Goal: Information Seeking & Learning: Learn about a topic

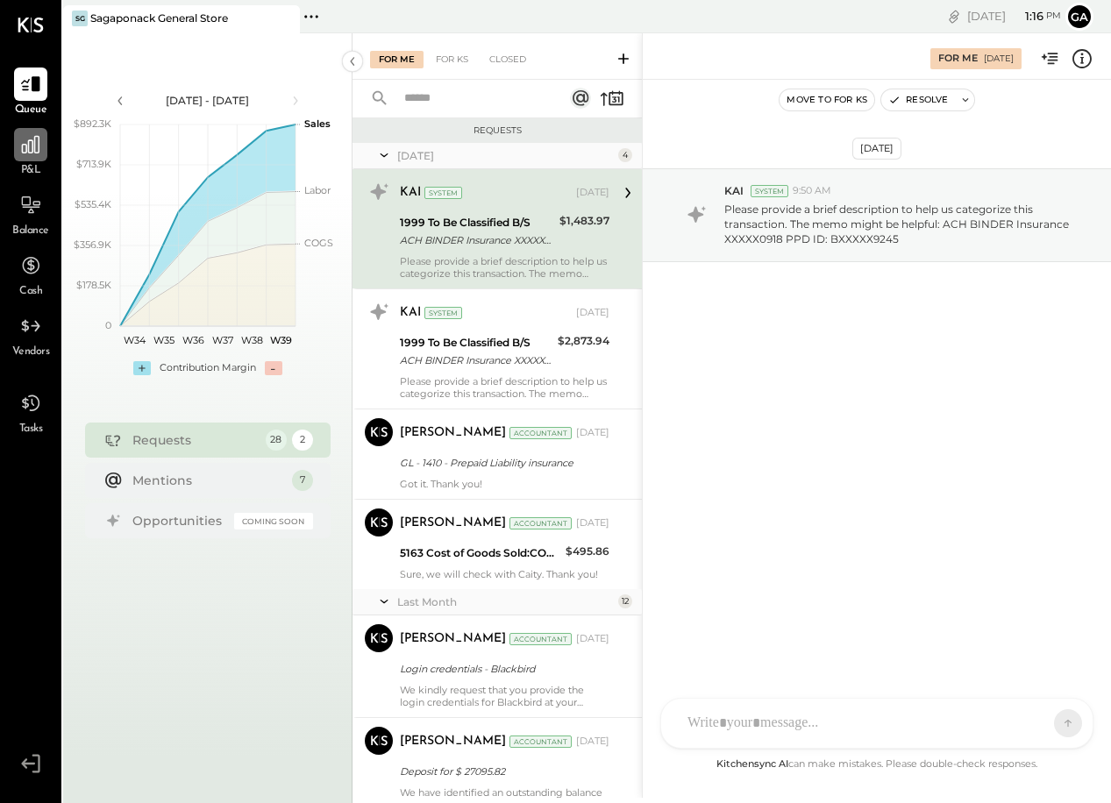
click at [39, 151] on icon at bounding box center [30, 144] width 23 height 23
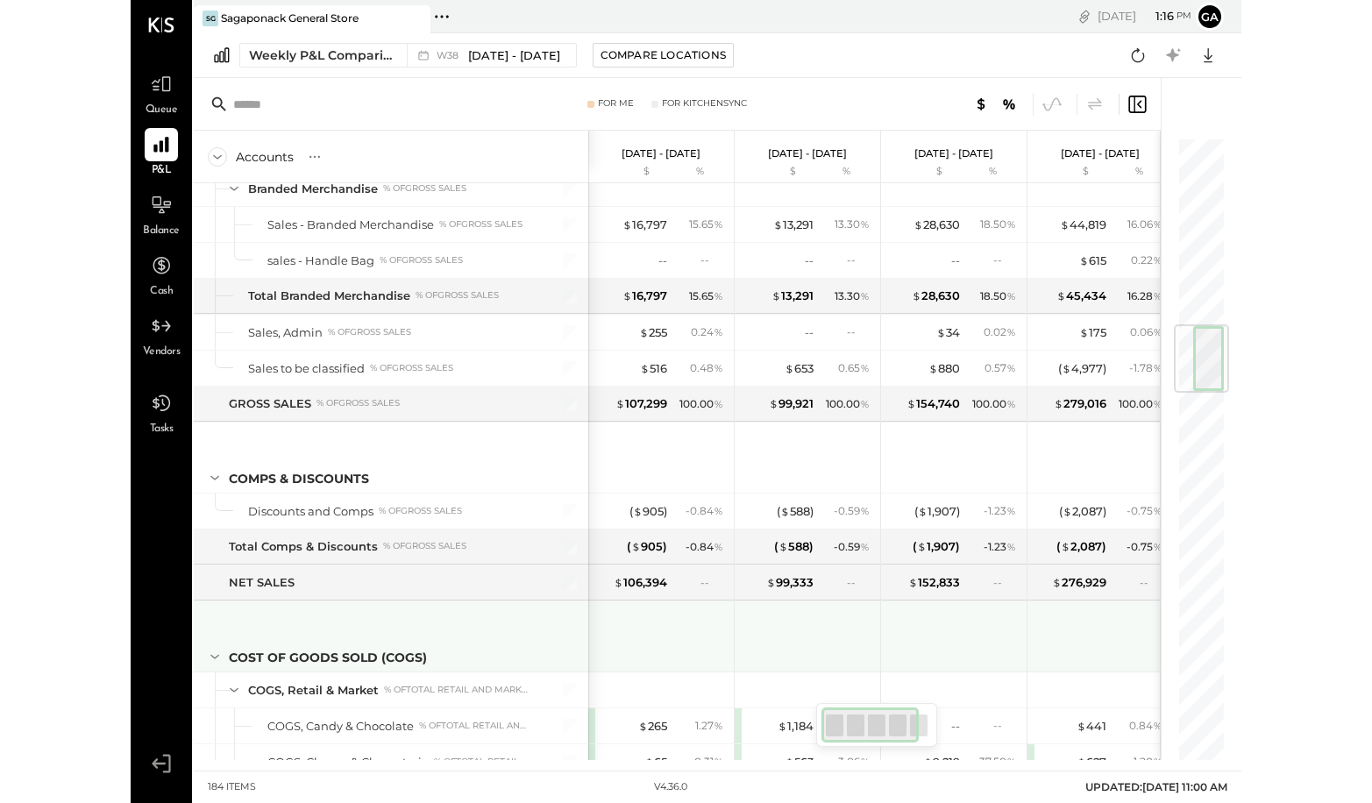
scroll to position [1584, 0]
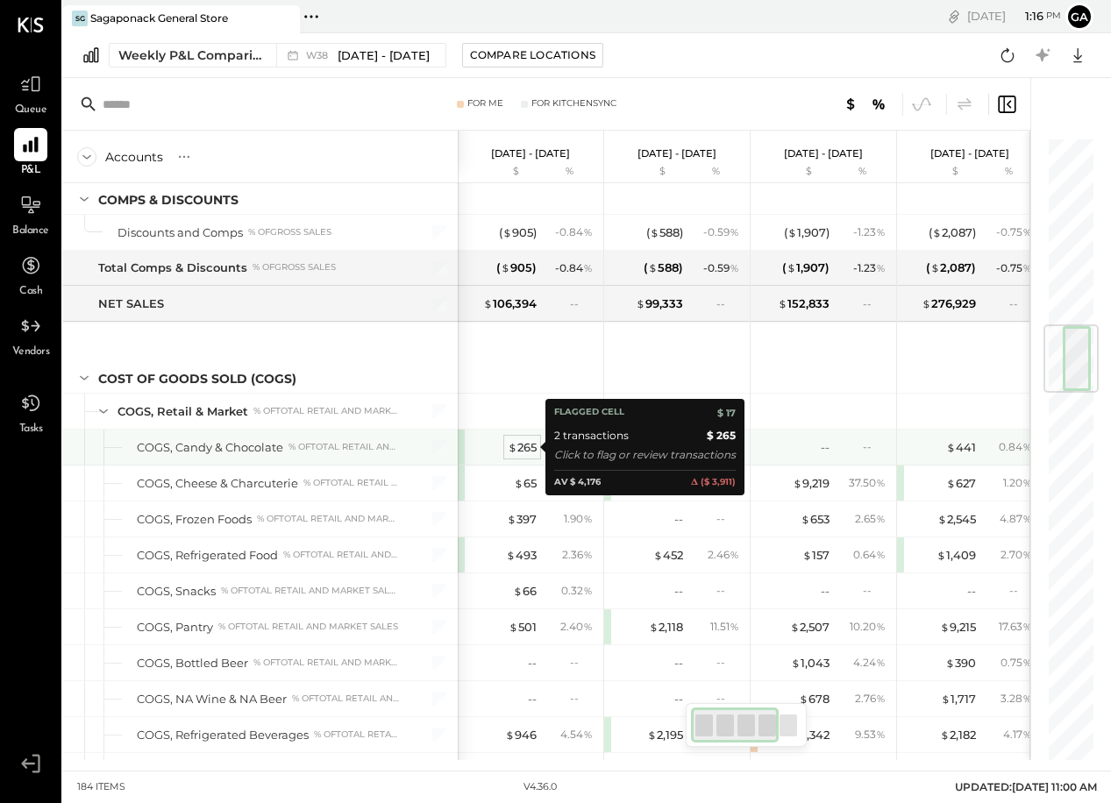
click at [519, 448] on div "$ 265" at bounding box center [522, 447] width 29 height 17
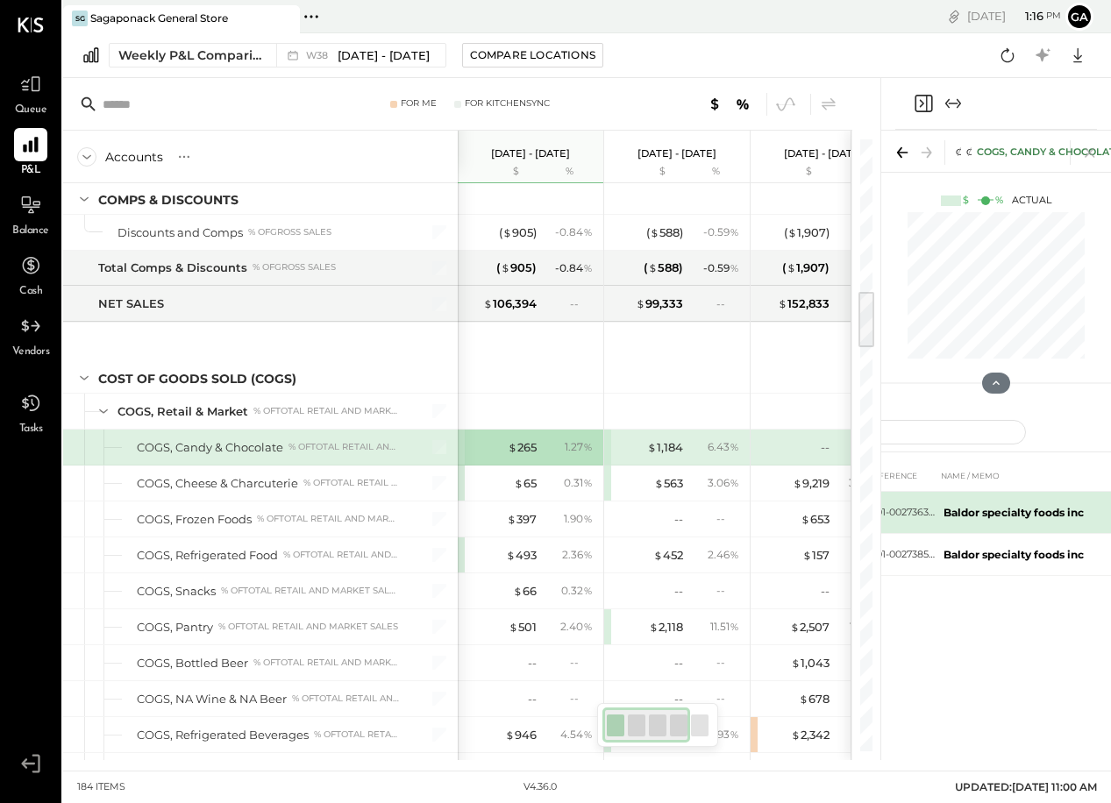
click at [989, 510] on b "Baldor specialty foods inc" at bounding box center [1013, 512] width 140 height 13
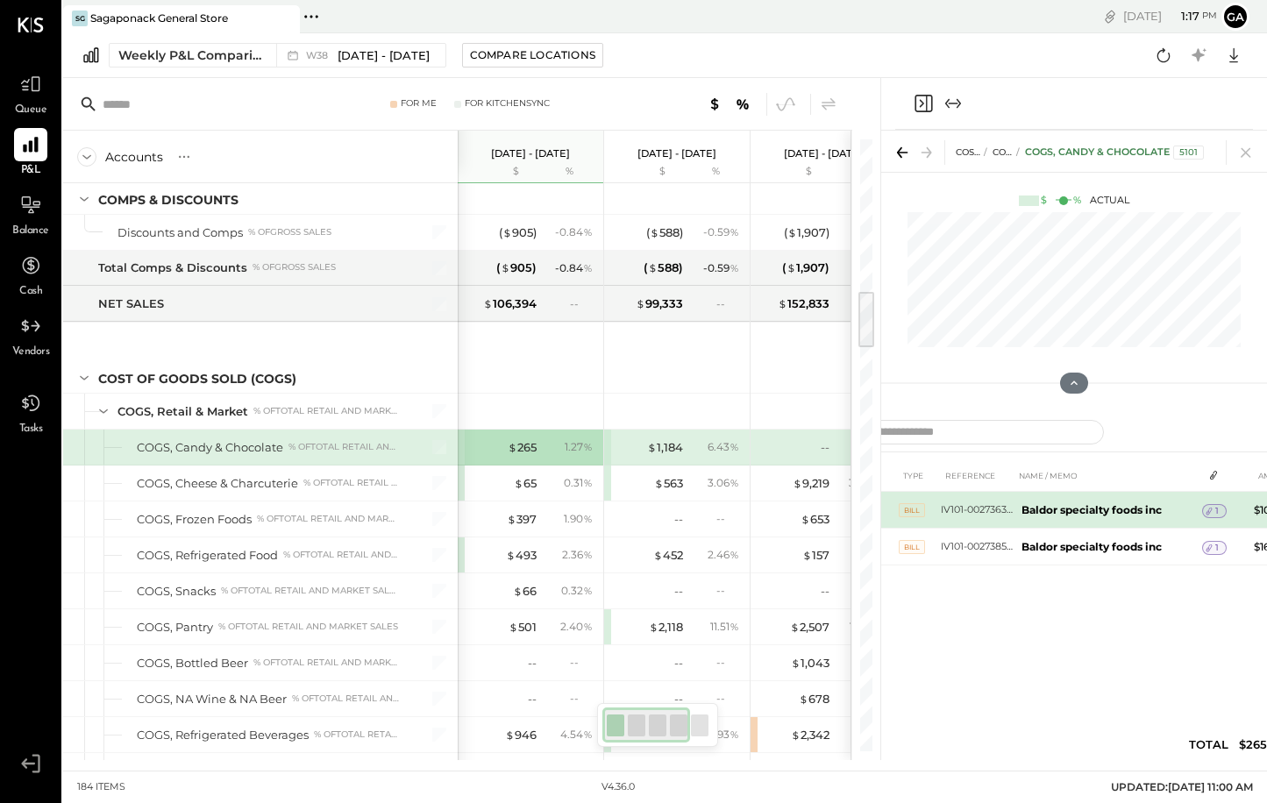
click at [1110, 512] on icon at bounding box center [1209, 511] width 12 height 12
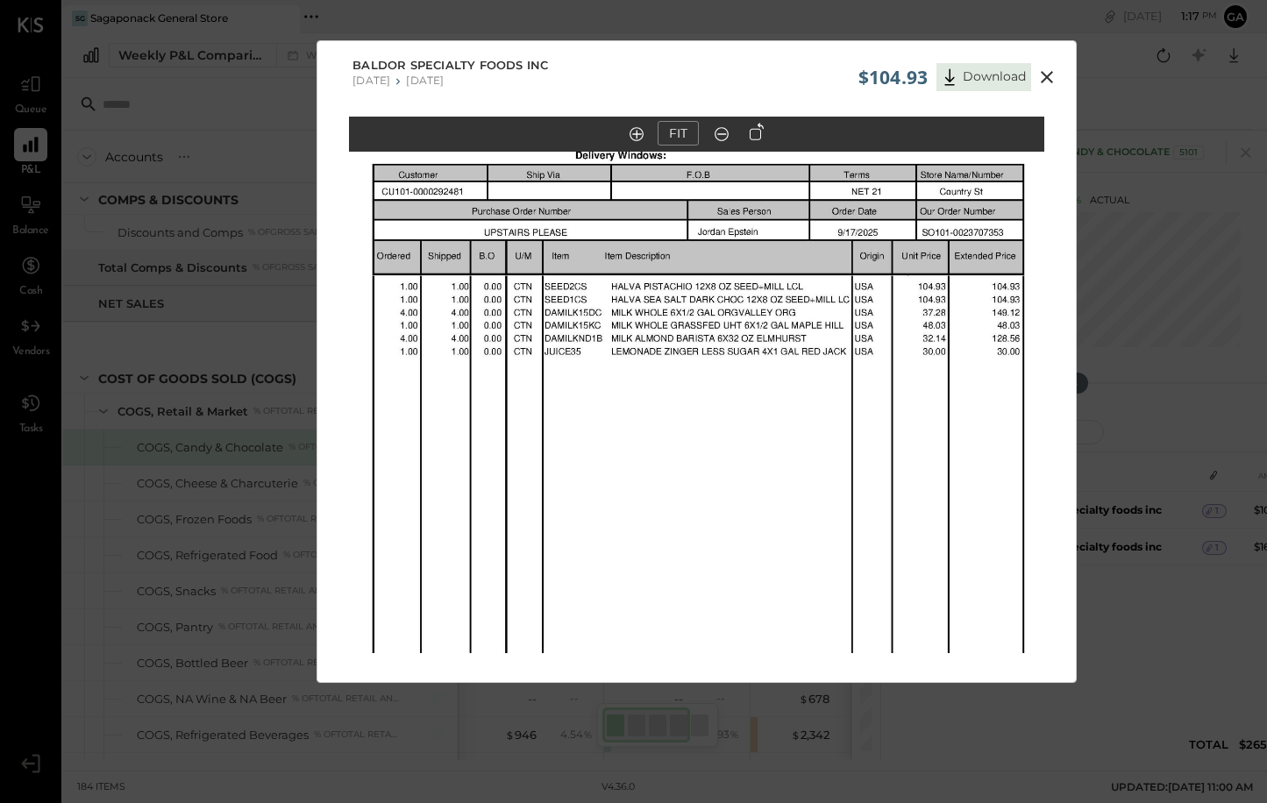
click at [1045, 75] on icon at bounding box center [1047, 77] width 12 height 12
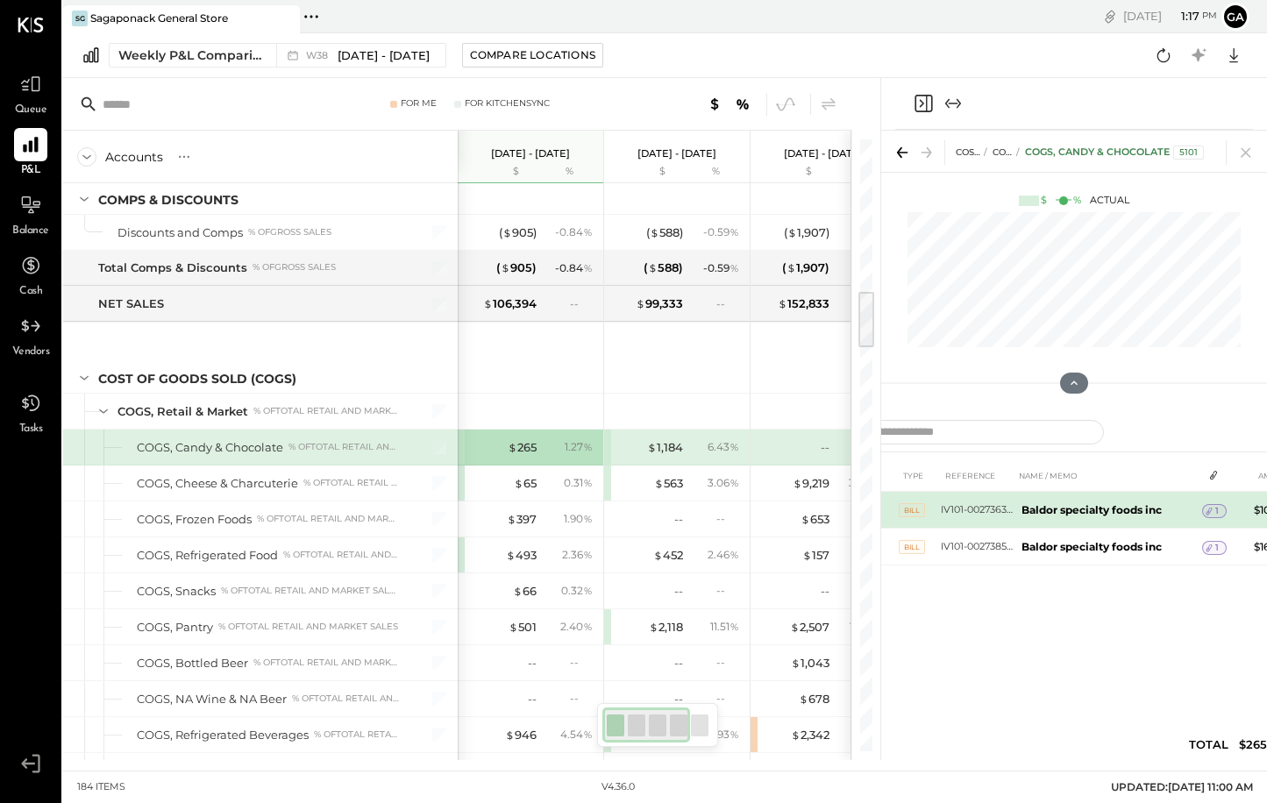
click at [1110, 508] on b "Baldor specialty foods inc" at bounding box center [1091, 509] width 140 height 13
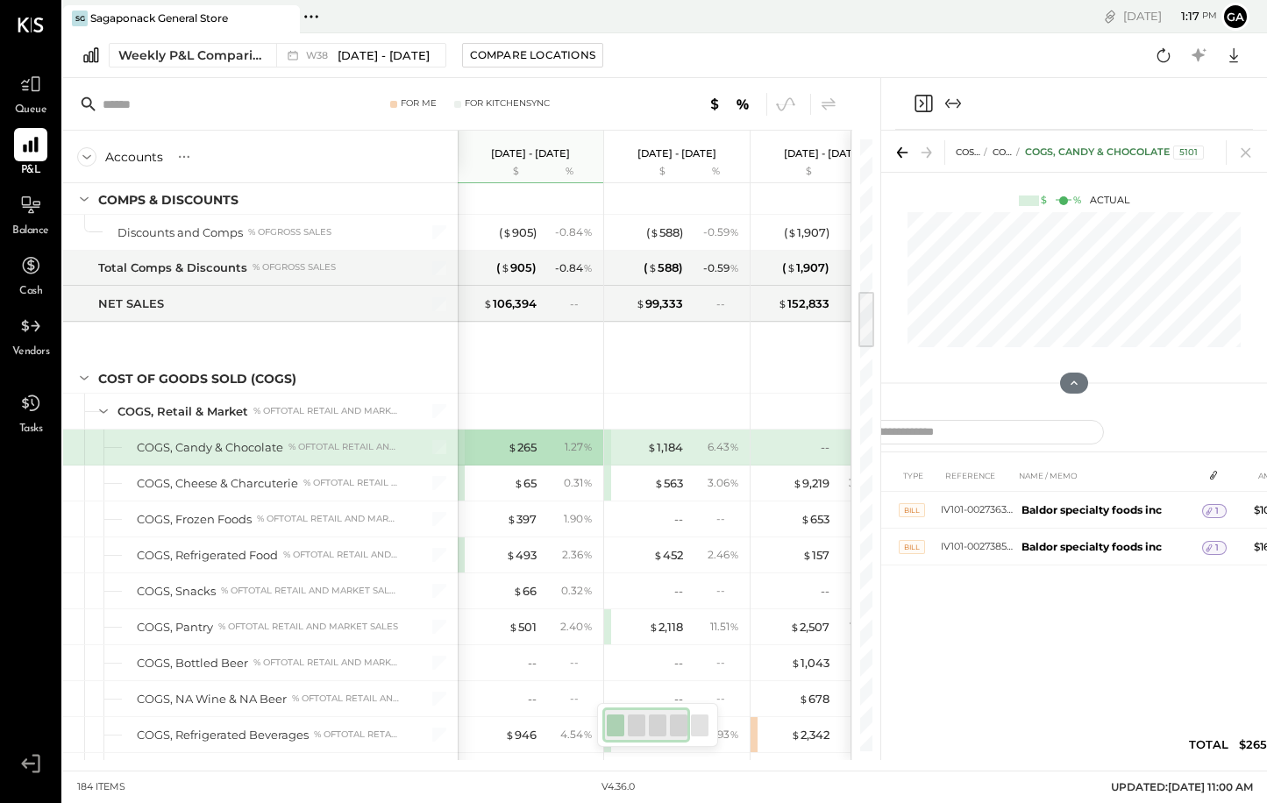
click at [1081, 618] on div "DATE TYPE REFERENCE NAME / MEMO AMOUNT [DATE] BILL IV101-0027363164 Baldor spec…" at bounding box center [1074, 613] width 508 height 309
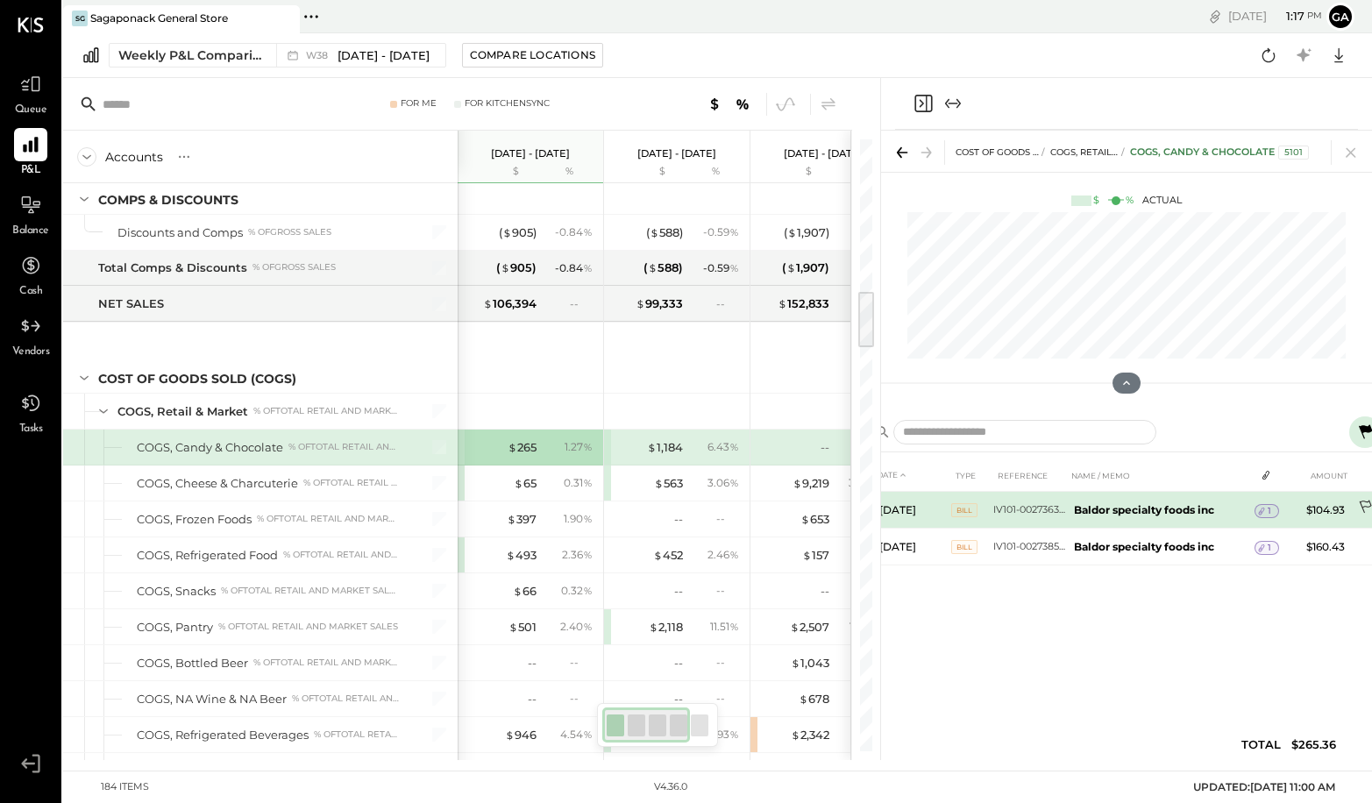
click at [1110, 506] on icon at bounding box center [1365, 507] width 12 height 13
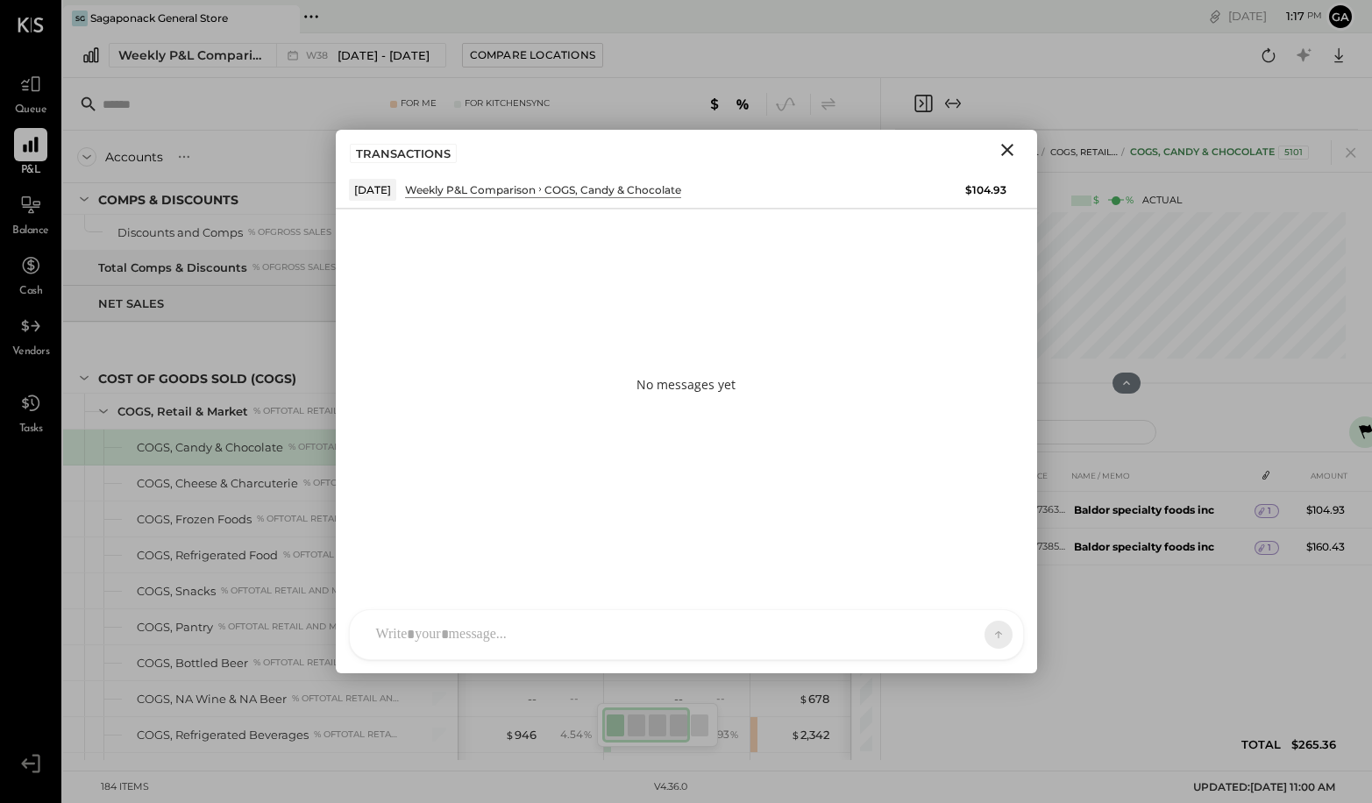
click at [574, 642] on div "SK [PERSON_NAME] D daniel G [DOMAIN_NAME] M [PERSON_NAME] JS [PERSON_NAME] T [P…" at bounding box center [686, 634] width 675 height 51
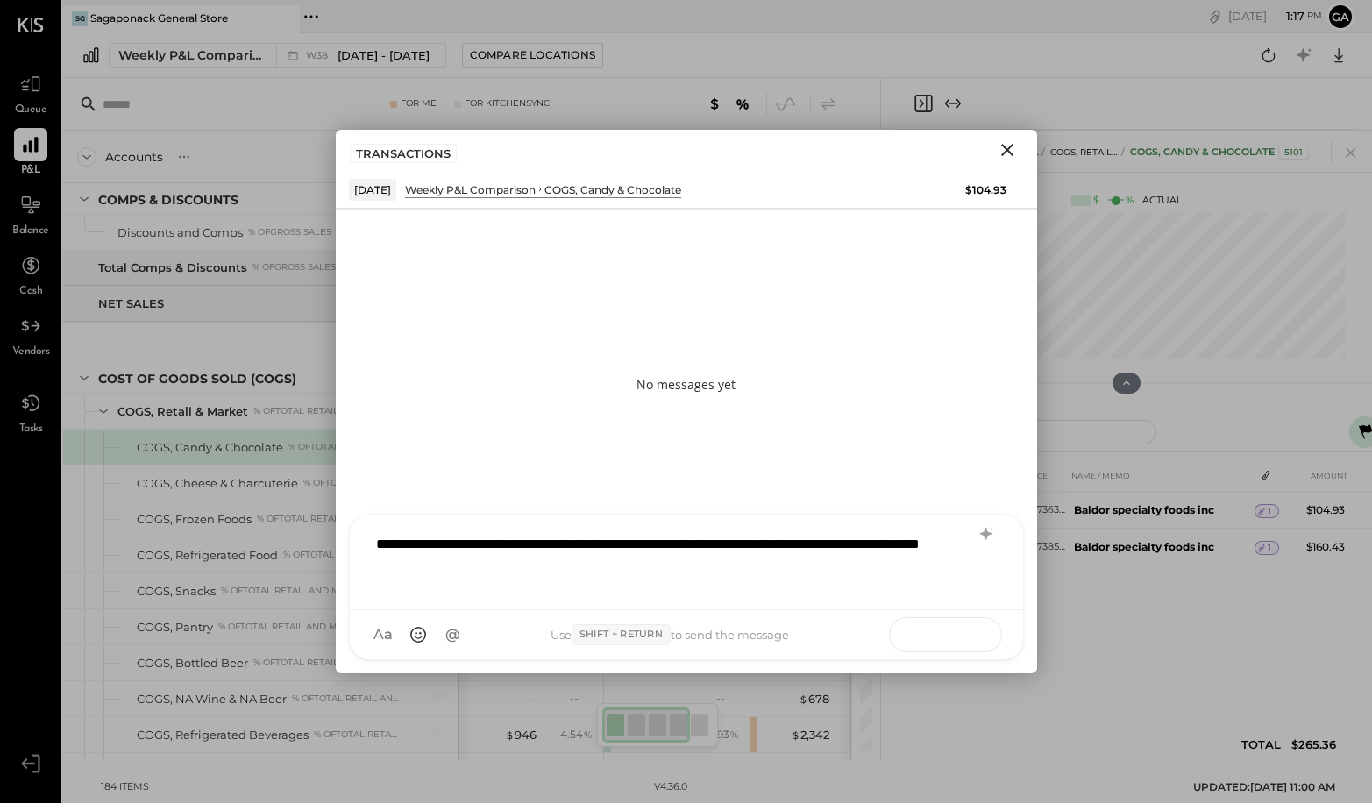
click at [956, 631] on icon at bounding box center [965, 634] width 18 height 18
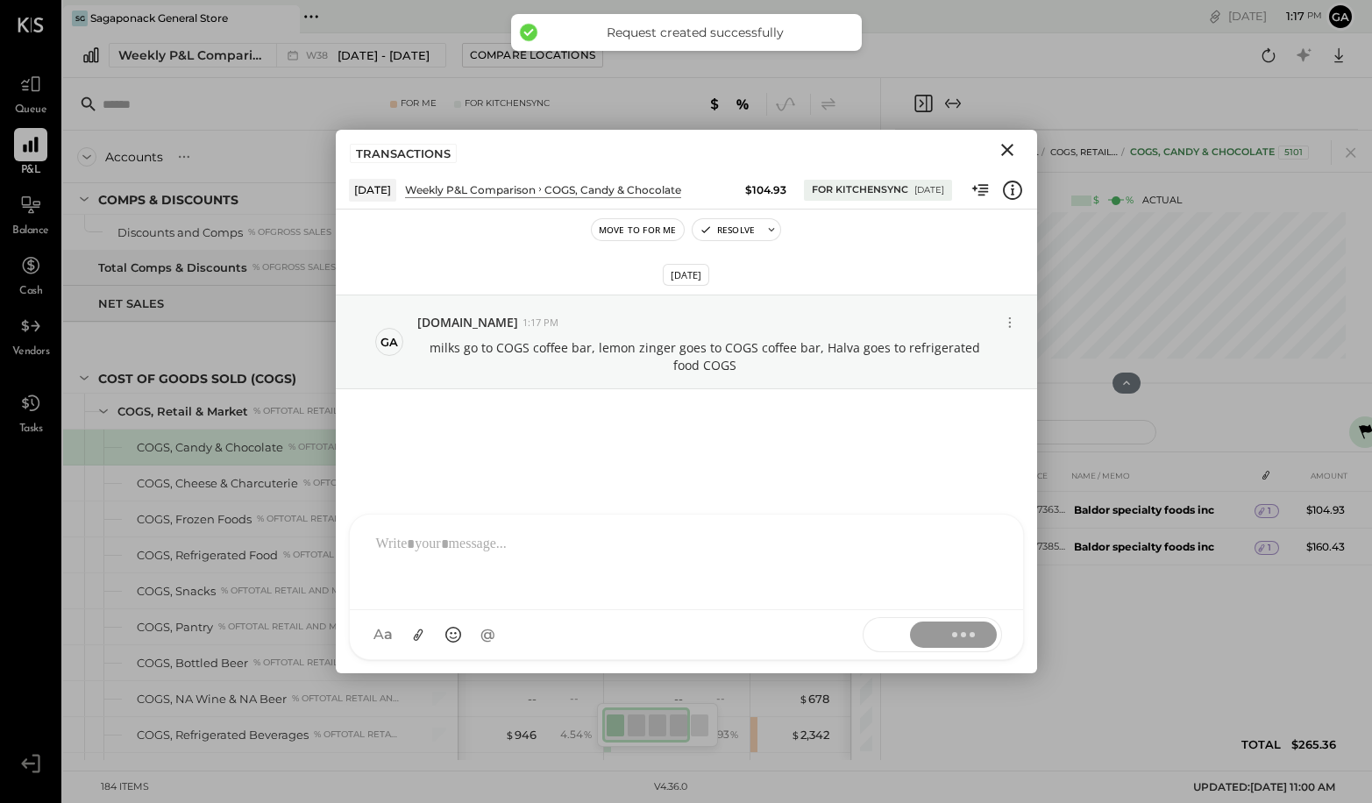
click at [1007, 150] on icon "Close" at bounding box center [1007, 150] width 12 height 12
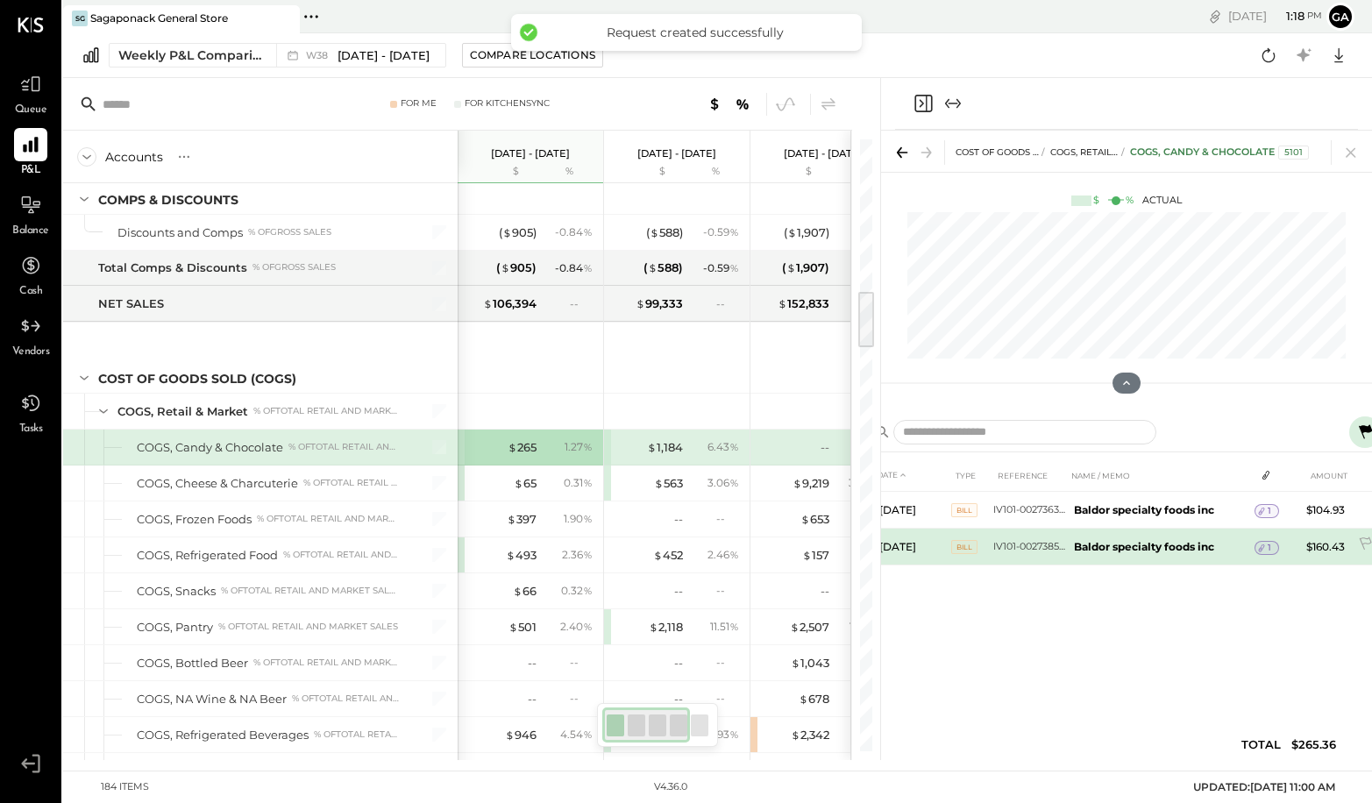
click at [1110, 544] on icon at bounding box center [1261, 548] width 12 height 12
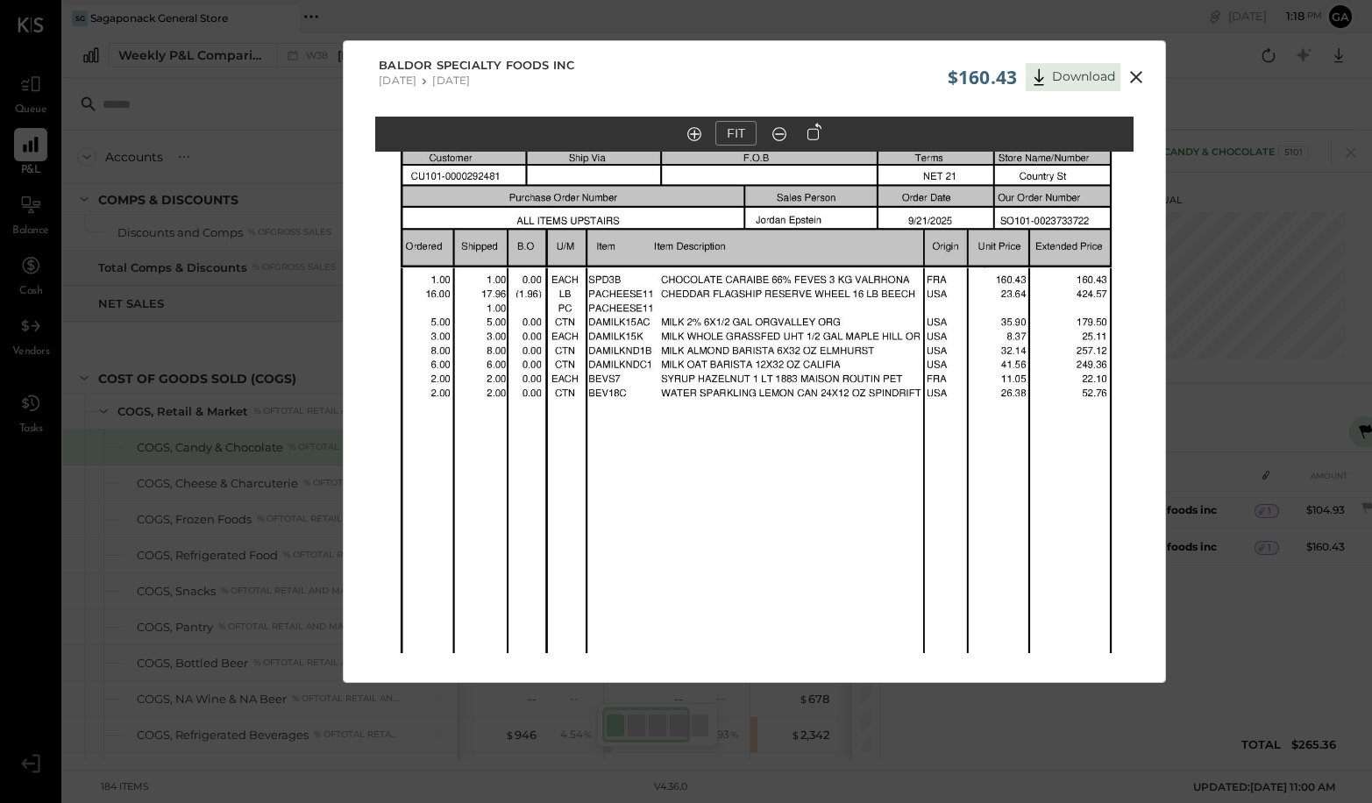
click at [1110, 69] on icon at bounding box center [1136, 77] width 21 height 21
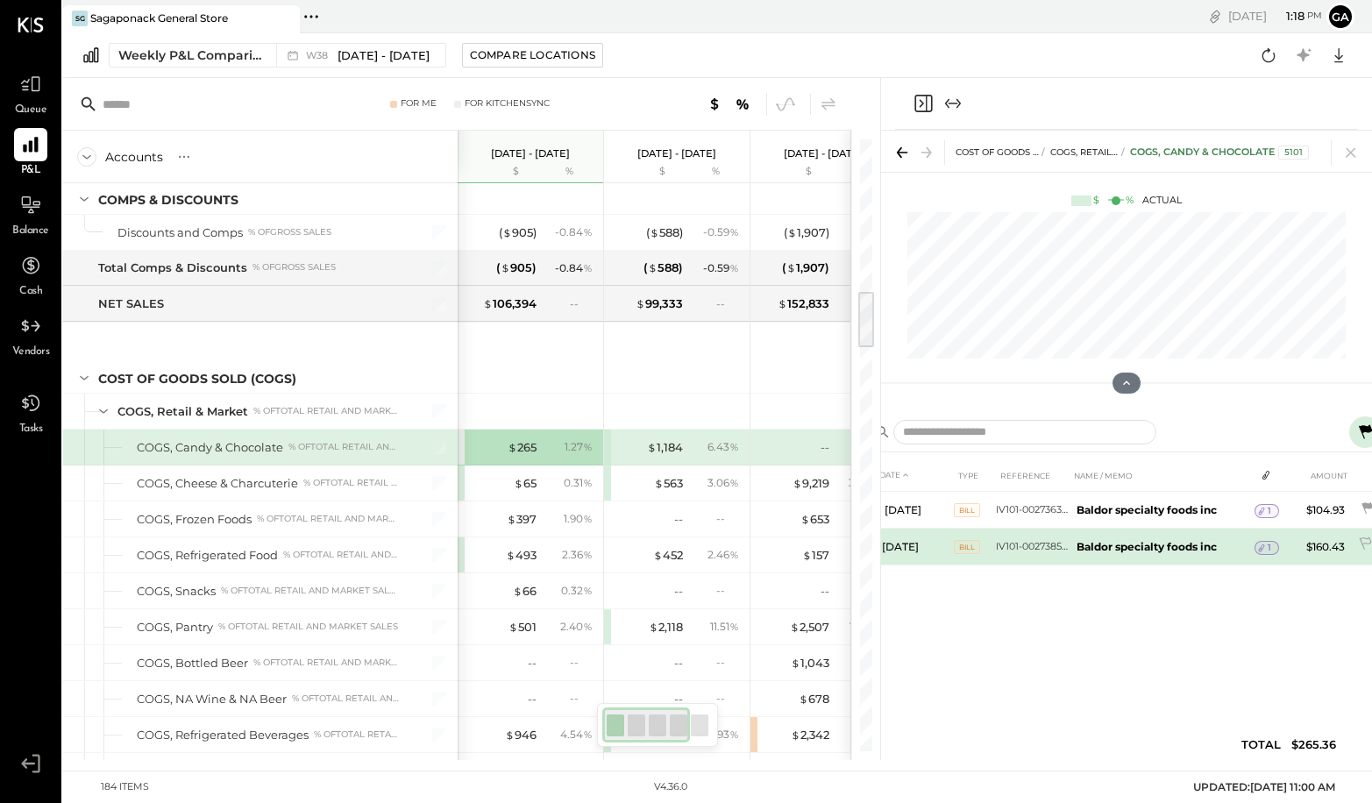
click at [1110, 546] on span "1" at bounding box center [1270, 548] width 4 height 12
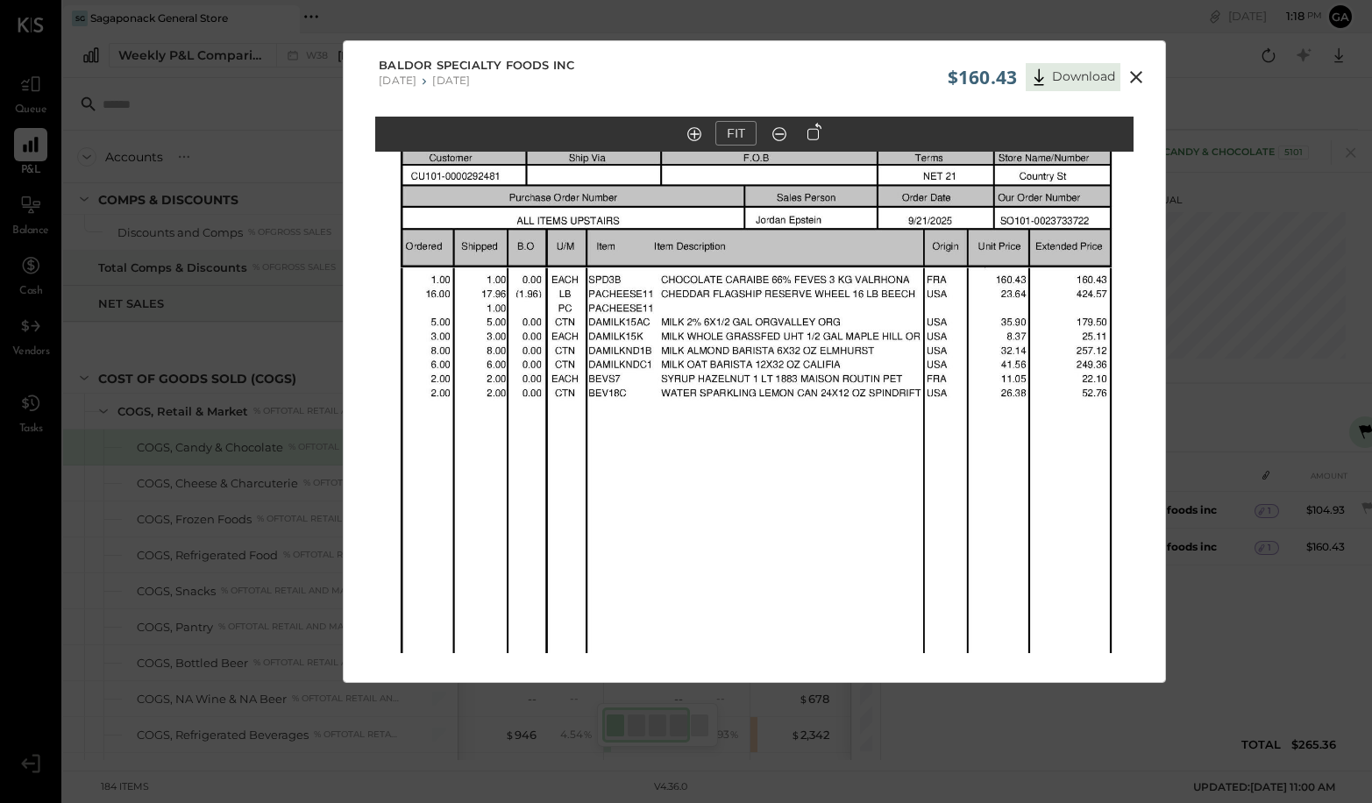
click at [1110, 68] on icon at bounding box center [1136, 77] width 21 height 21
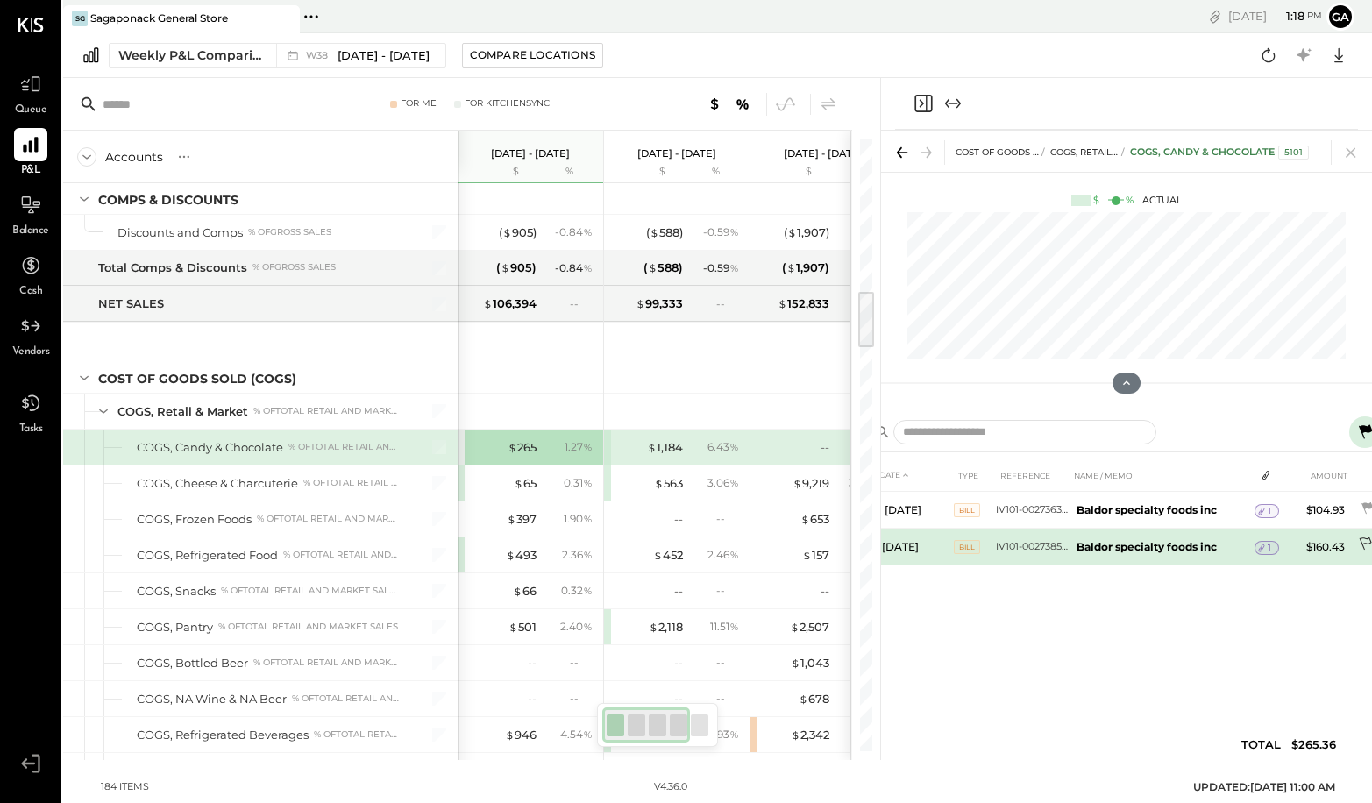
click at [1110, 537] on icon at bounding box center [1367, 546] width 18 height 18
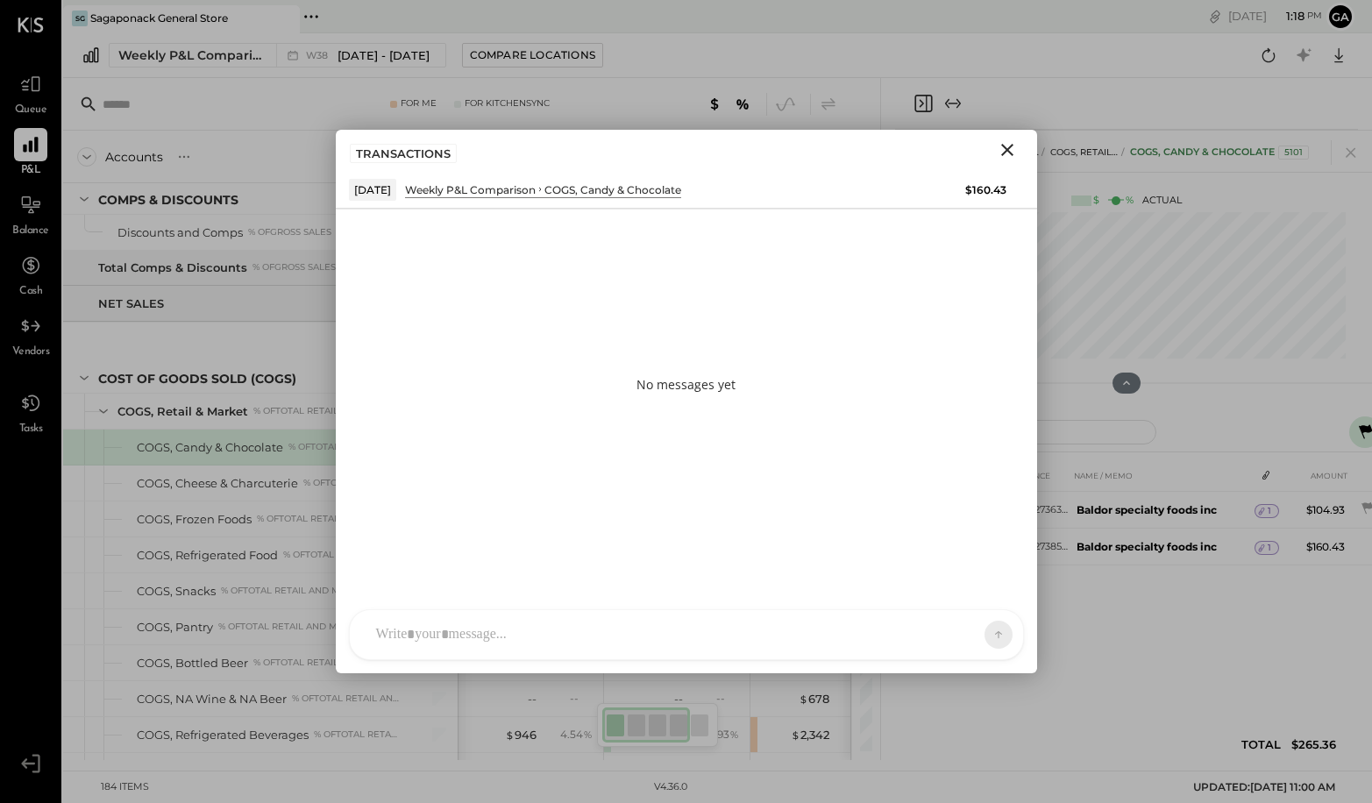
click at [506, 651] on div "SK [PERSON_NAME] D daniel G [DOMAIN_NAME] M [PERSON_NAME] JS [PERSON_NAME] T [P…" at bounding box center [686, 634] width 675 height 51
click at [970, 641] on icon at bounding box center [965, 634] width 18 height 18
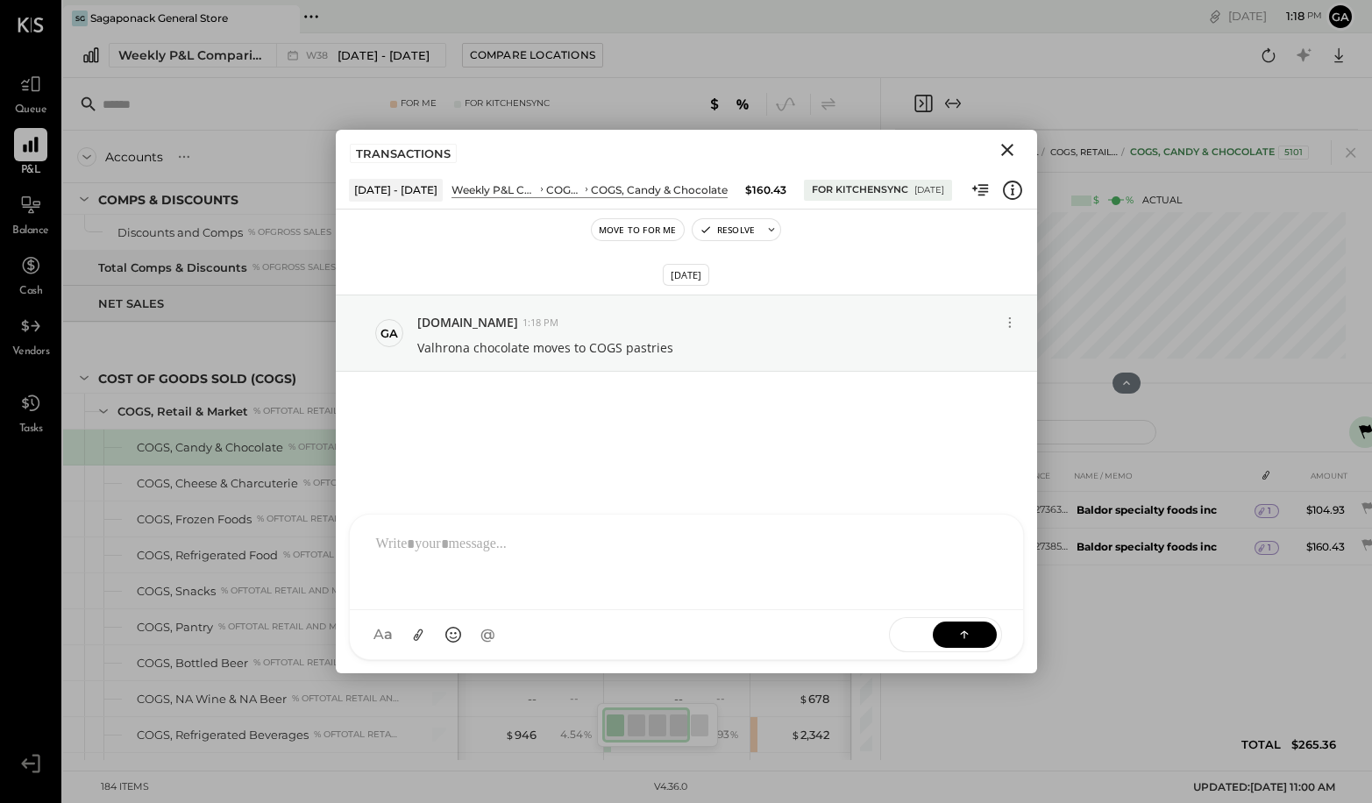
click at [1014, 149] on icon "Close" at bounding box center [1007, 149] width 21 height 21
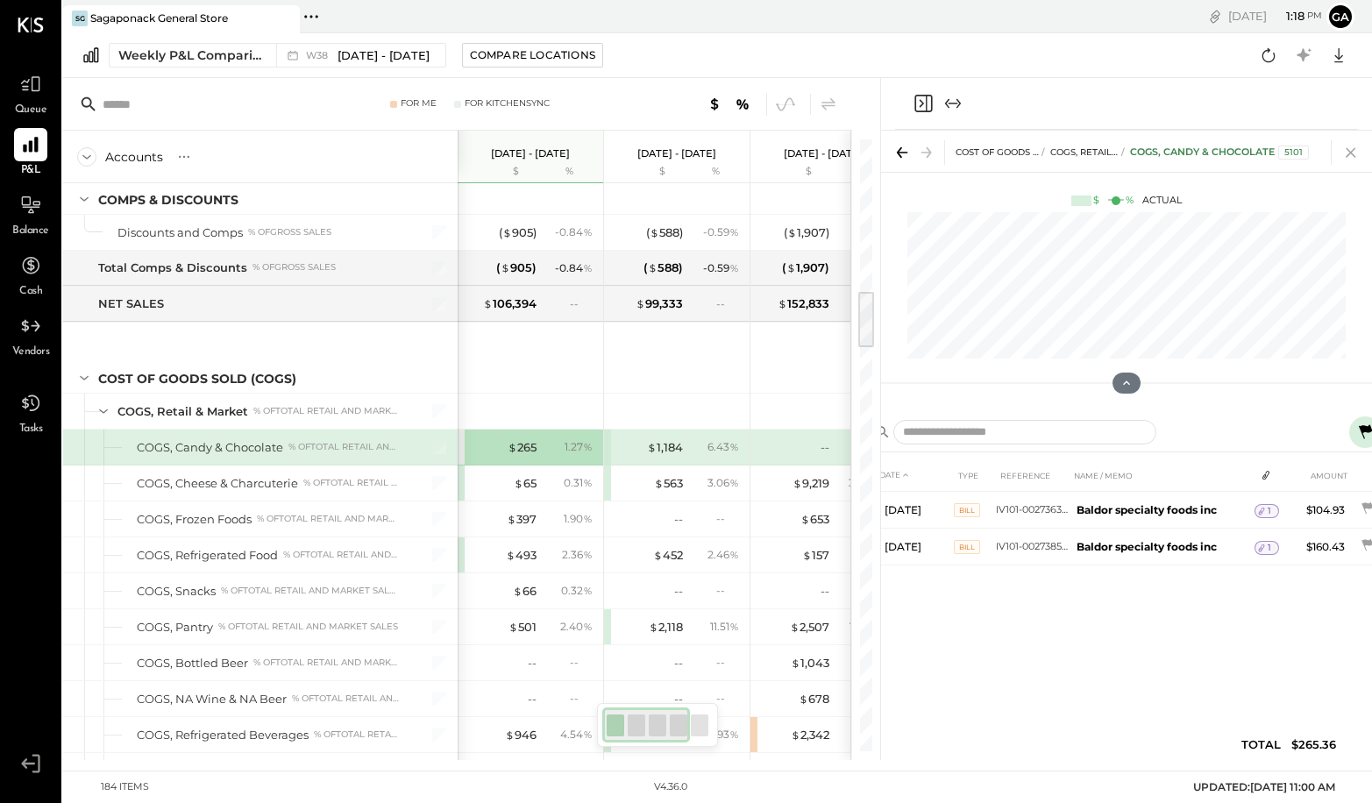
click at [1110, 155] on icon at bounding box center [1351, 153] width 10 height 10
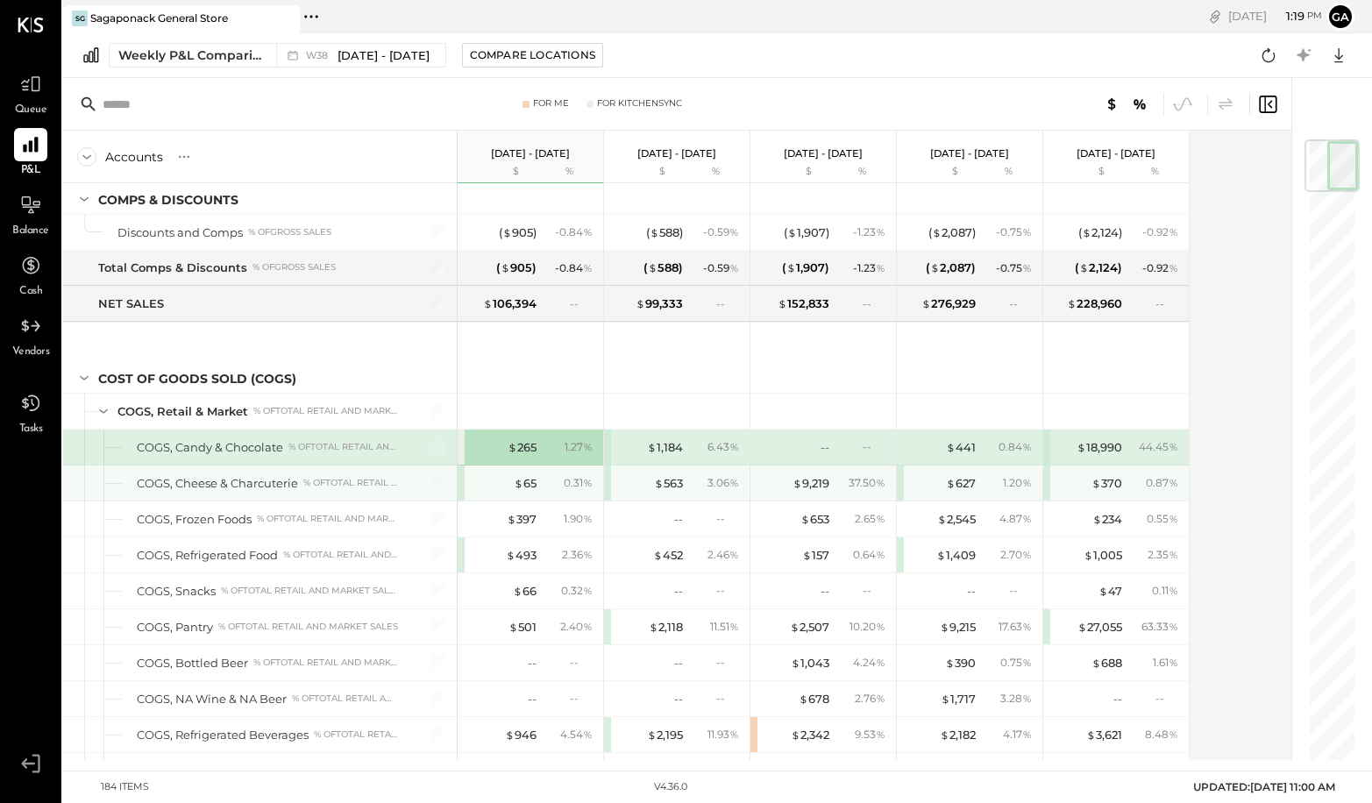
click at [485, 496] on div "$ 65 0.31 %" at bounding box center [531, 482] width 131 height 35
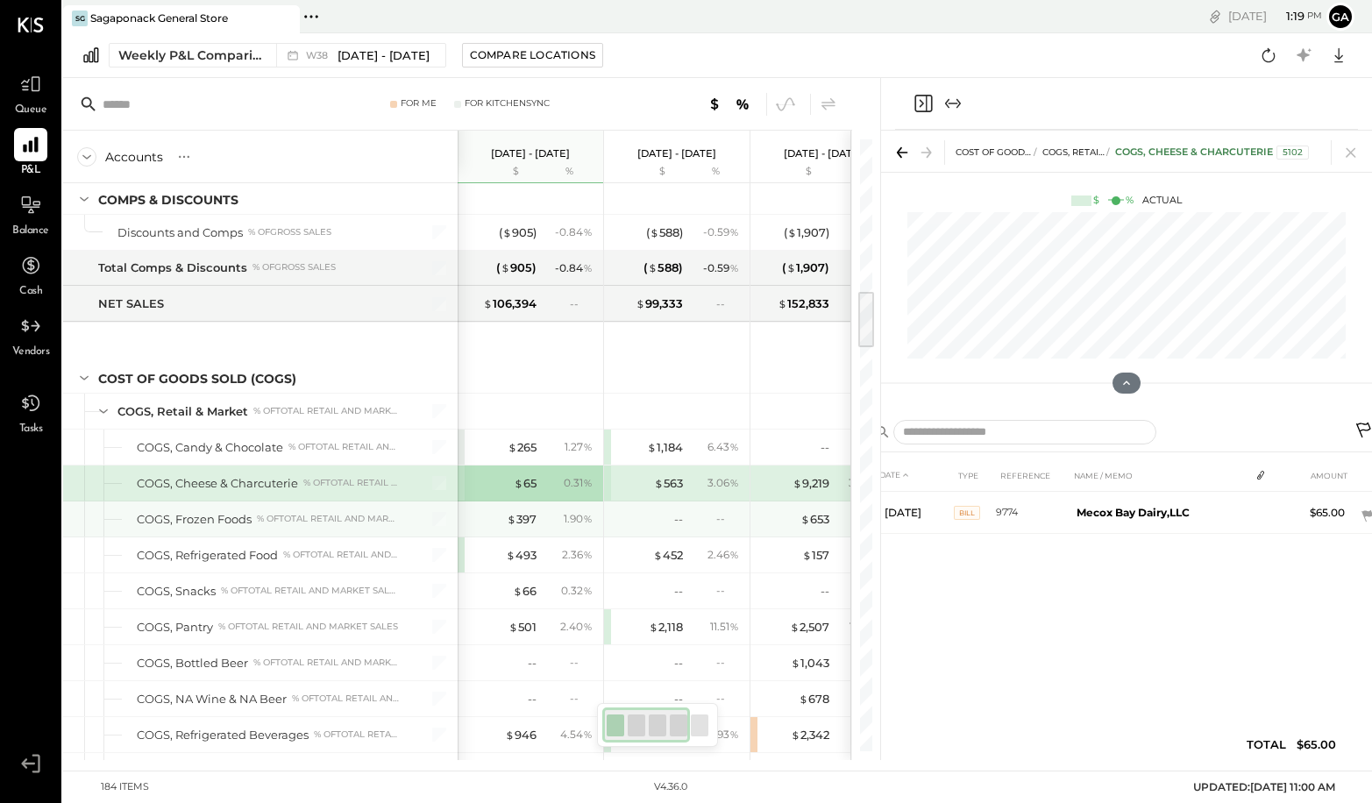
click at [550, 521] on div "1.90 %" at bounding box center [569, 519] width 57 height 16
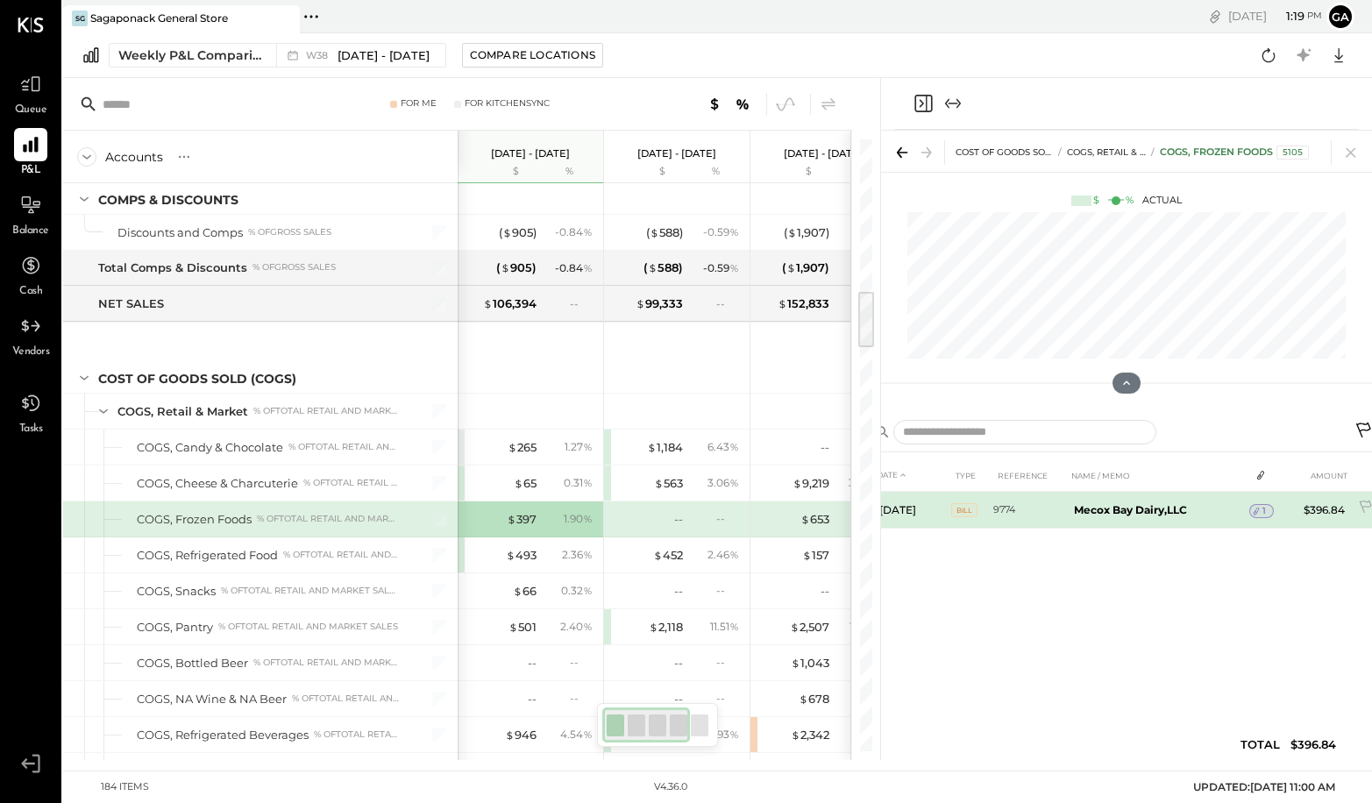
click at [1110, 508] on icon at bounding box center [1256, 511] width 12 height 12
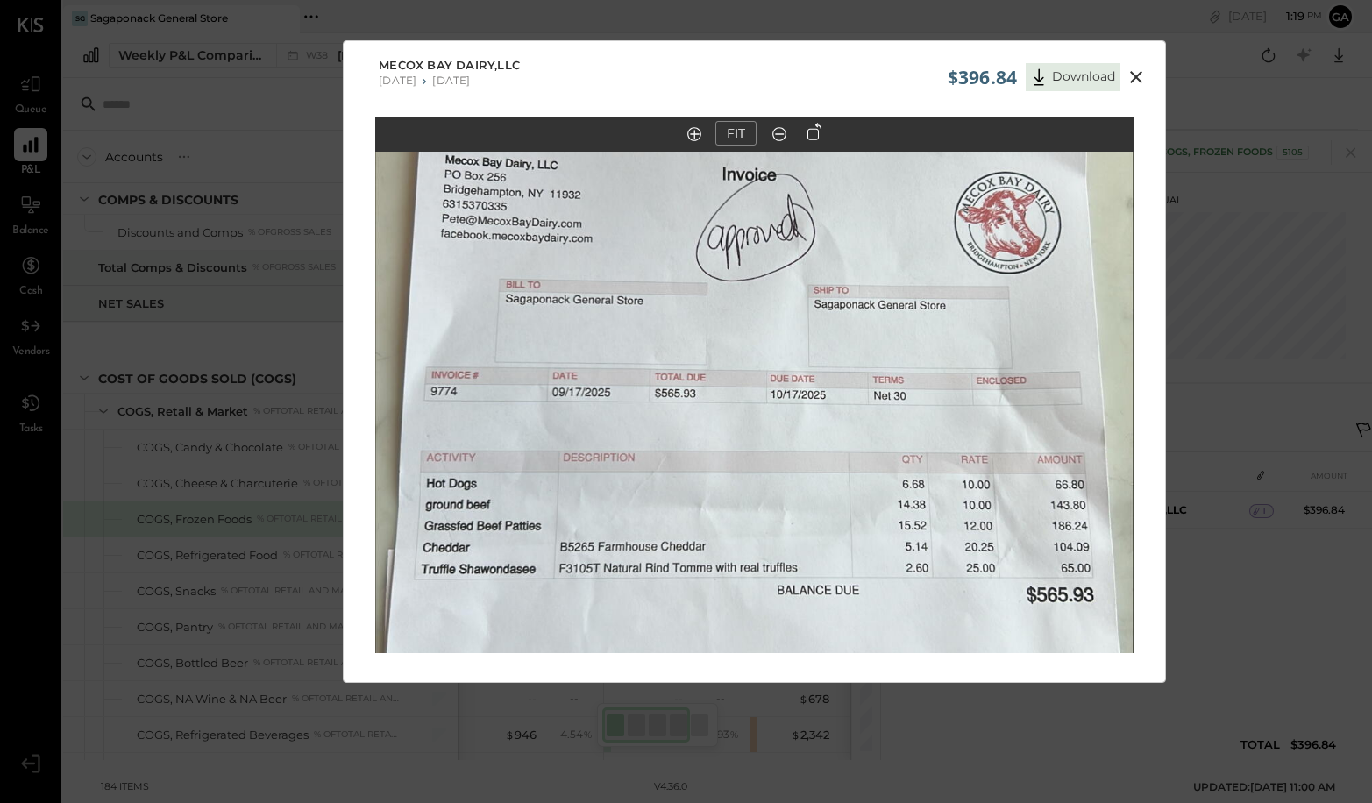
click at [1110, 73] on icon at bounding box center [1136, 77] width 21 height 21
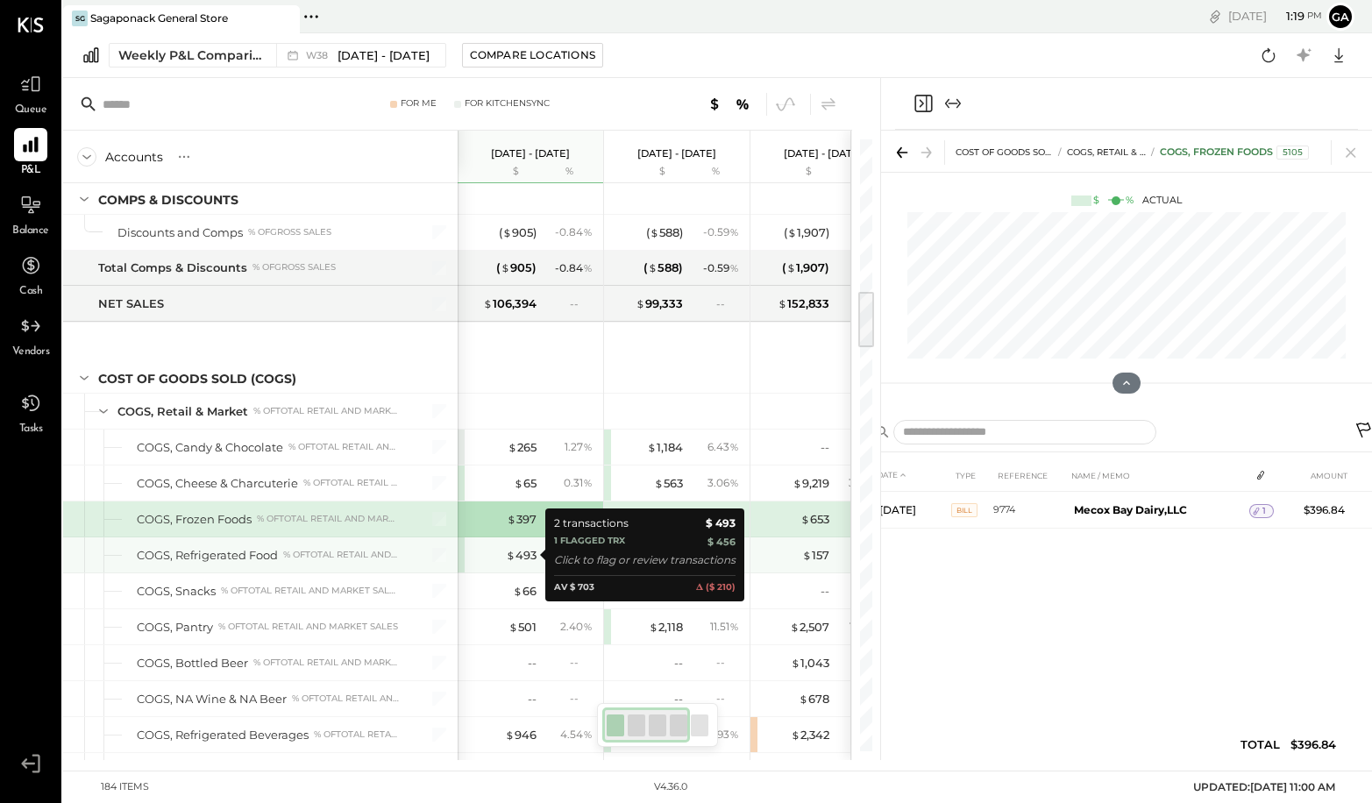
click at [490, 555] on div "$ 493" at bounding box center [501, 555] width 70 height 17
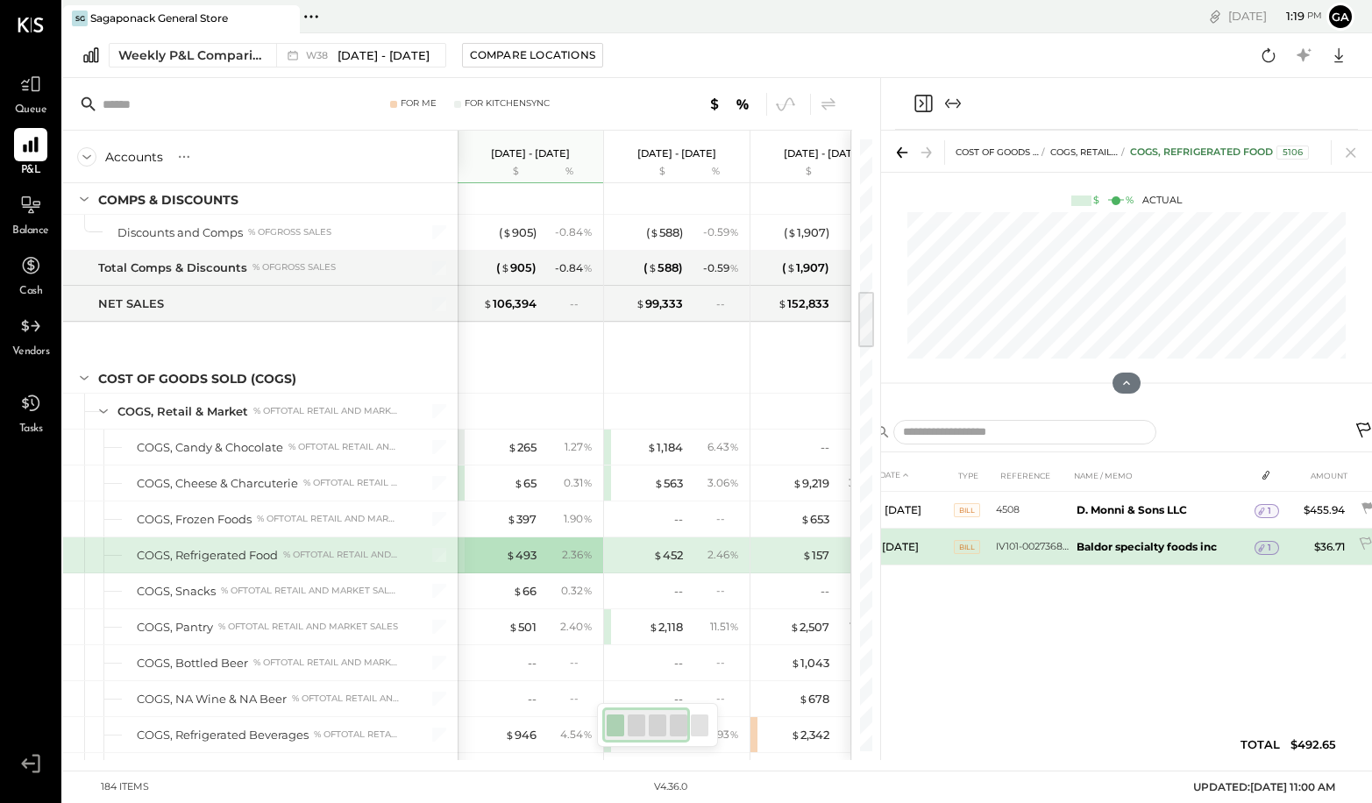
click at [1110, 550] on icon at bounding box center [1261, 548] width 12 height 12
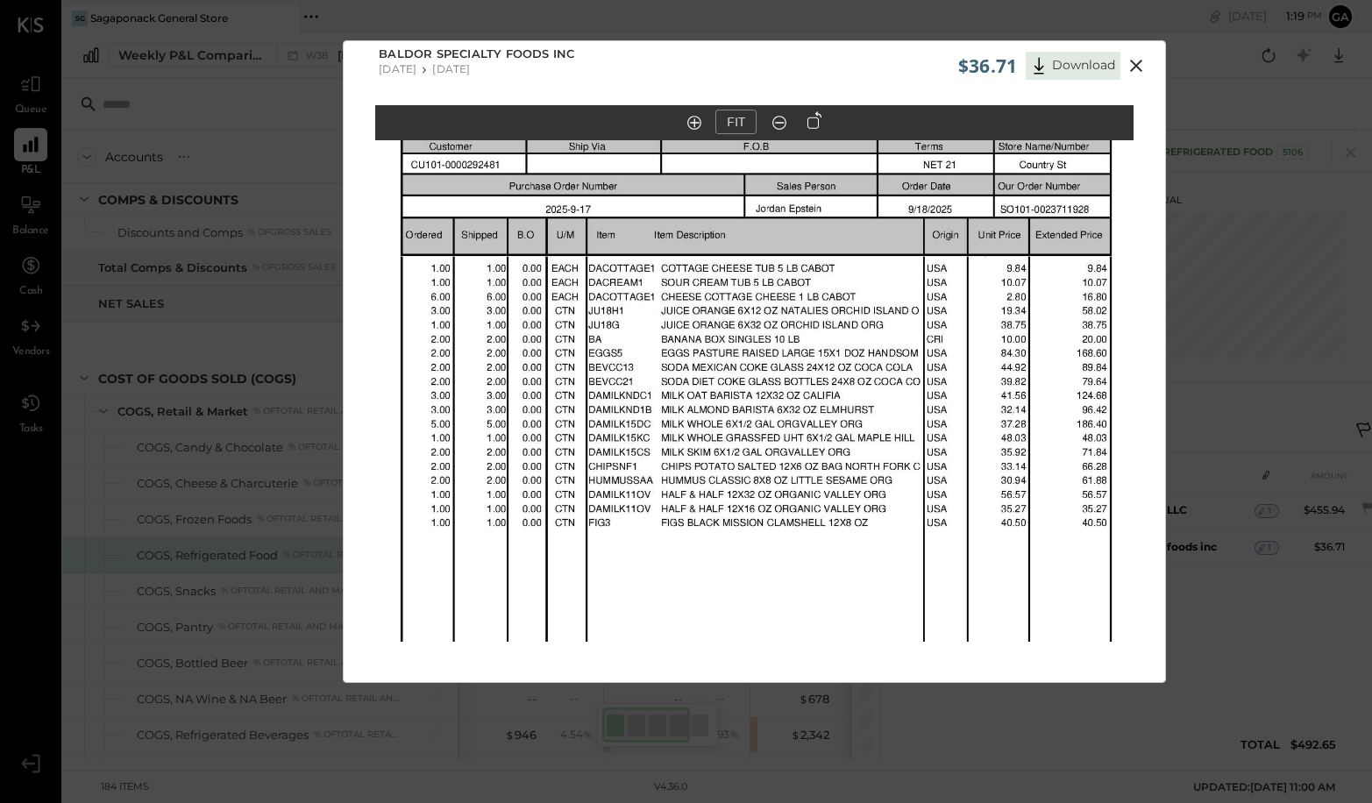
scroll to position [13, 0]
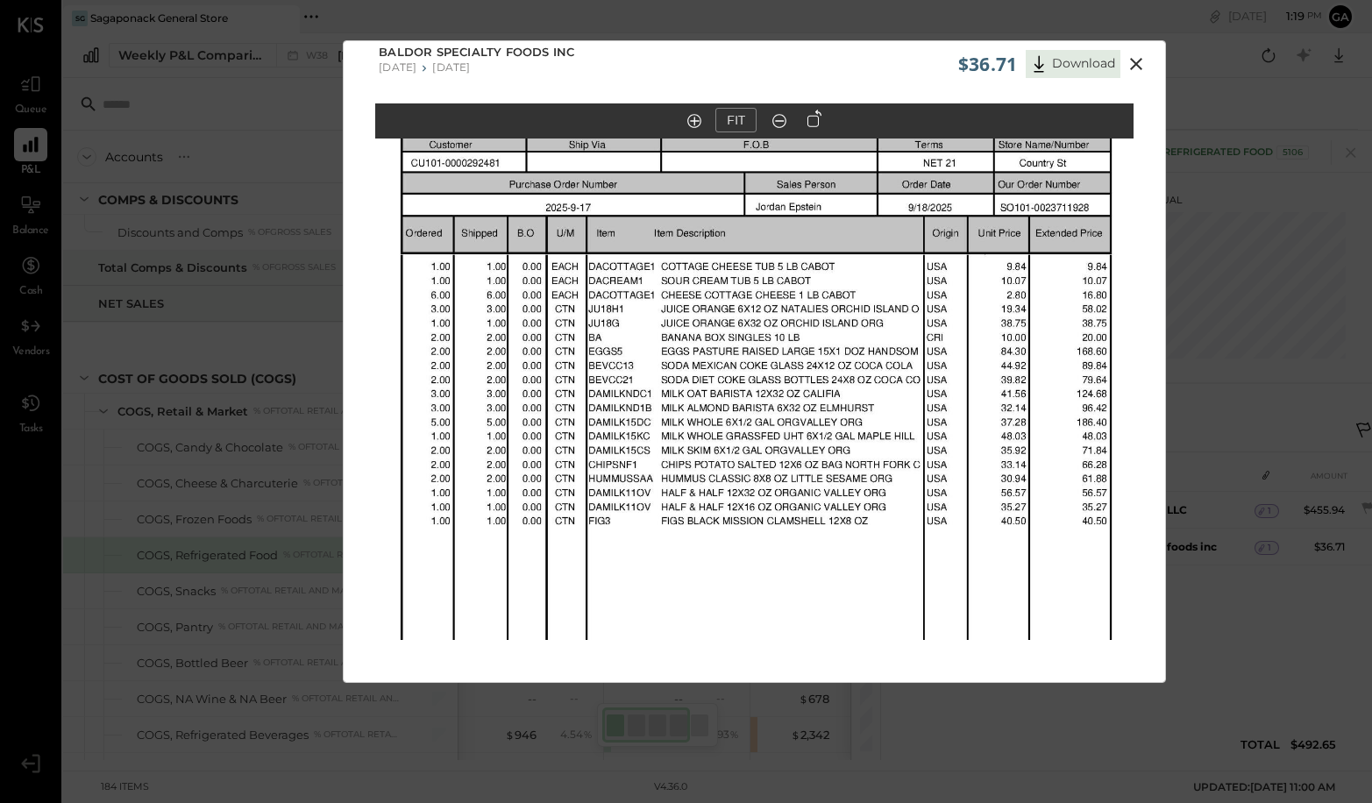
click at [1110, 60] on icon at bounding box center [1136, 64] width 12 height 12
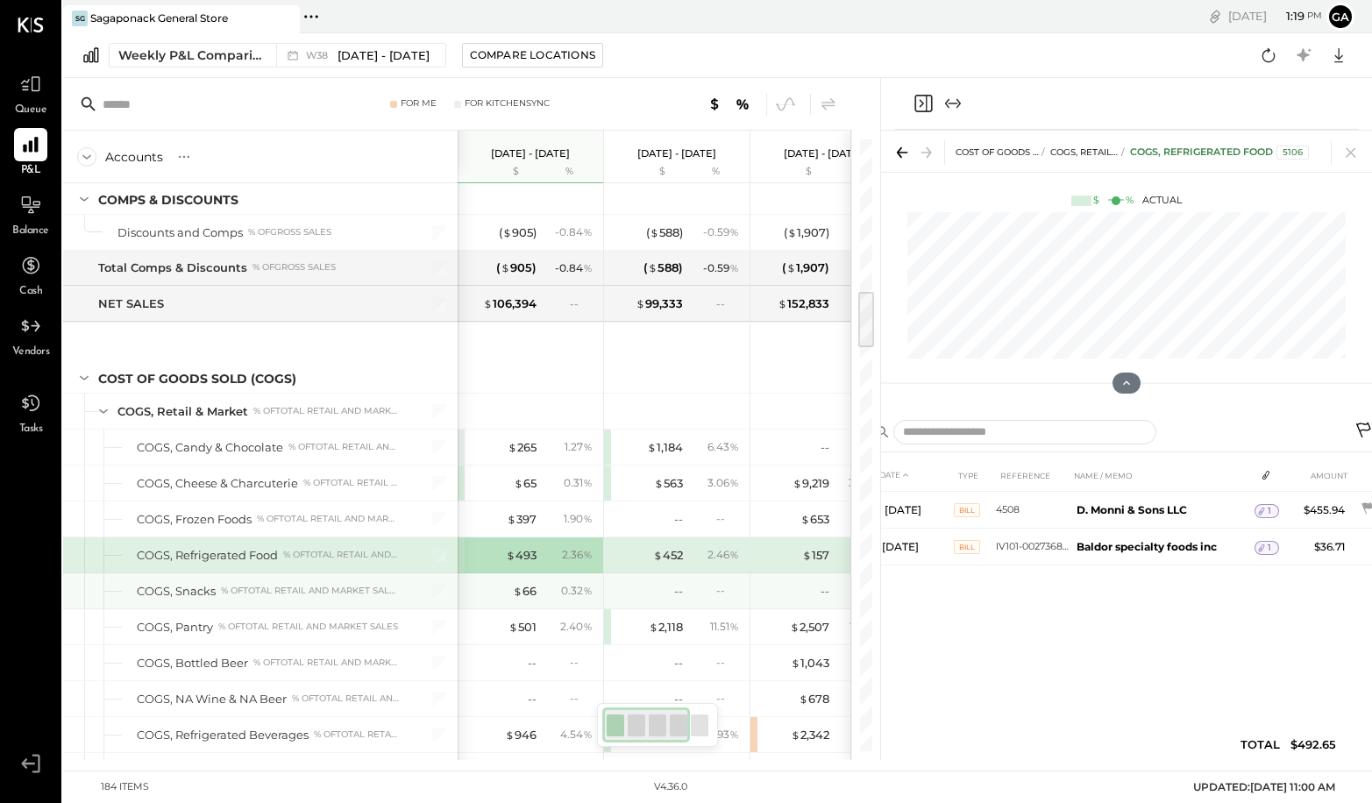
click at [263, 597] on div "COGS, Snacks % of Total Retail and Market Sales" at bounding box center [268, 591] width 262 height 17
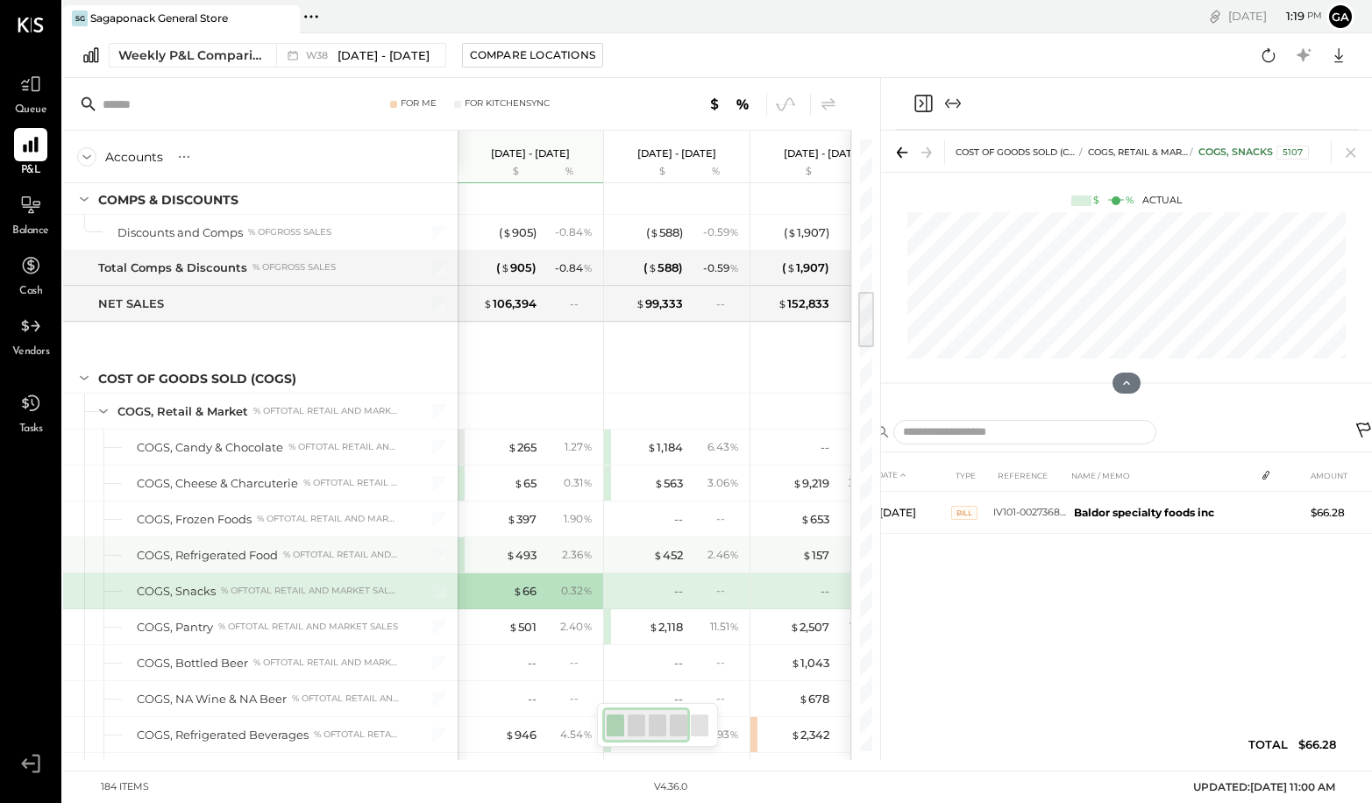
click at [234, 553] on div "COGS, Refrigerated Food" at bounding box center [207, 555] width 141 height 17
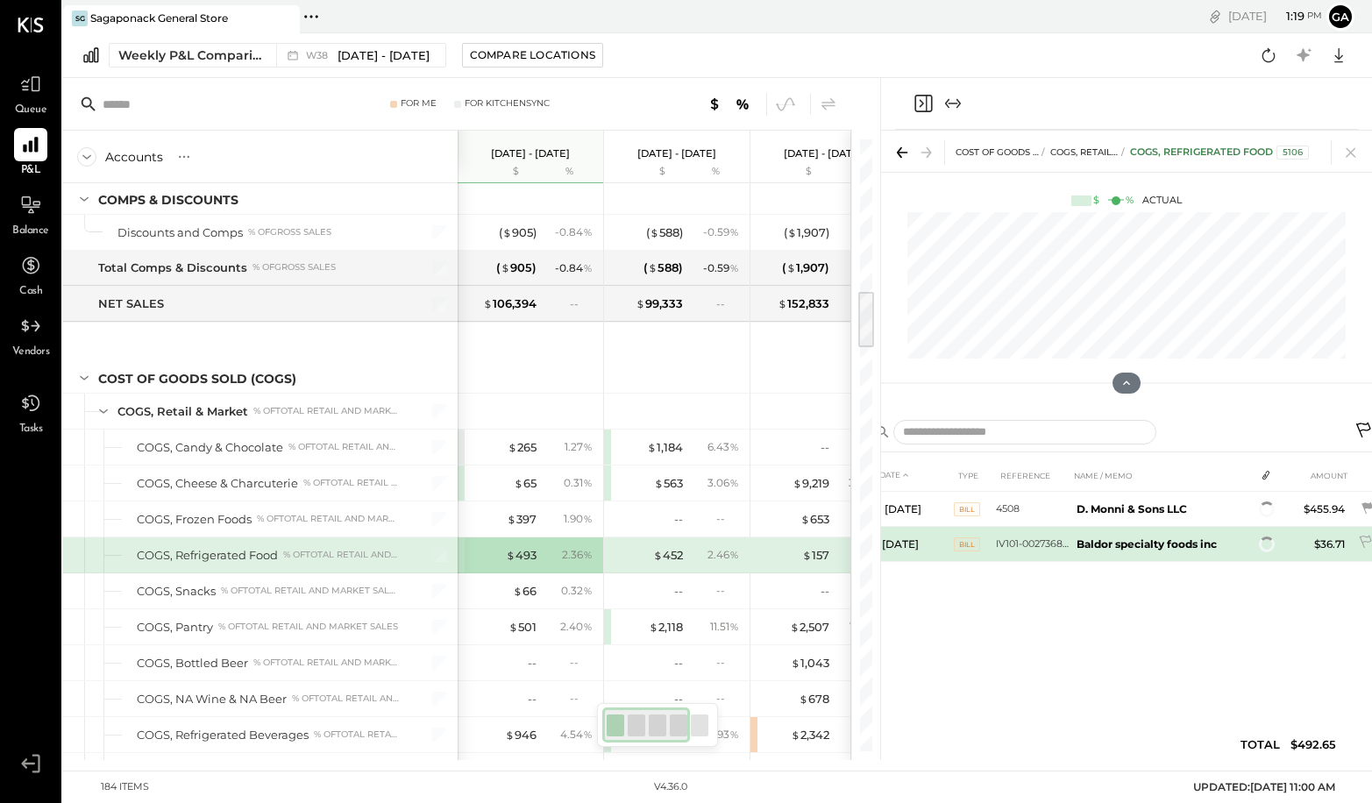
click at [1110, 549] on span at bounding box center [1267, 545] width 16 height 16
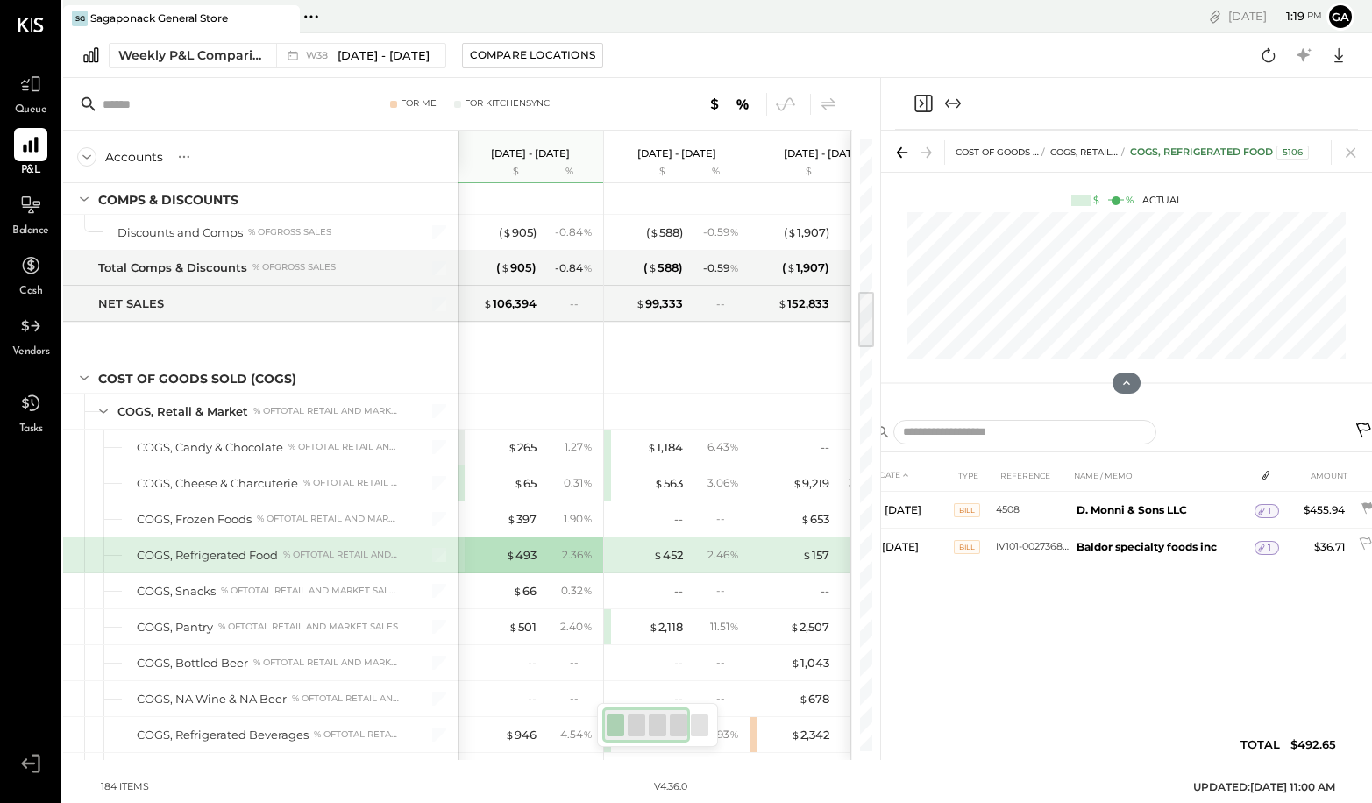
click at [1110, 549] on icon at bounding box center [1262, 548] width 6 height 8
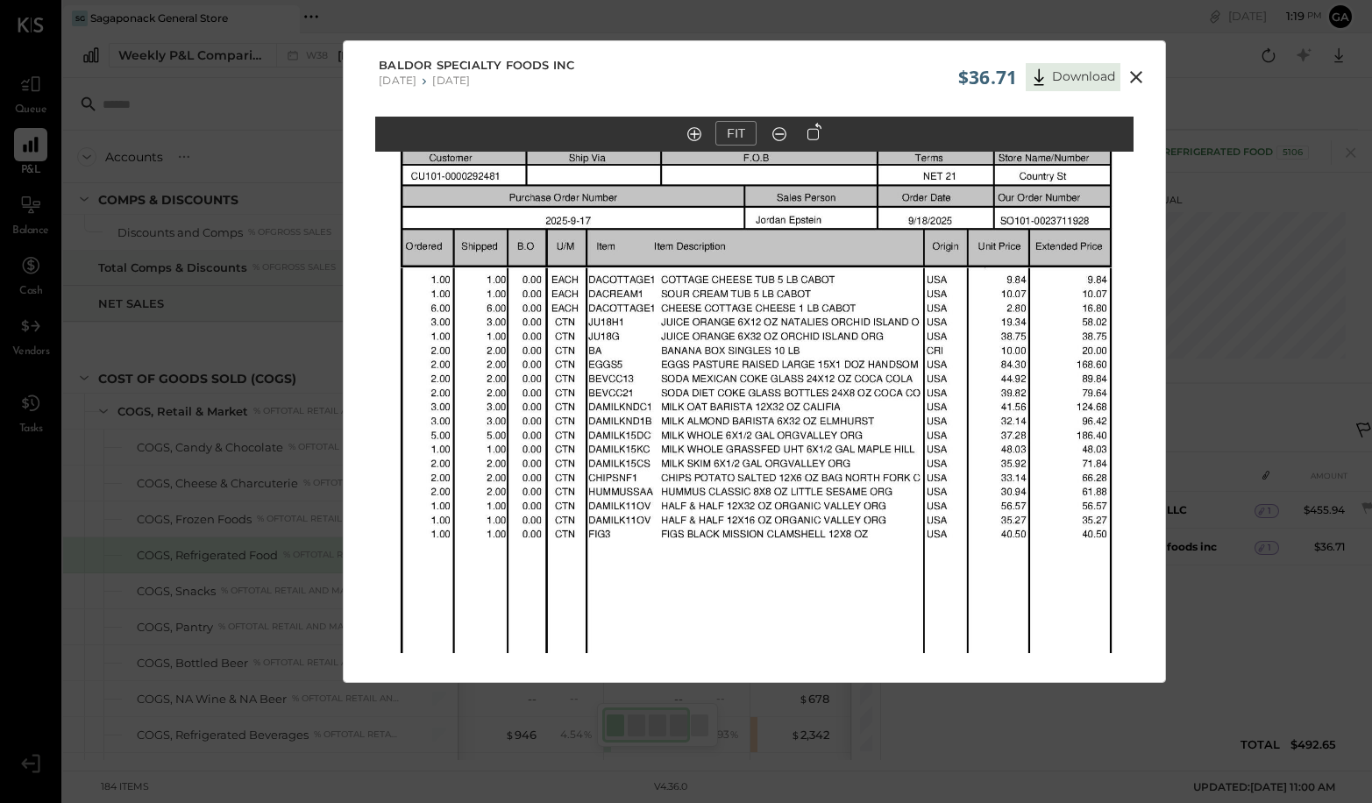
click at [1110, 71] on icon at bounding box center [1136, 77] width 21 height 21
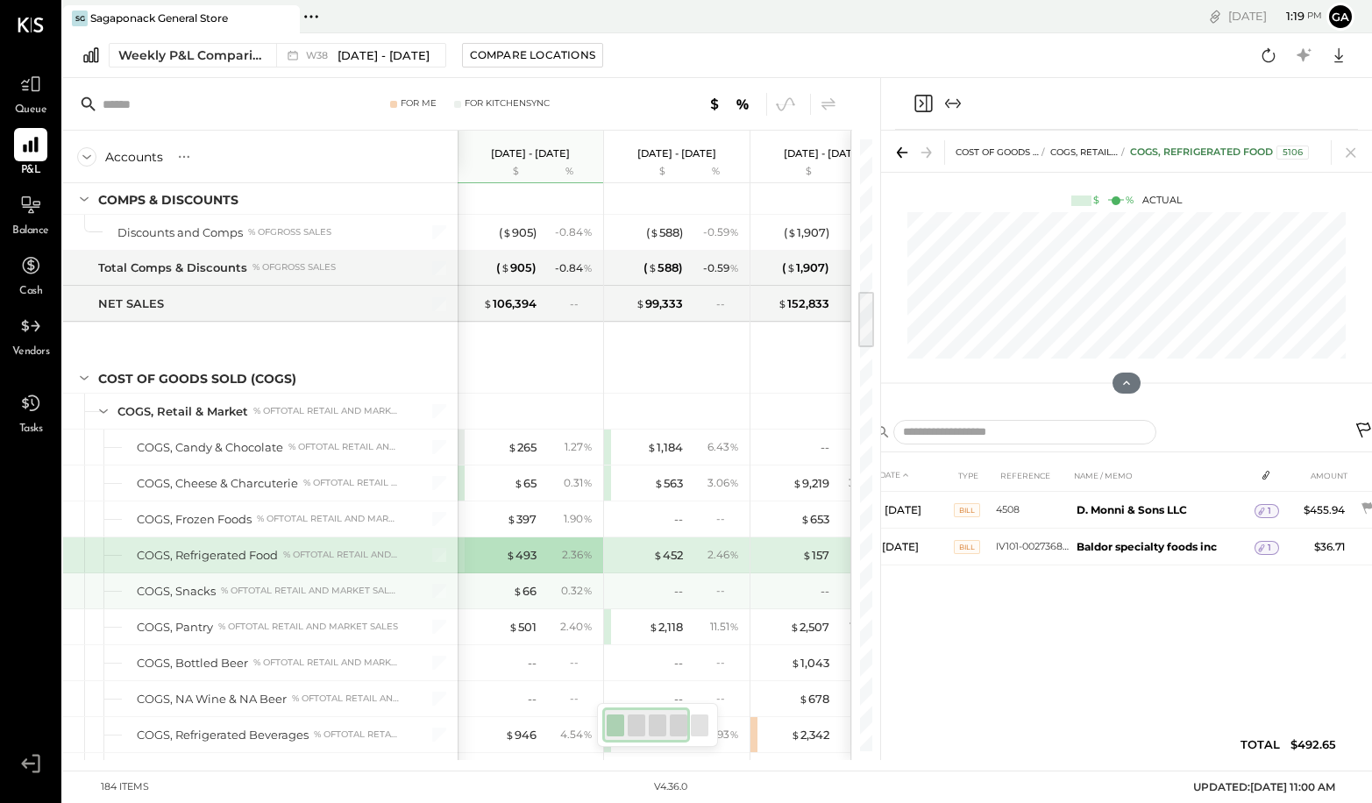
click at [551, 588] on div "0.32 %" at bounding box center [569, 591] width 57 height 16
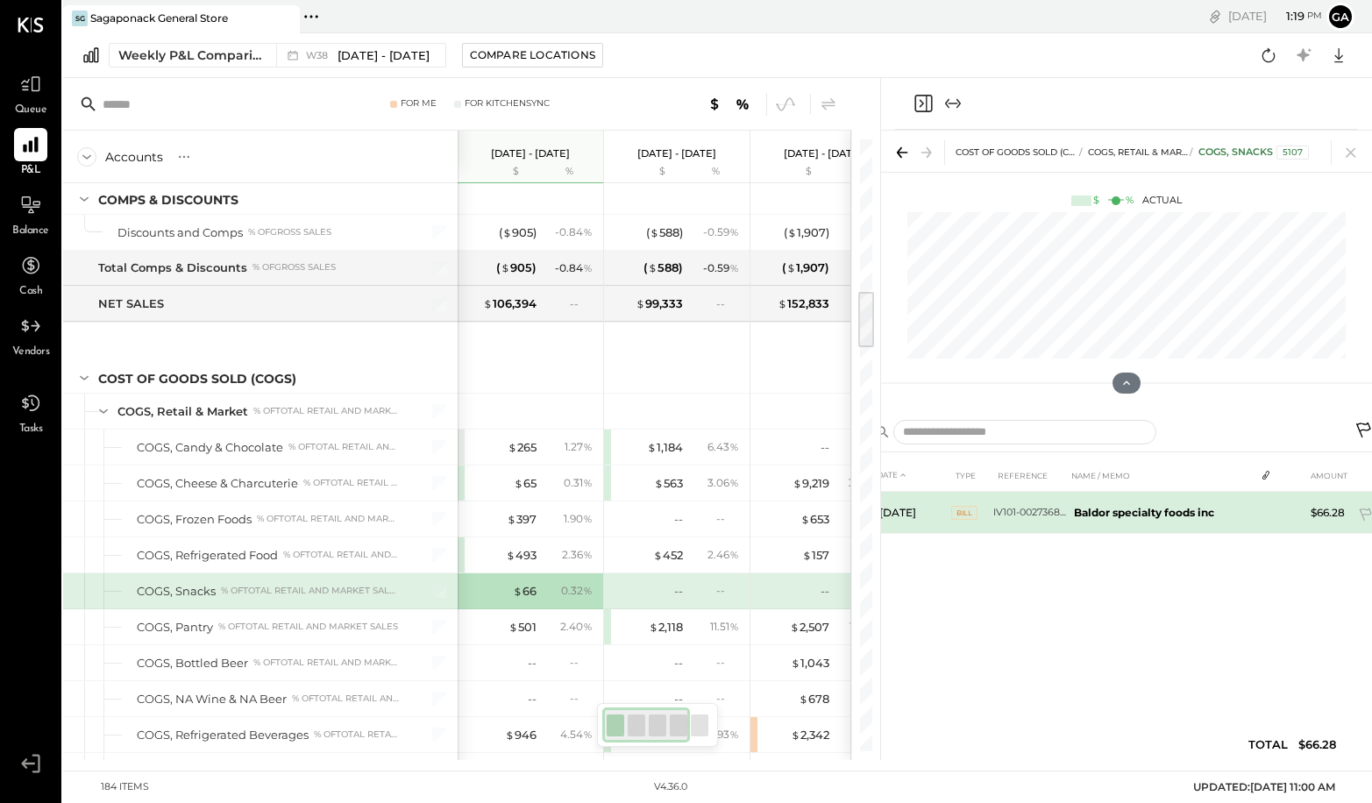
click at [1110, 520] on td "Baldor specialty foods inc" at bounding box center [1161, 513] width 188 height 42
click at [1110, 510] on icon at bounding box center [1261, 511] width 12 height 12
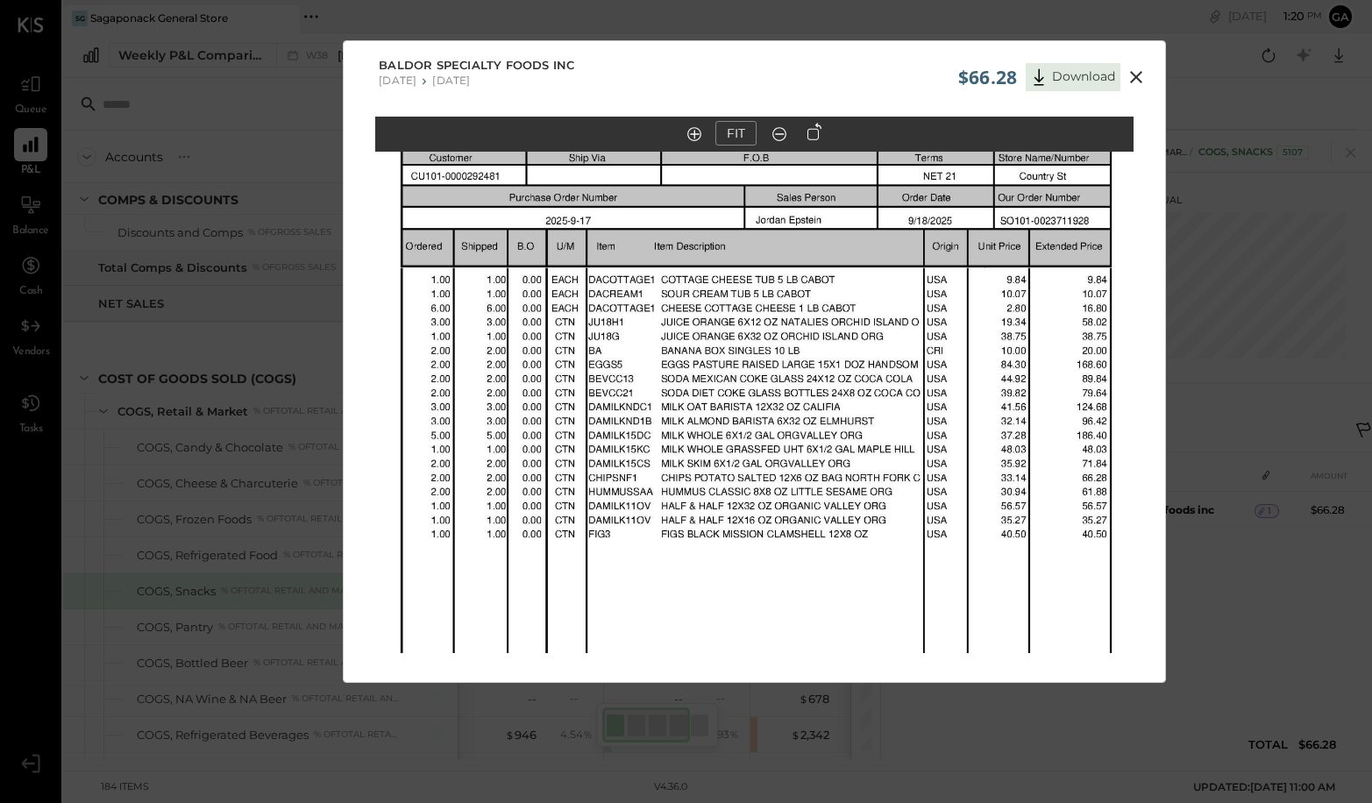
click at [1110, 76] on icon at bounding box center [1136, 77] width 21 height 21
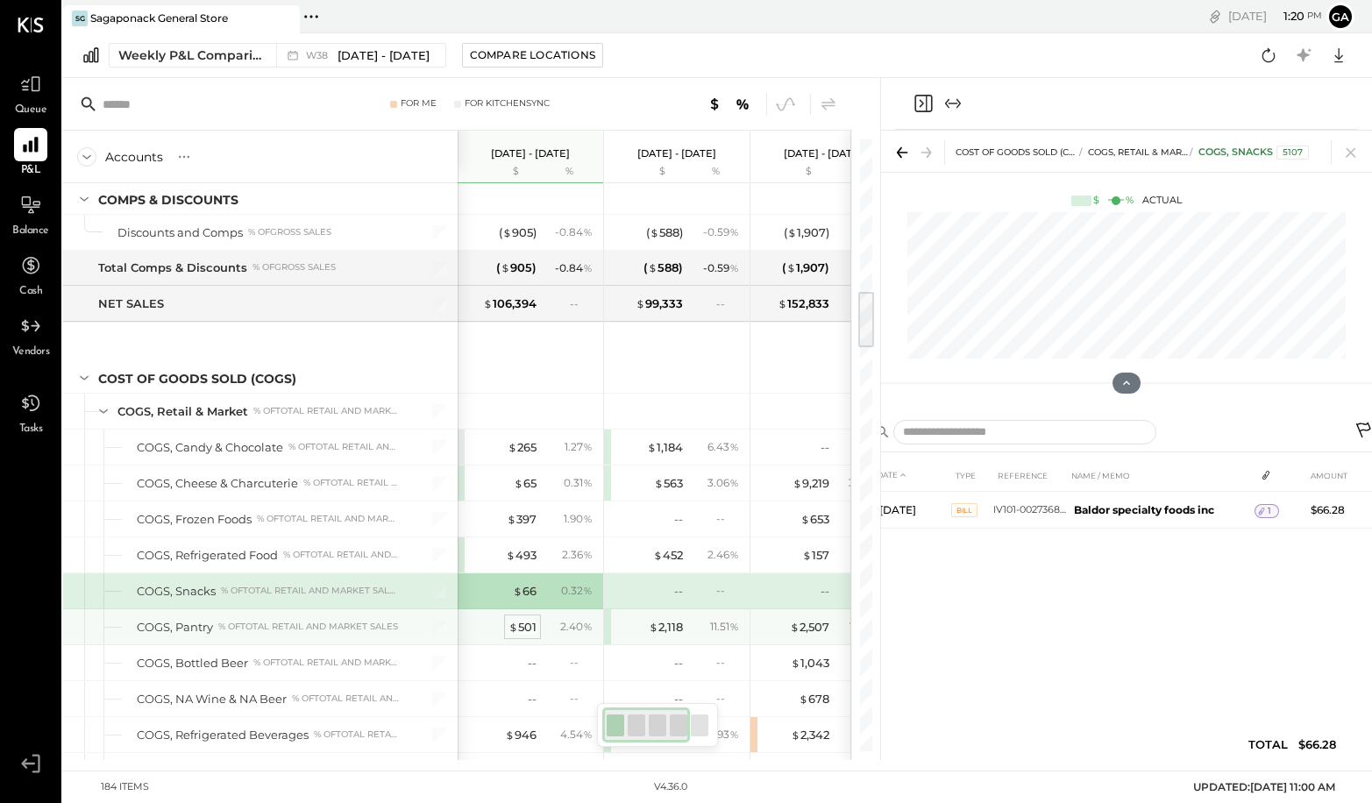
click at [530, 626] on div "$ 501" at bounding box center [522, 627] width 28 height 17
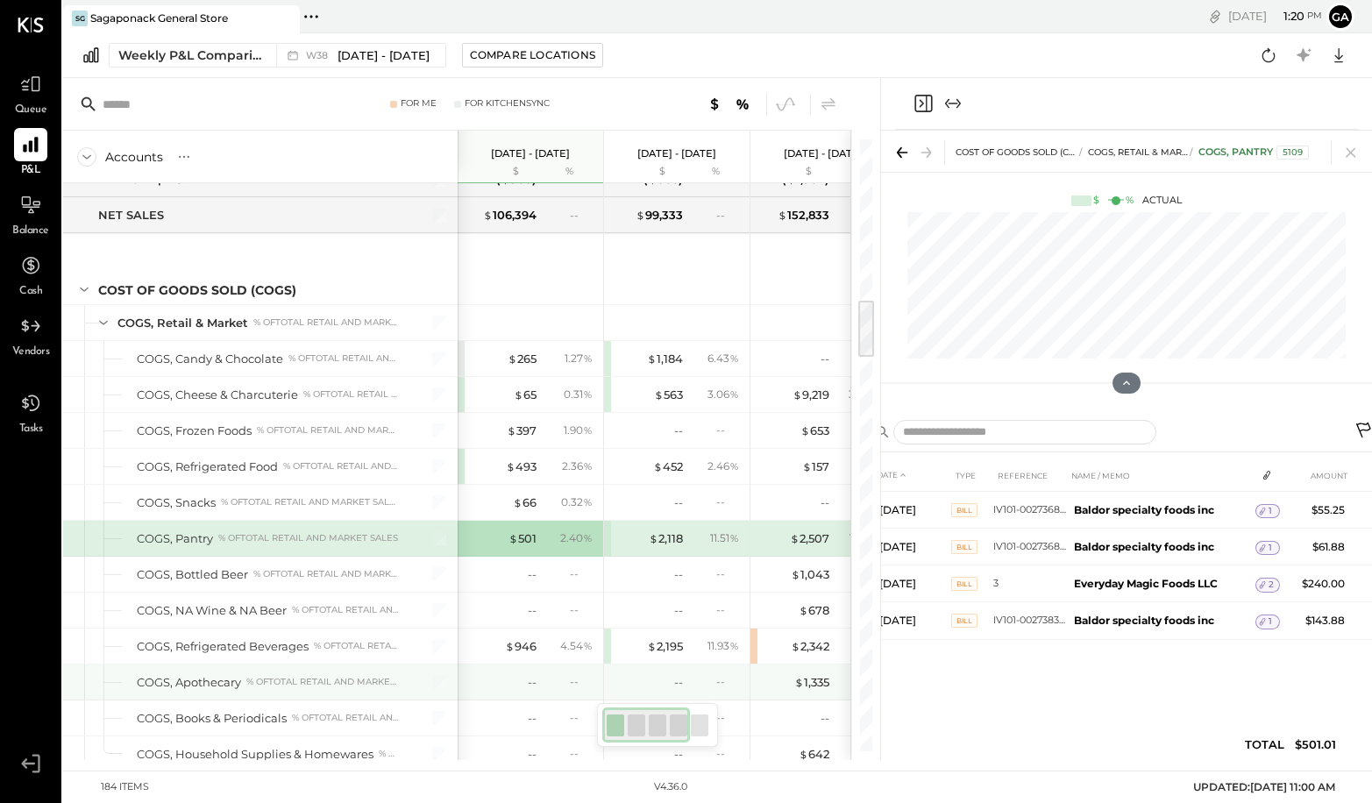
scroll to position [1708, 0]
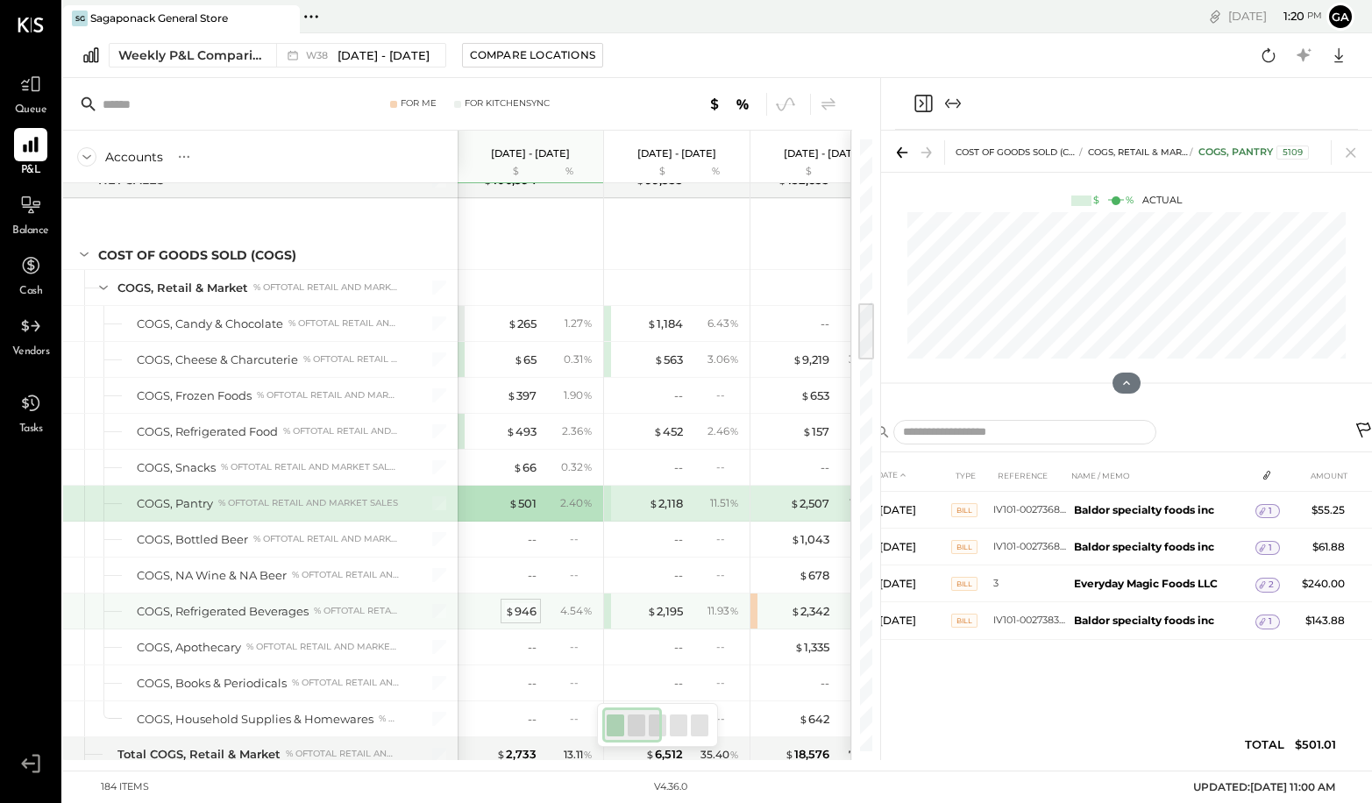
click at [520, 613] on div "$ 946" at bounding box center [521, 611] width 32 height 17
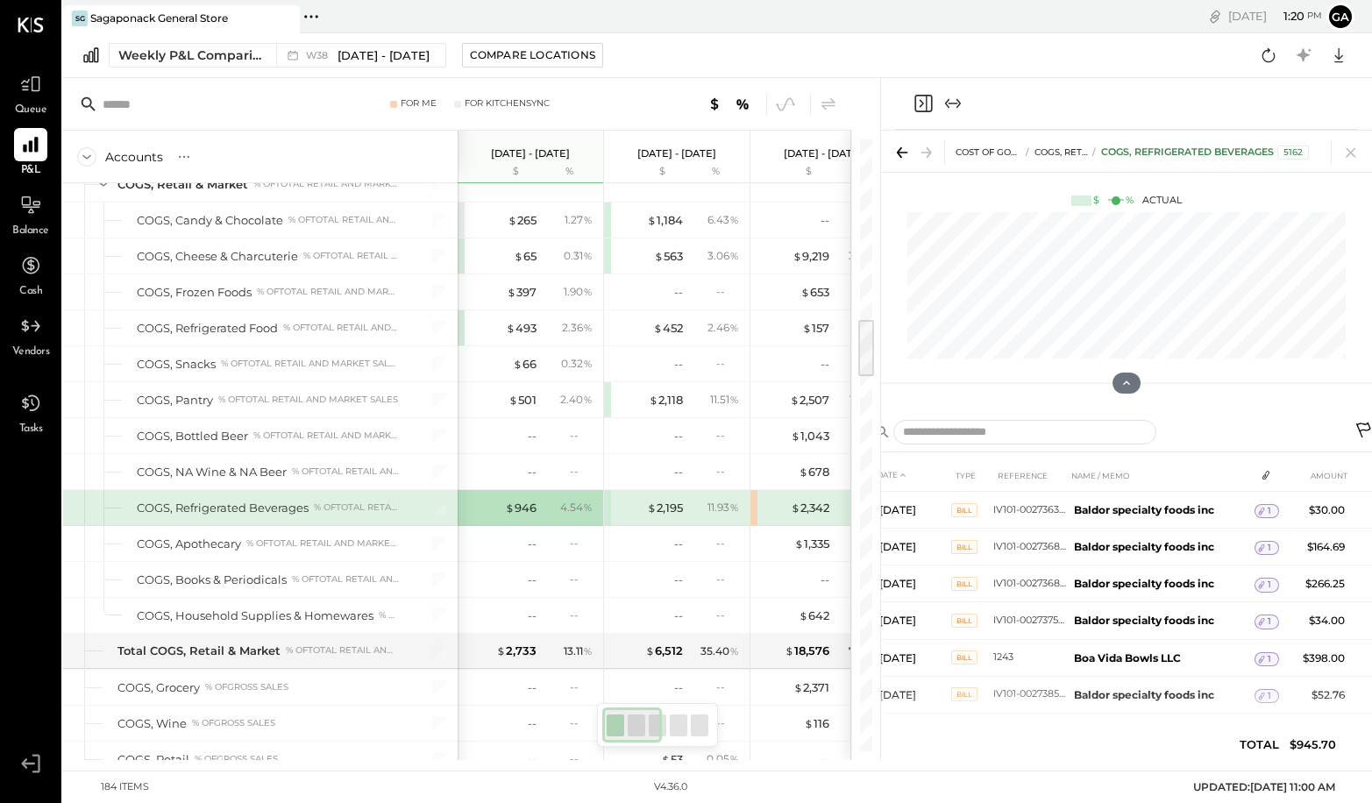
scroll to position [1955, 0]
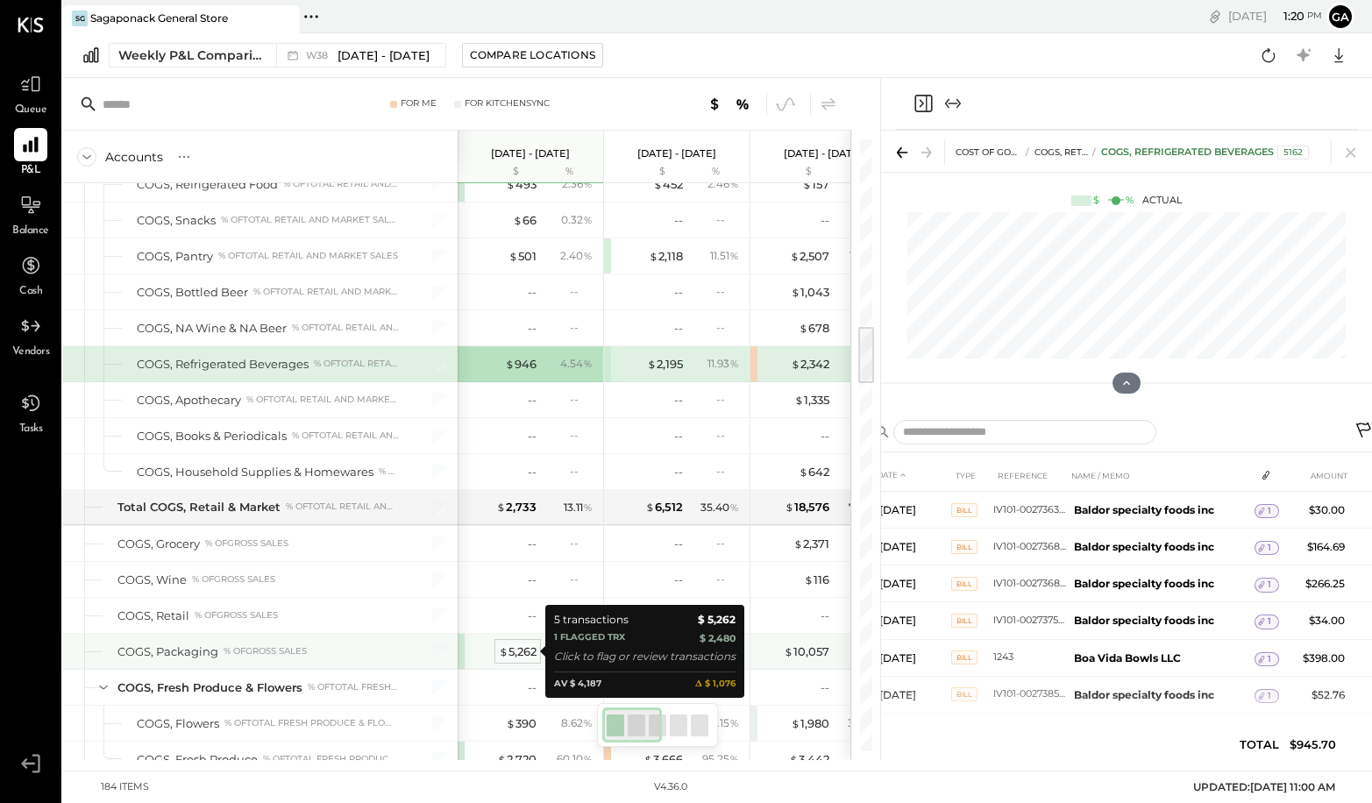
click at [525, 655] on div "$ 5,262" at bounding box center [518, 651] width 38 height 17
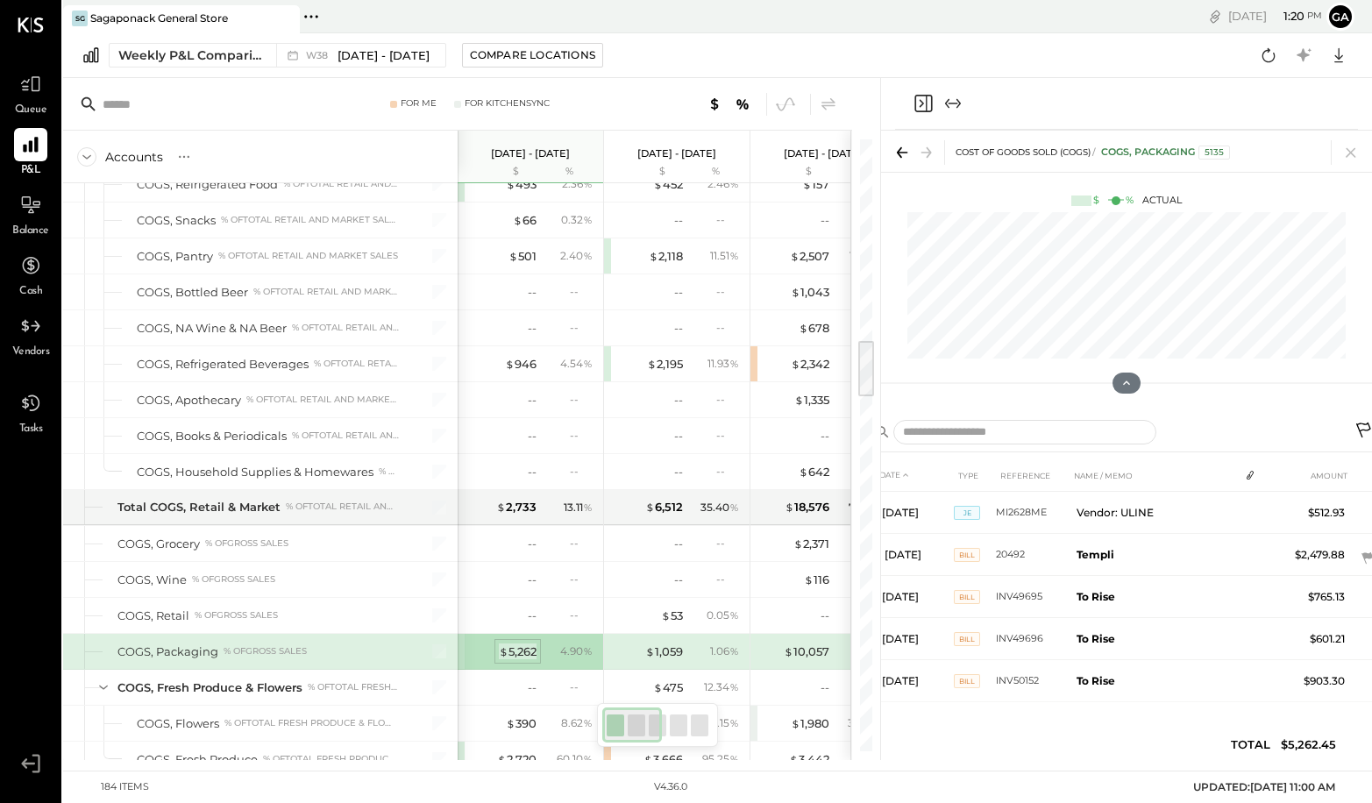
scroll to position [2109, 0]
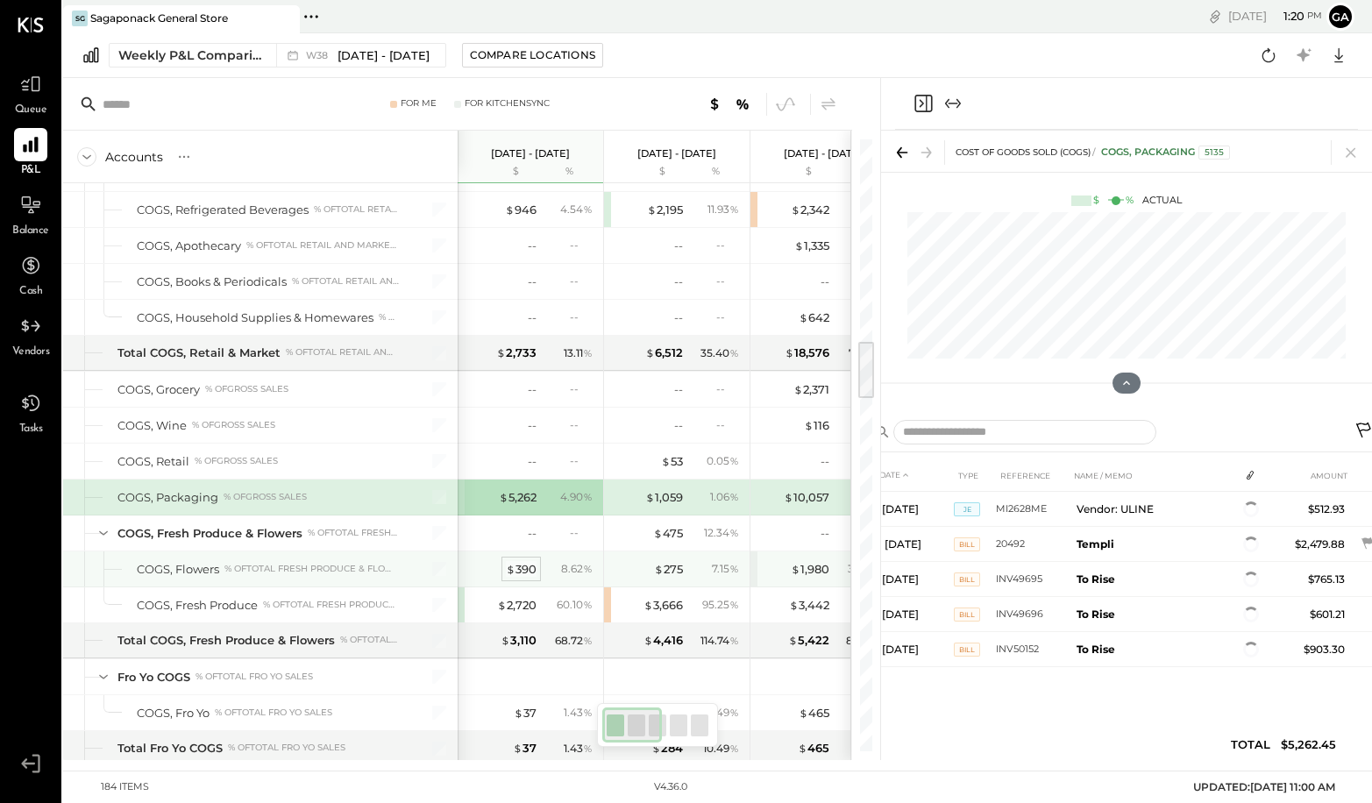
click at [530, 568] on div "$ 390" at bounding box center [521, 569] width 31 height 17
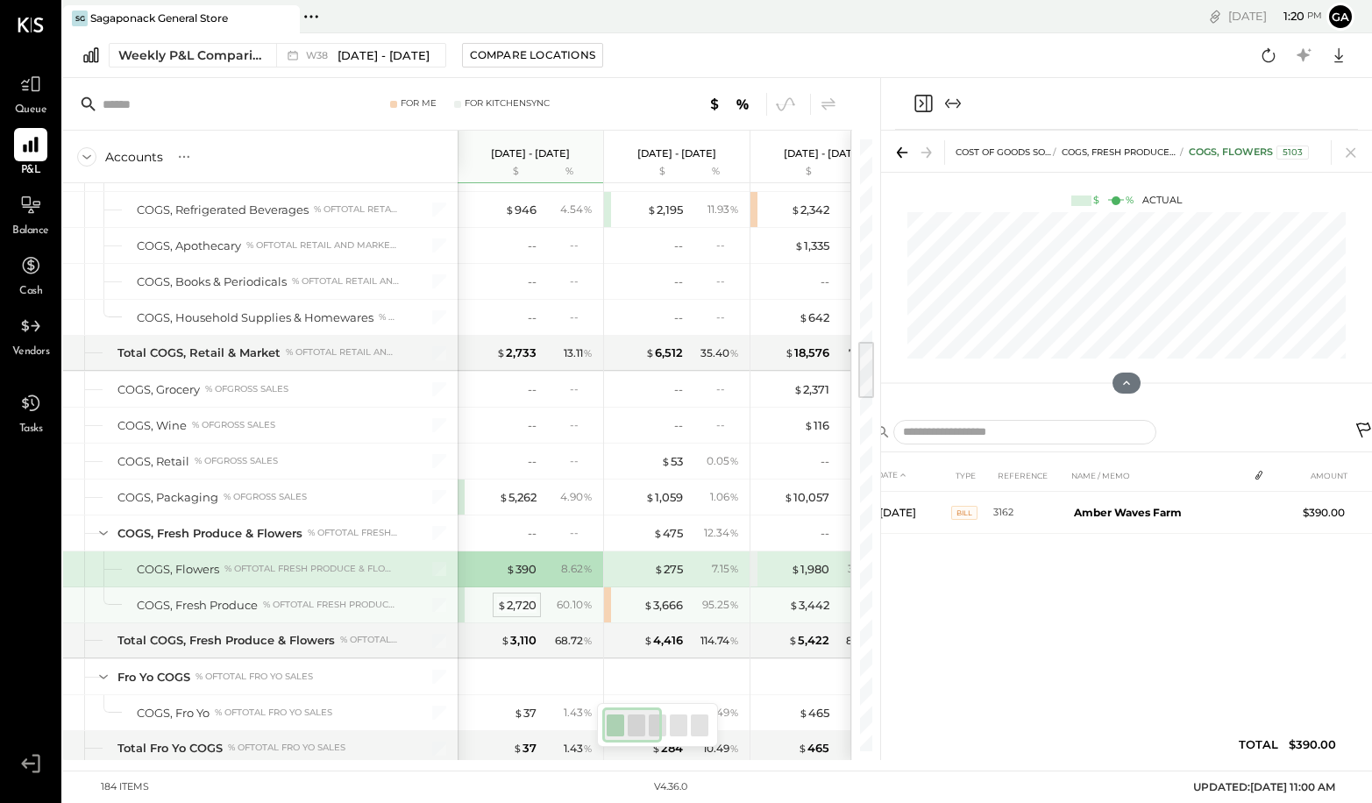
click at [522, 607] on div "$ 2,720" at bounding box center [516, 605] width 39 height 17
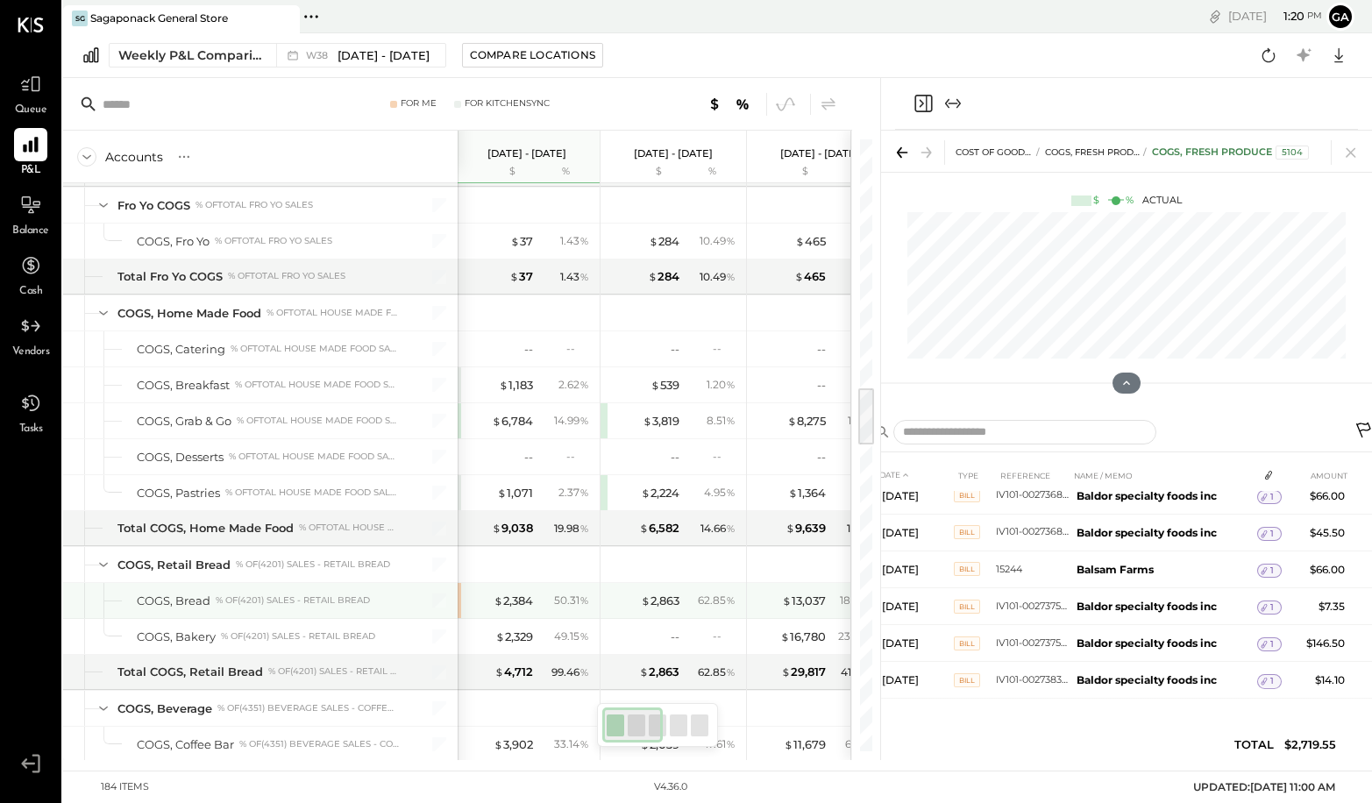
scroll to position [2616, 0]
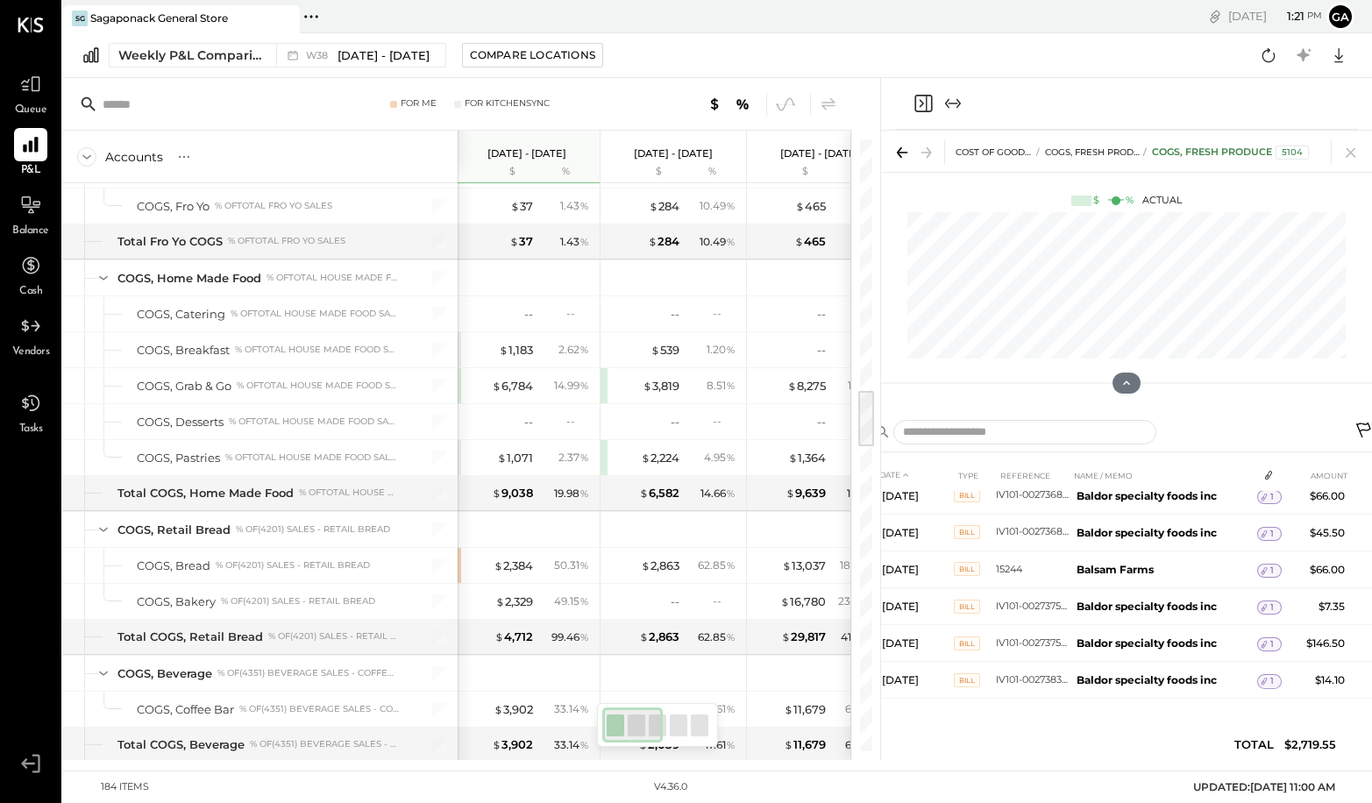
click at [109, 110] on input "text" at bounding box center [219, 105] width 232 height 32
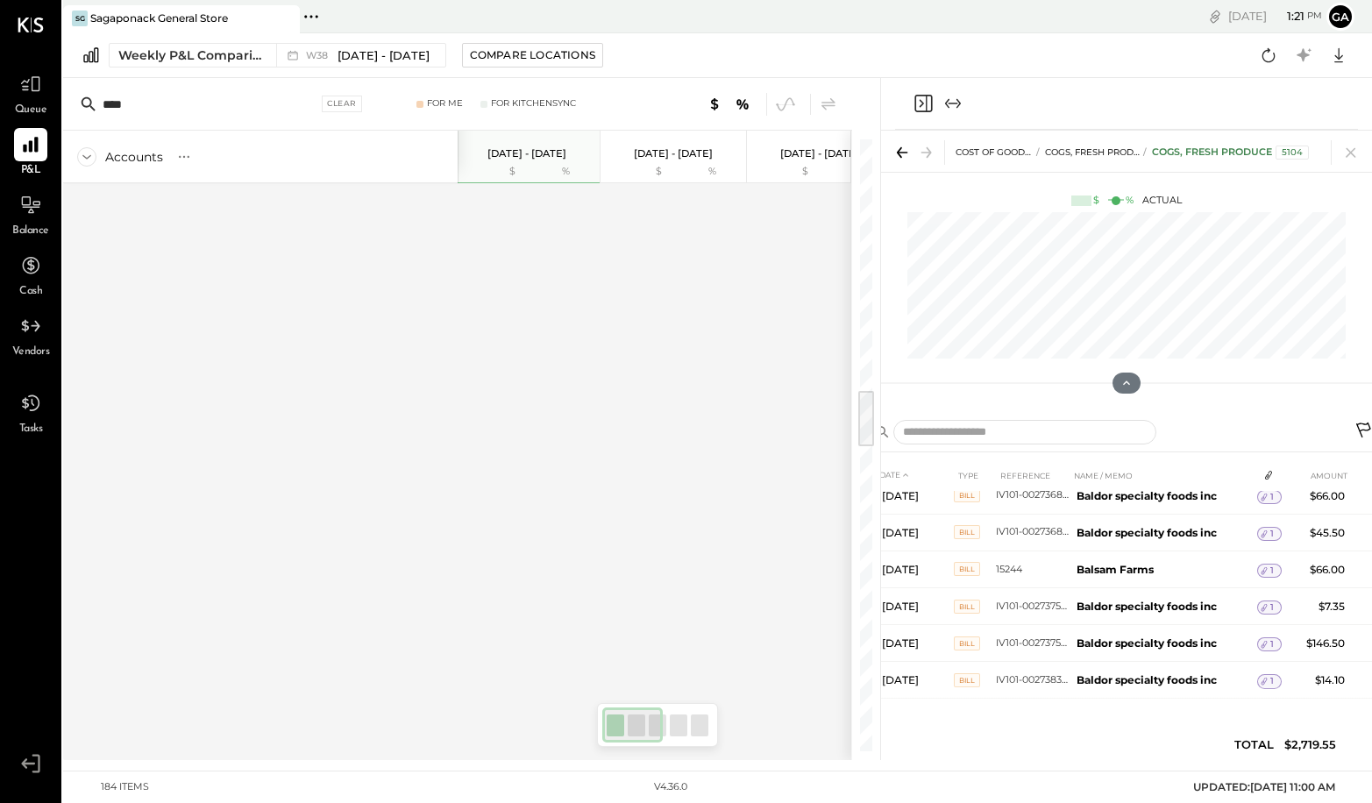
scroll to position [0, 0]
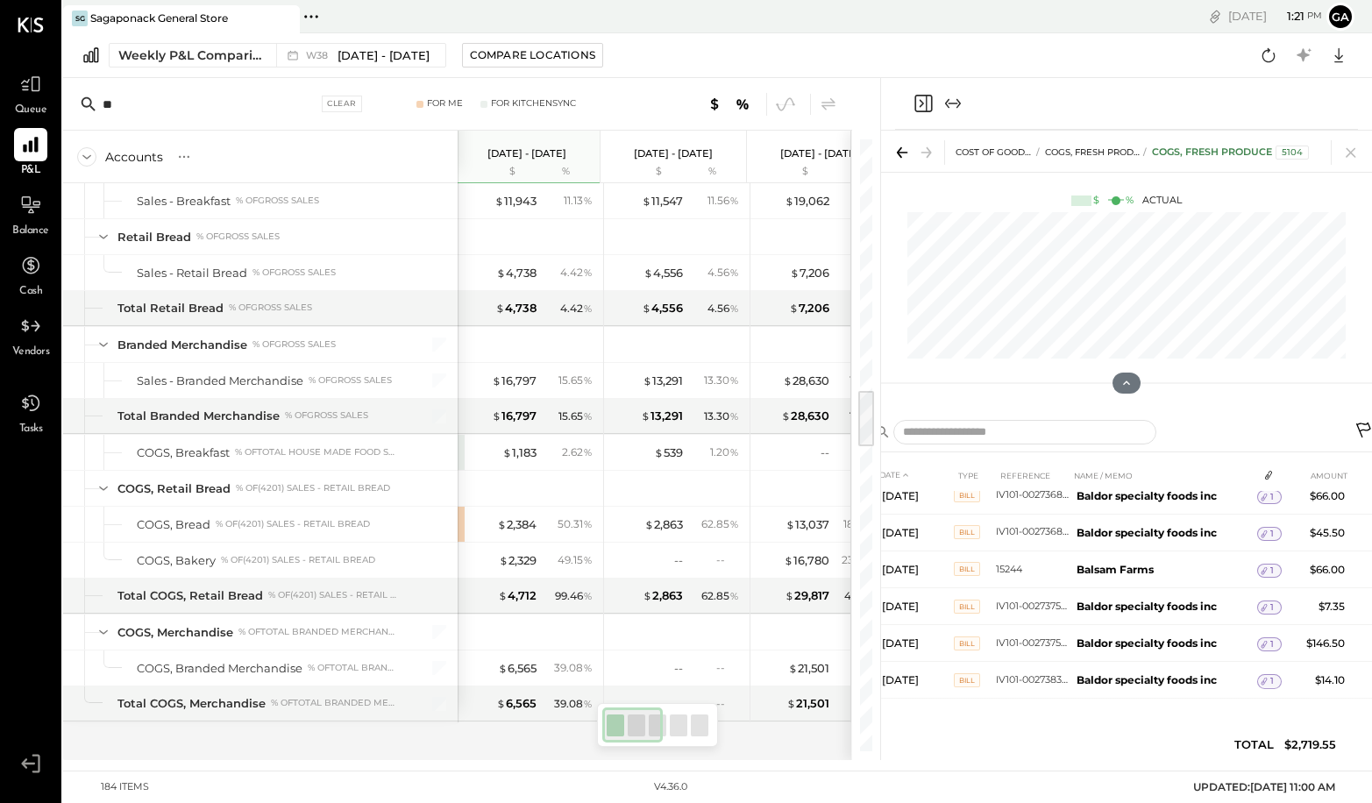
type input "*"
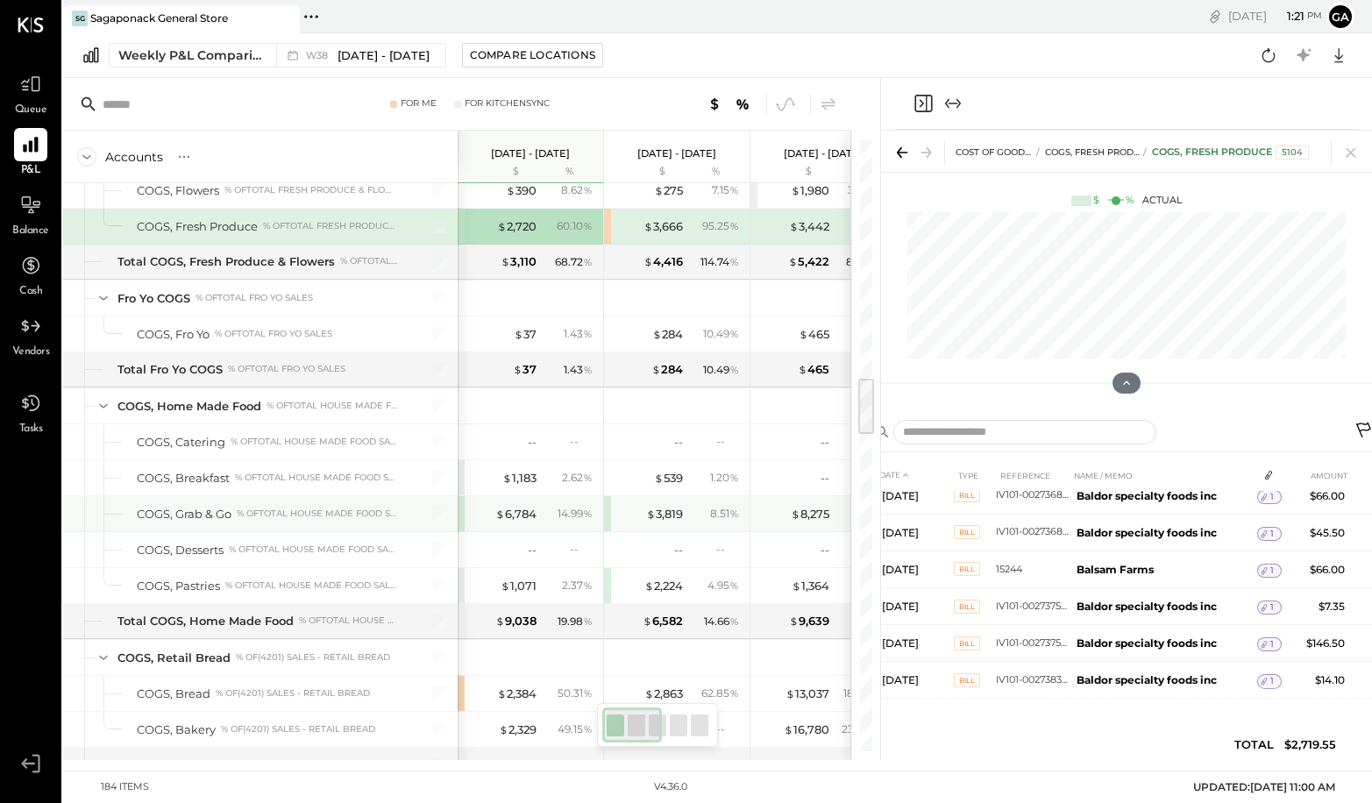
click at [203, 515] on div "COGS, Grab & Go" at bounding box center [184, 514] width 95 height 17
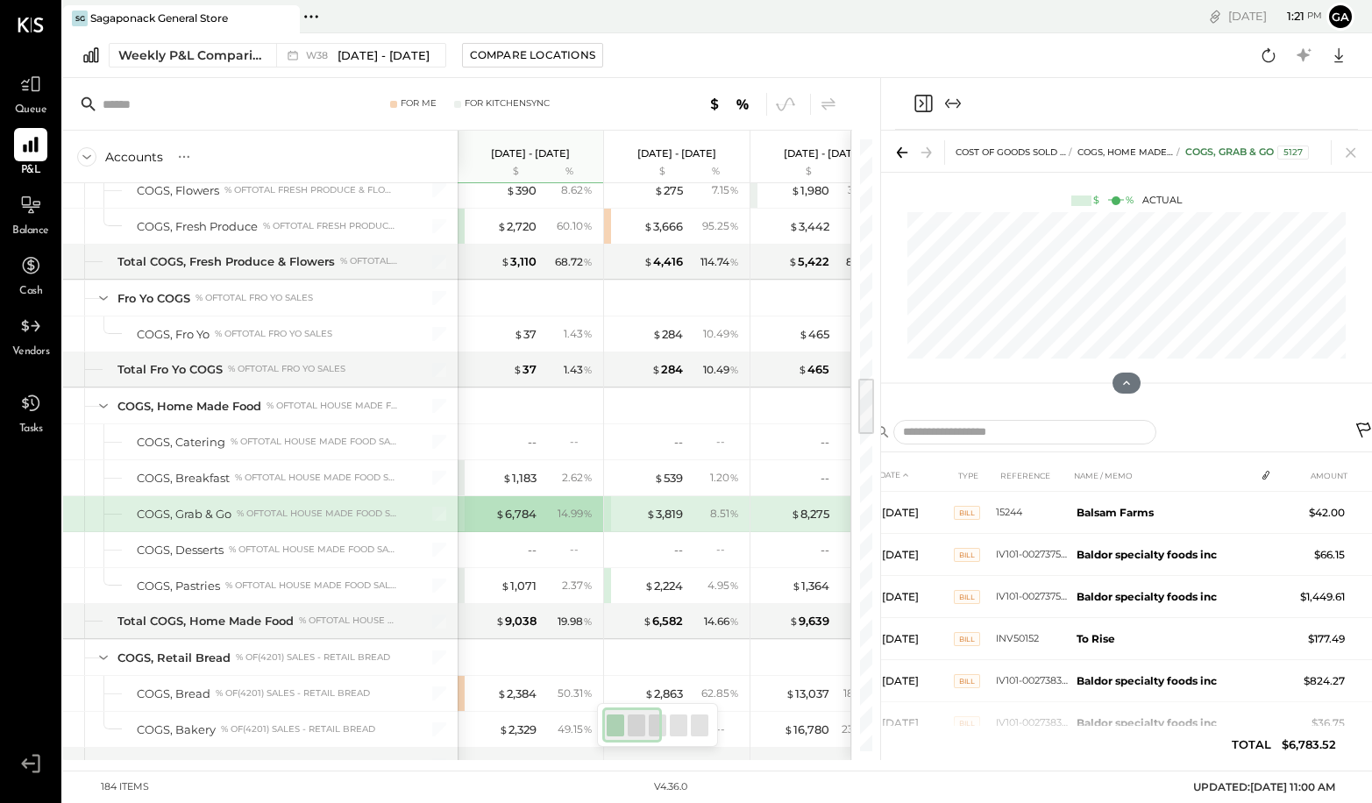
scroll to position [686, 0]
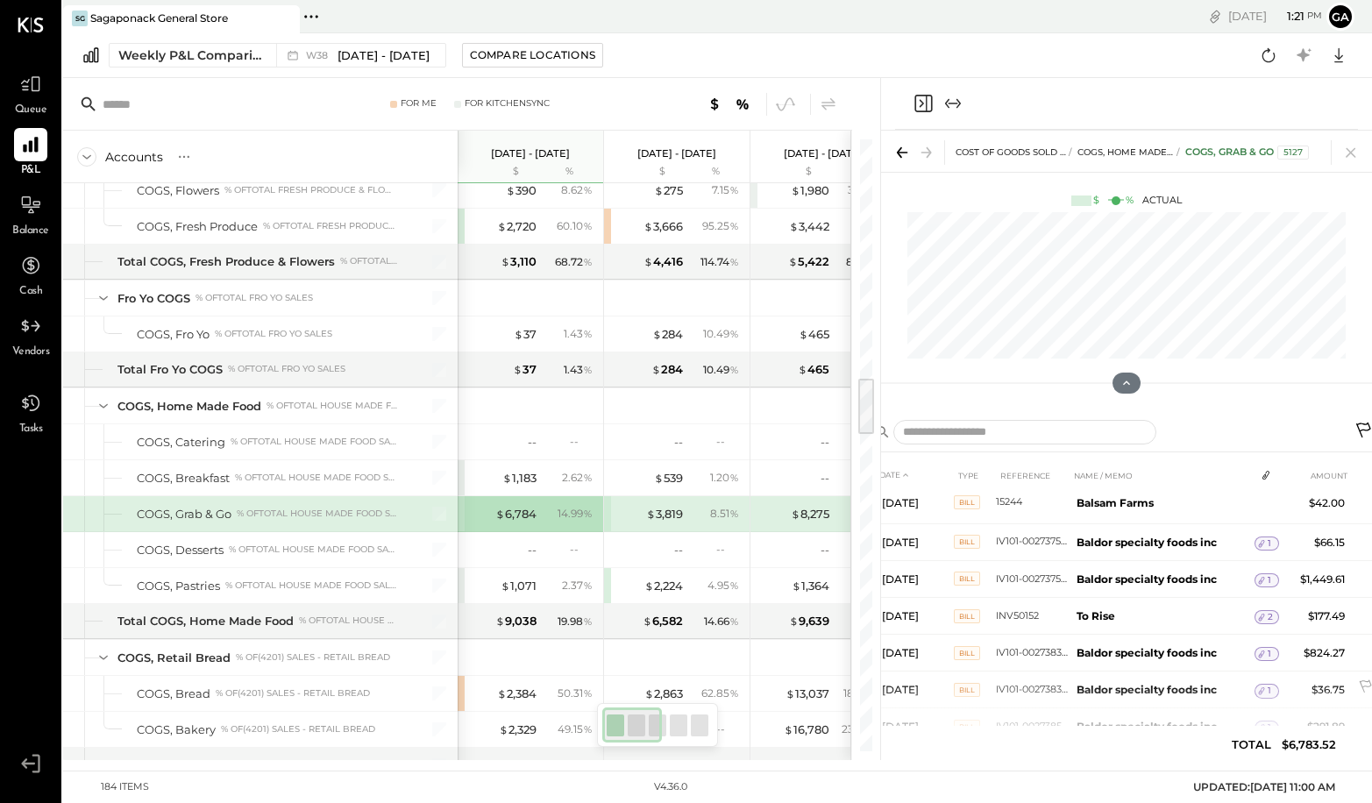
scroll to position [626, 0]
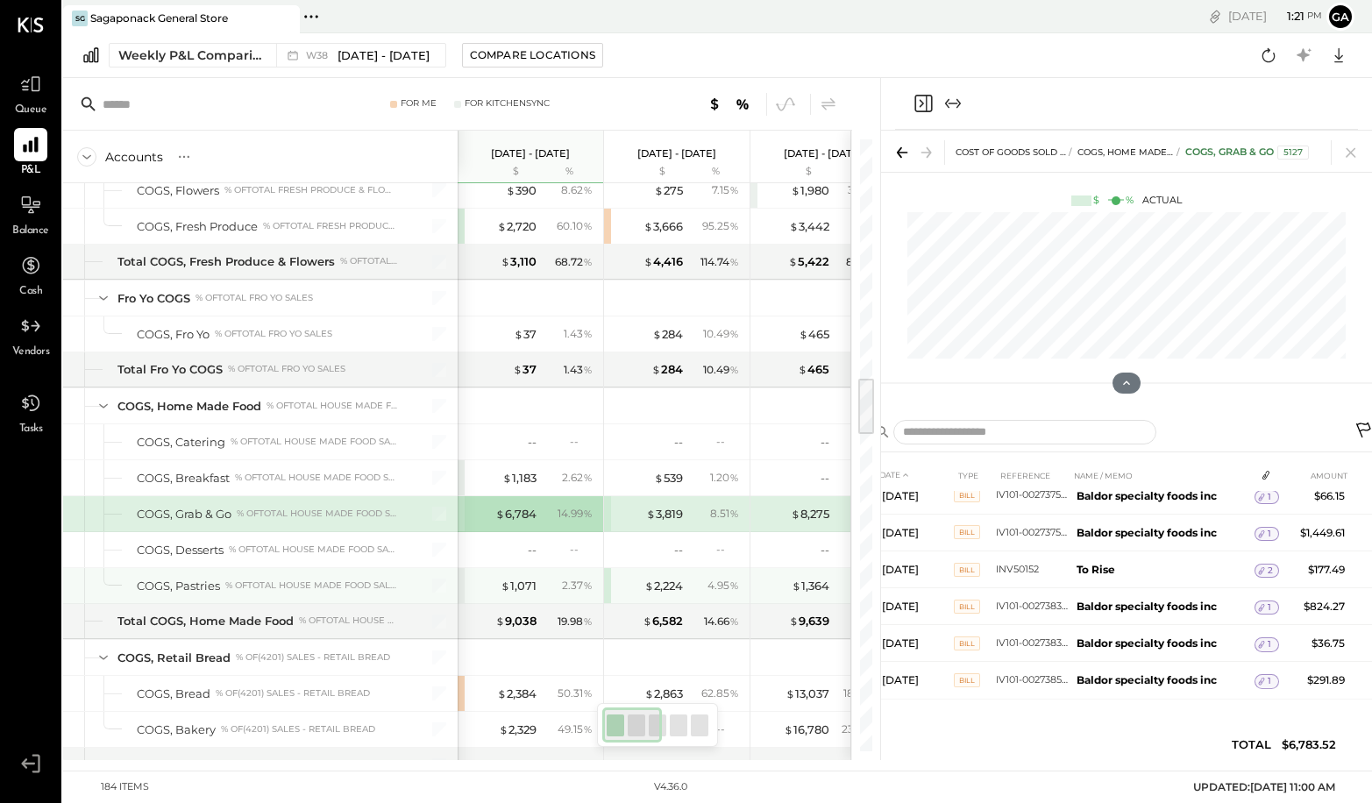
click at [562, 587] on div "2.37 %" at bounding box center [577, 586] width 31 height 16
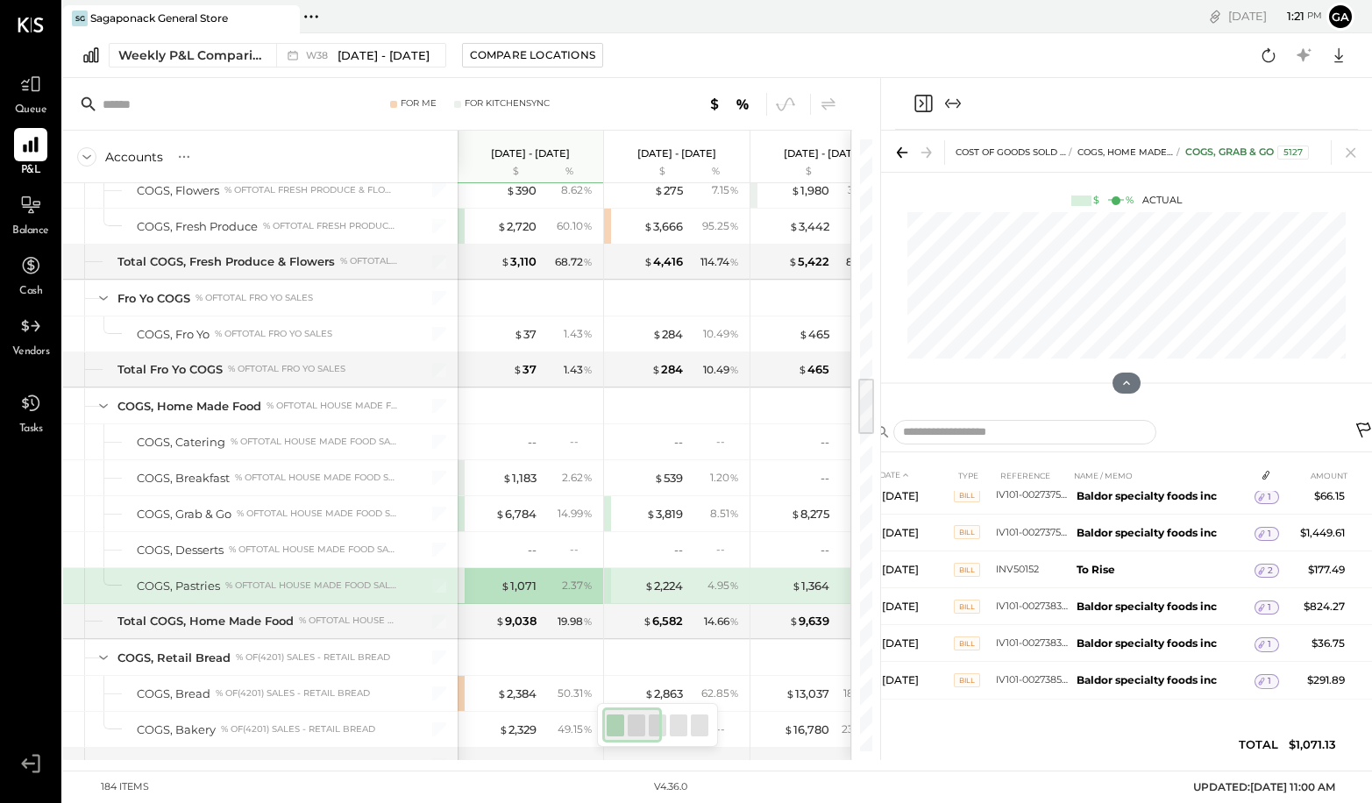
scroll to position [130, 0]
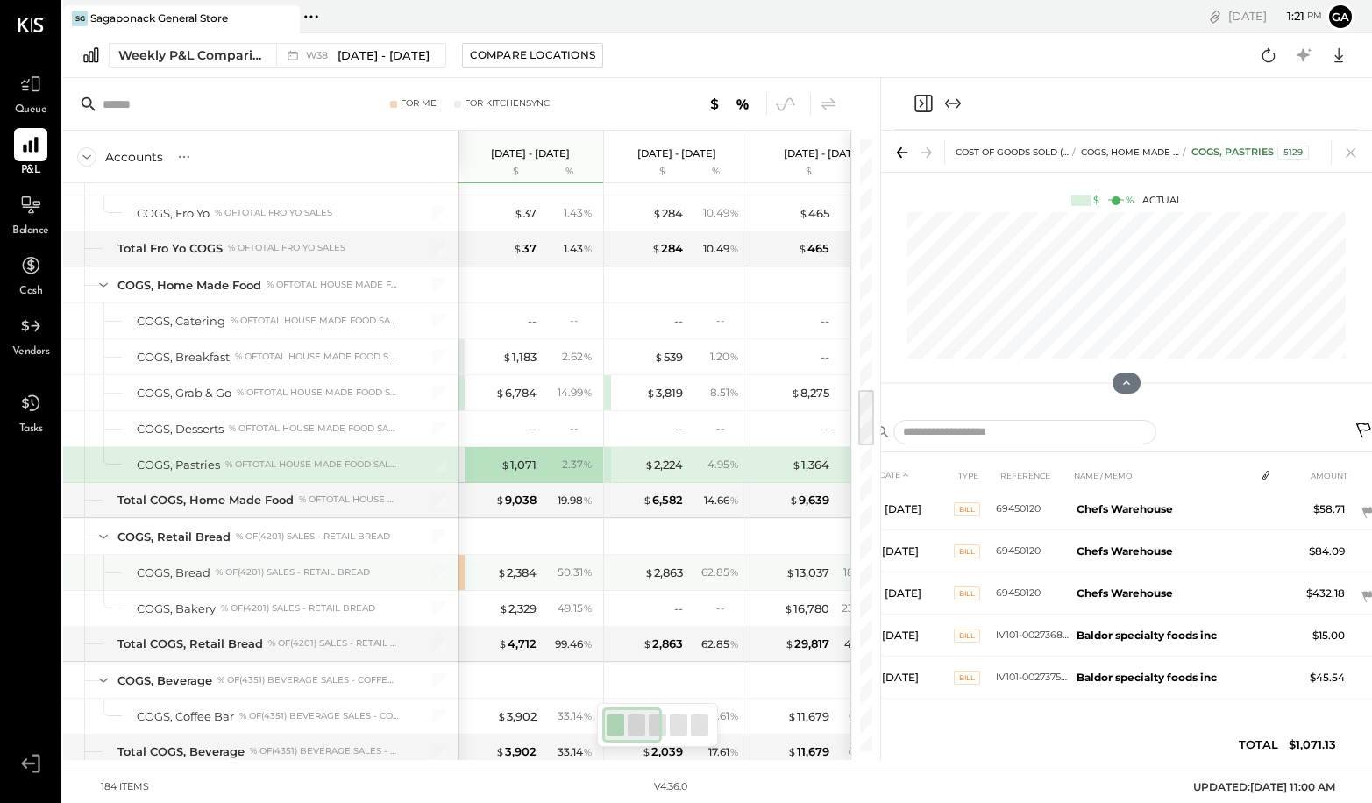
scroll to position [74, 0]
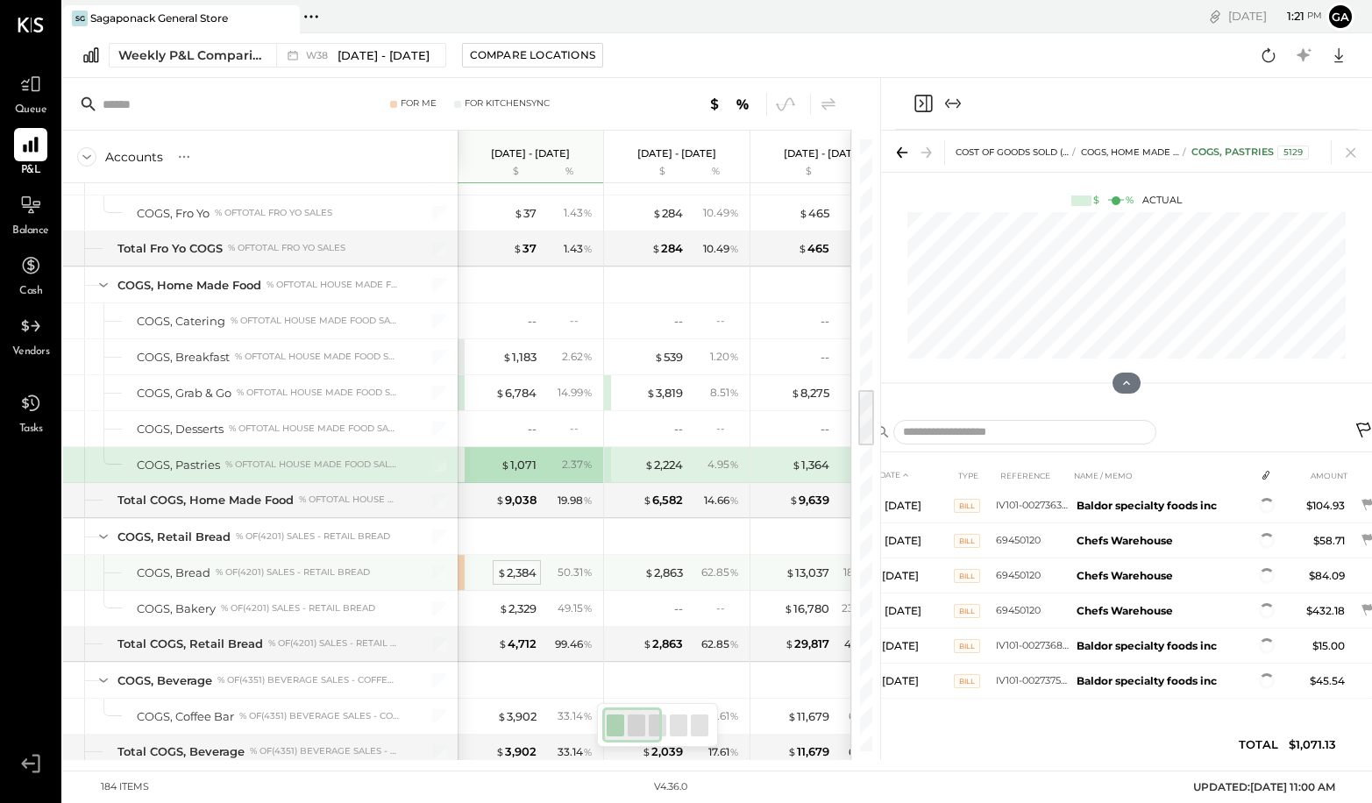
click at [529, 574] on div "$ 2,384" at bounding box center [516, 573] width 39 height 17
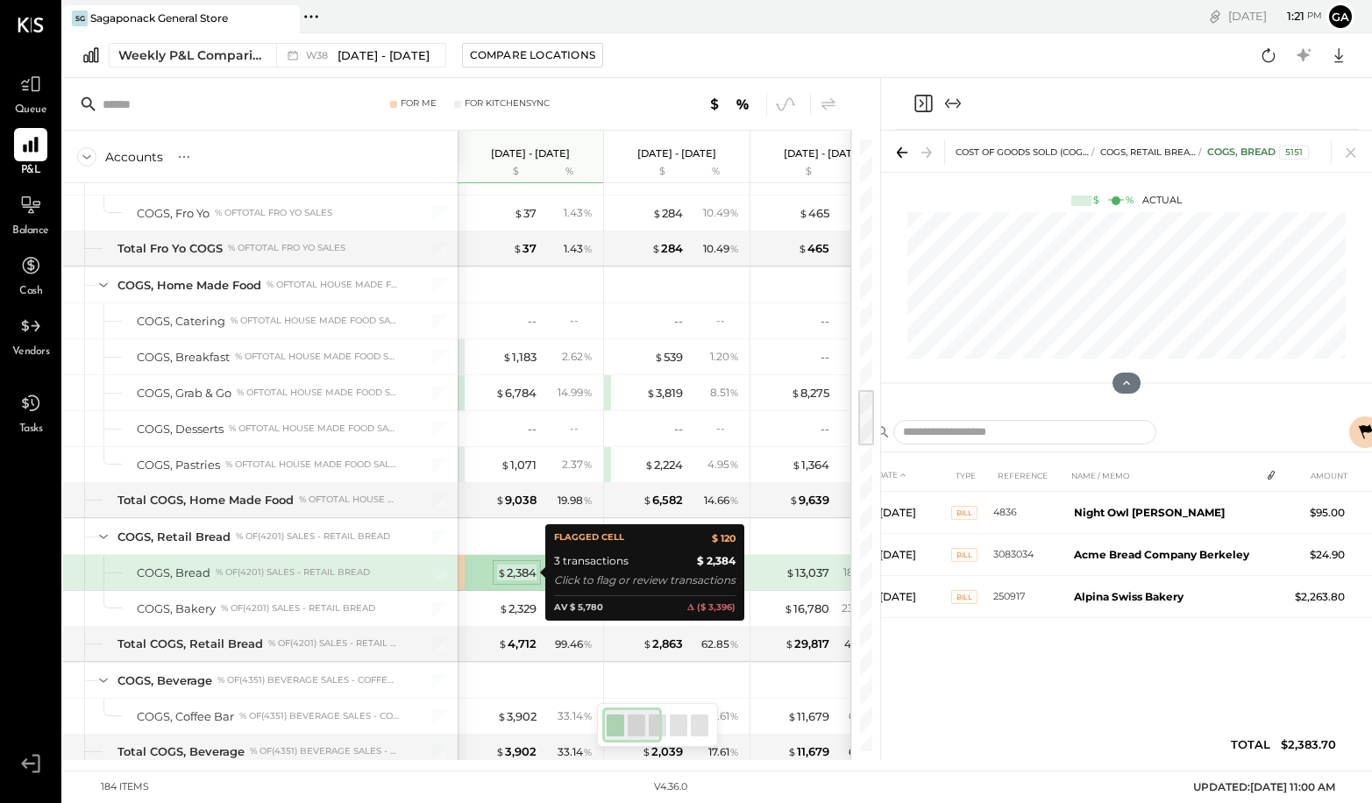
scroll to position [0, 0]
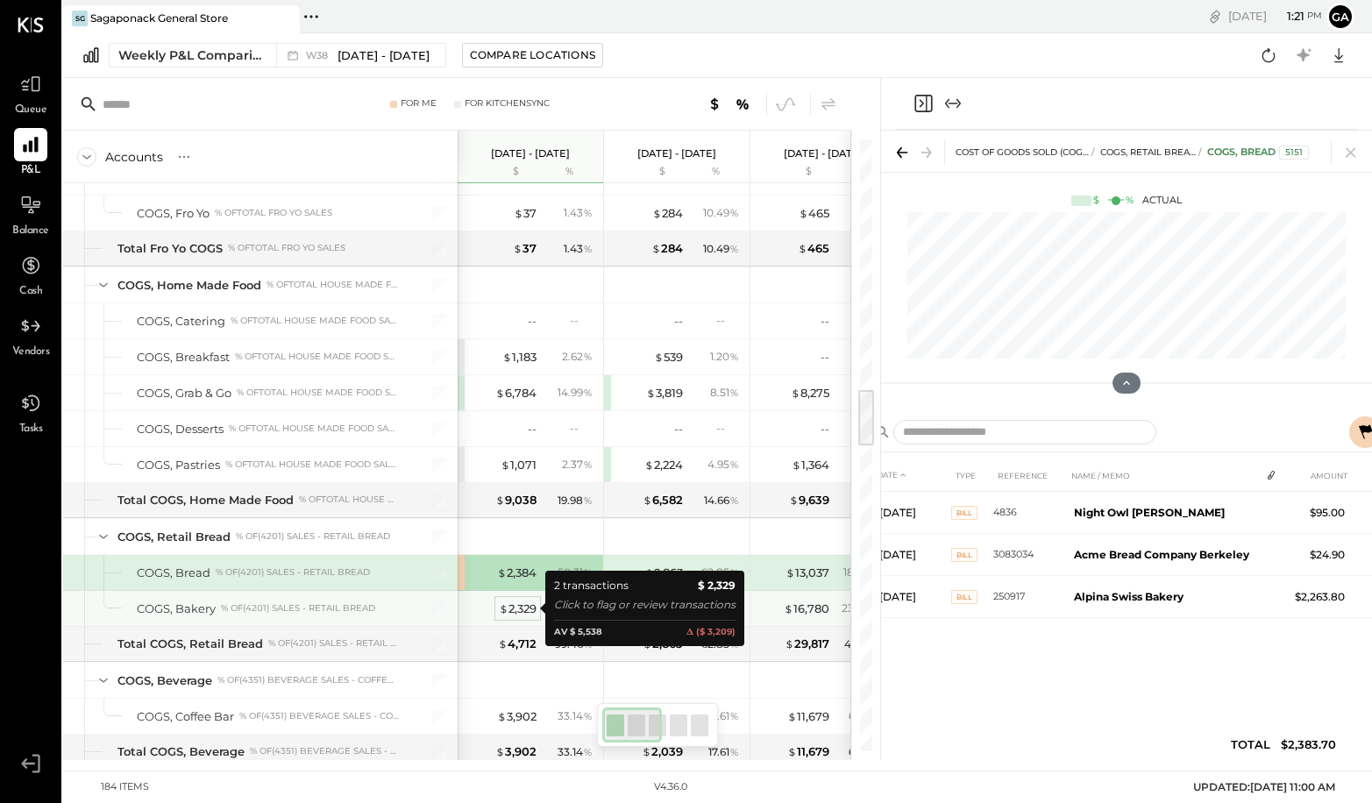
click at [518, 606] on div "$ 2,329" at bounding box center [518, 609] width 38 height 17
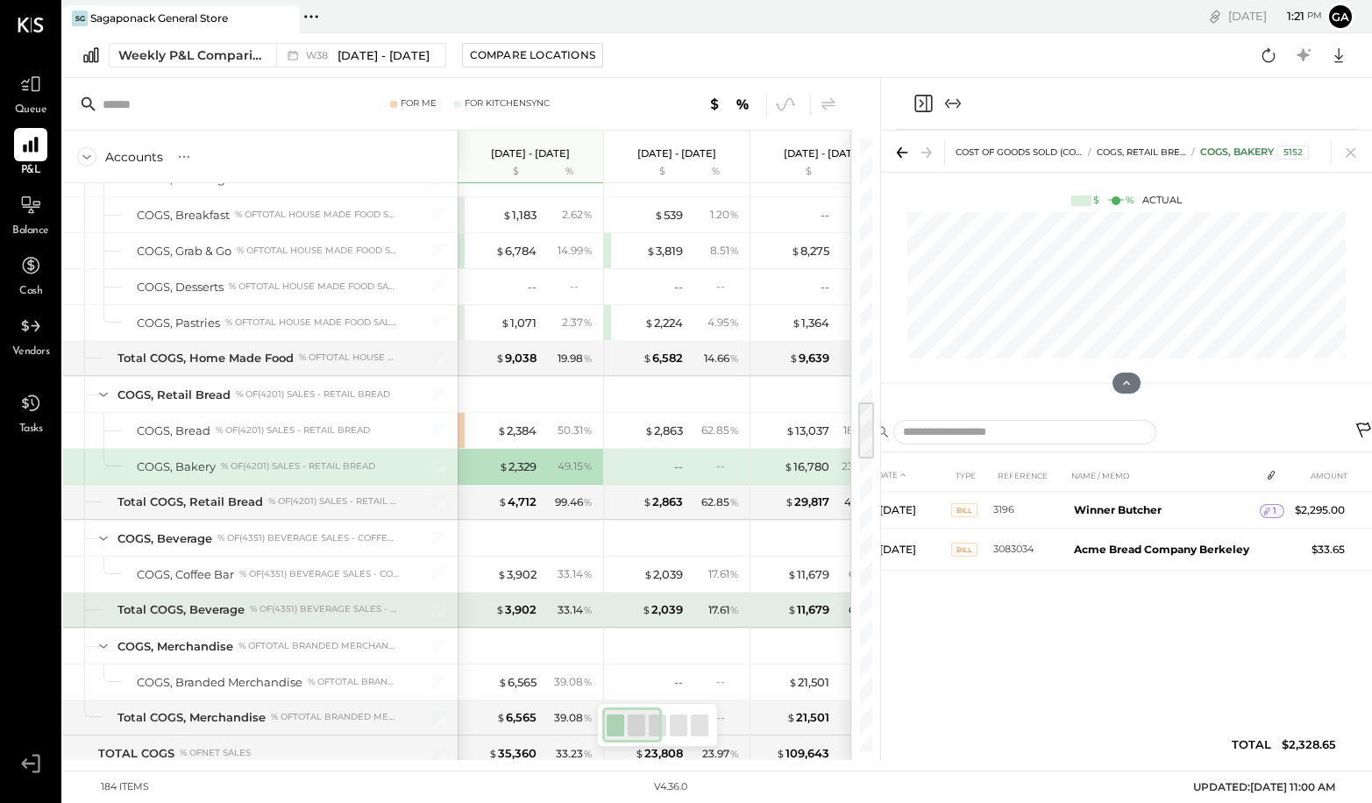
scroll to position [2758, 0]
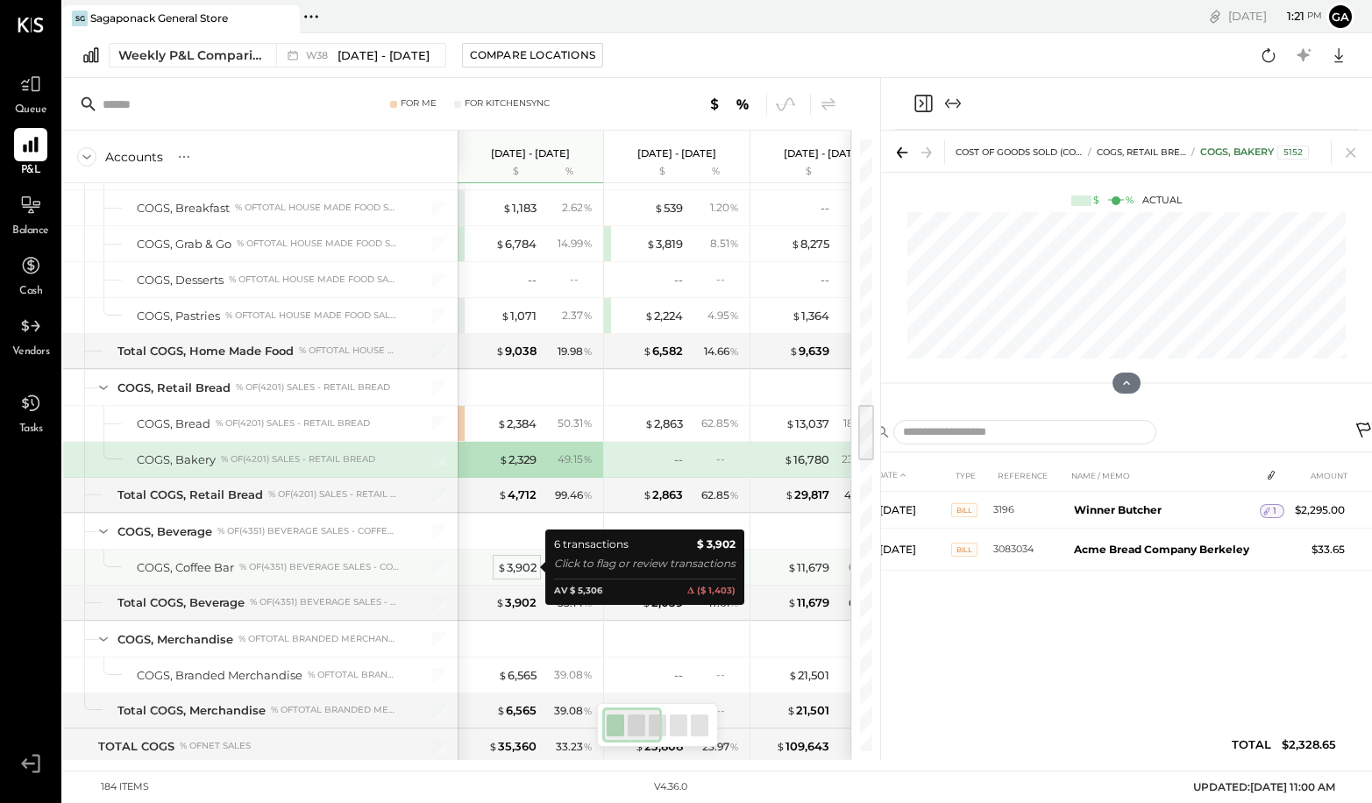
click at [527, 566] on div "$ 3,902" at bounding box center [516, 567] width 39 height 17
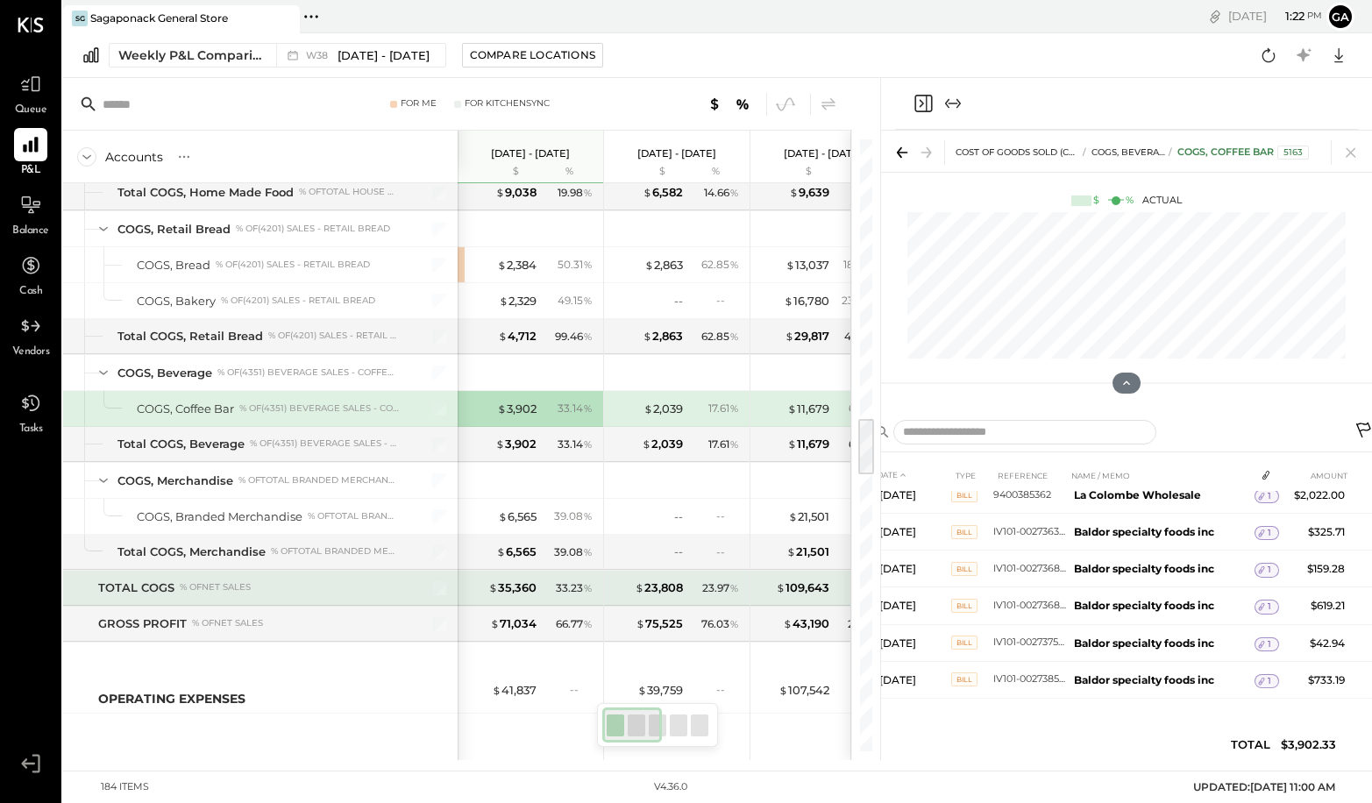
scroll to position [2921, 0]
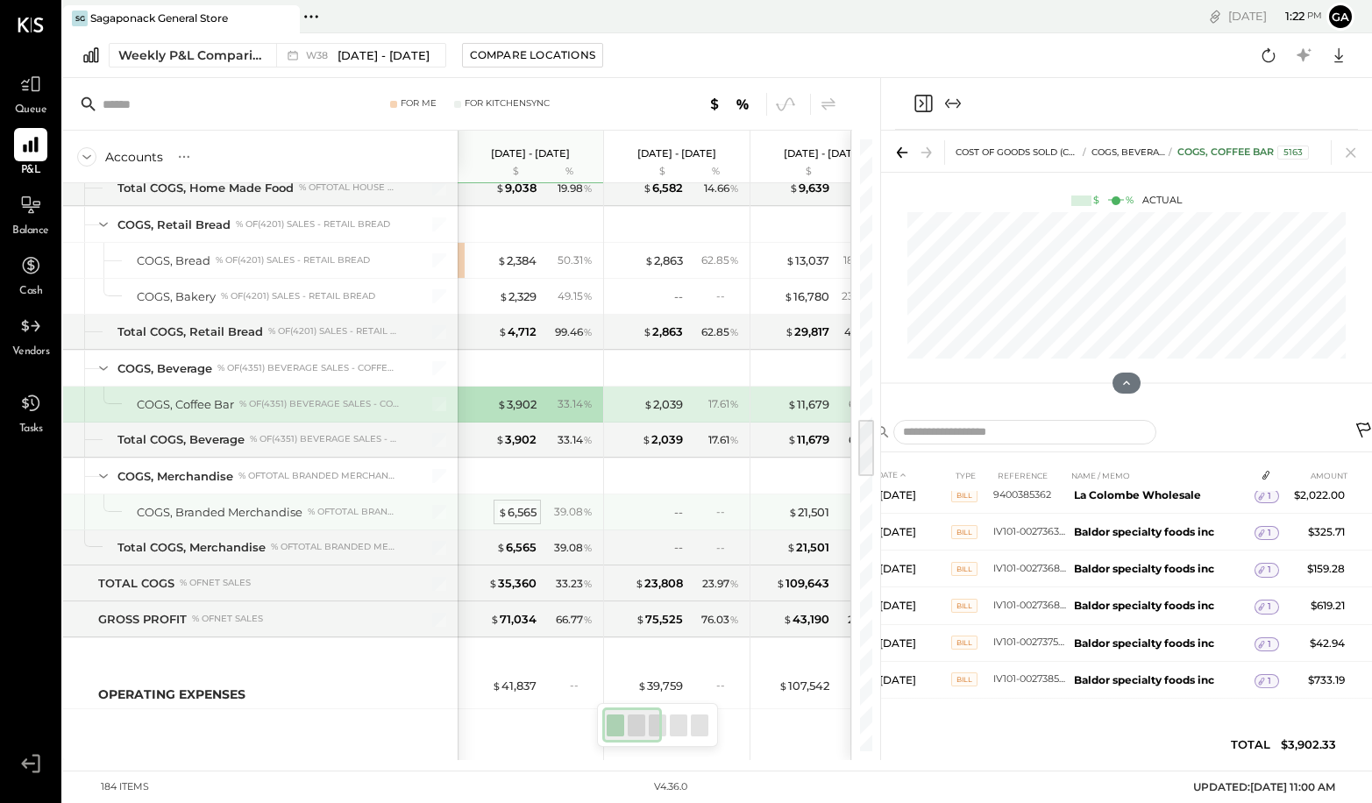
click at [515, 509] on div "$ 6,565" at bounding box center [517, 512] width 39 height 17
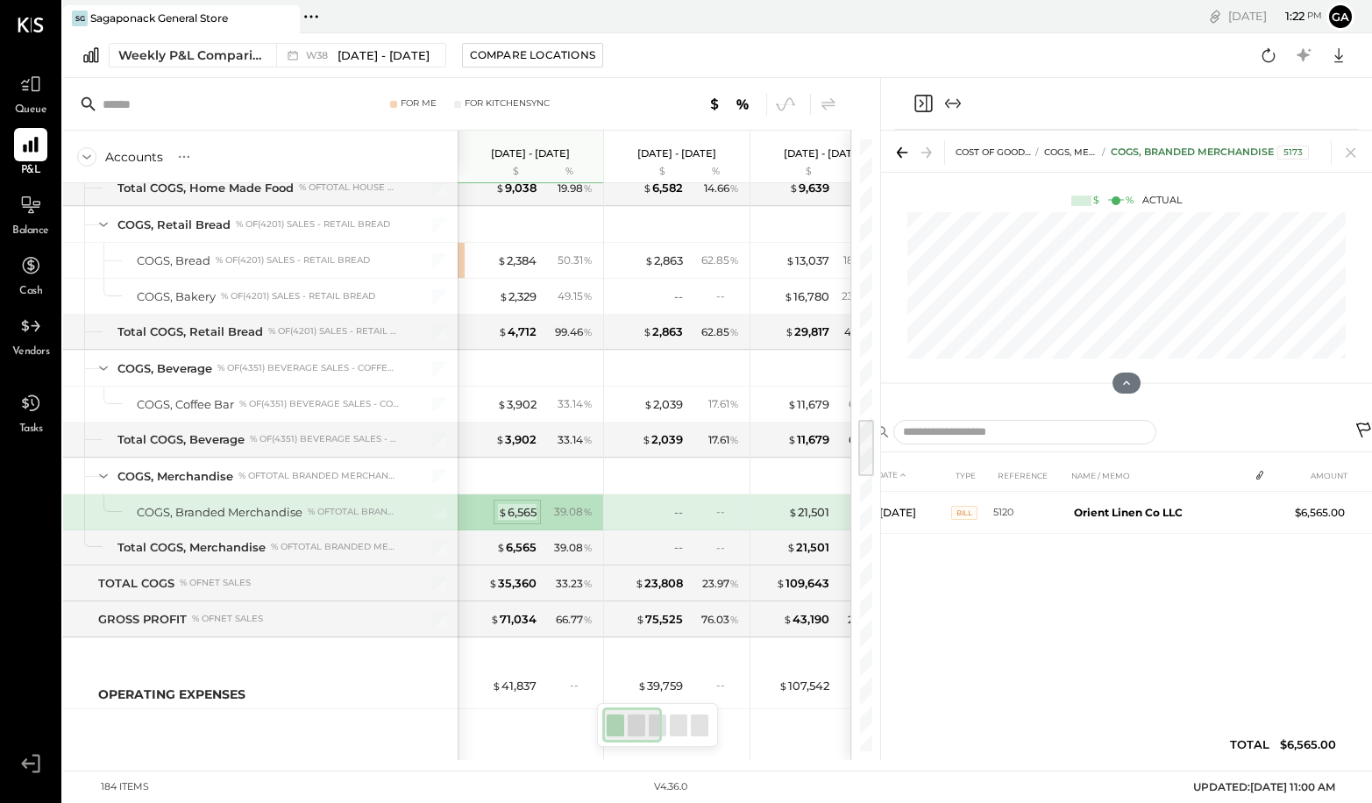
scroll to position [0, 0]
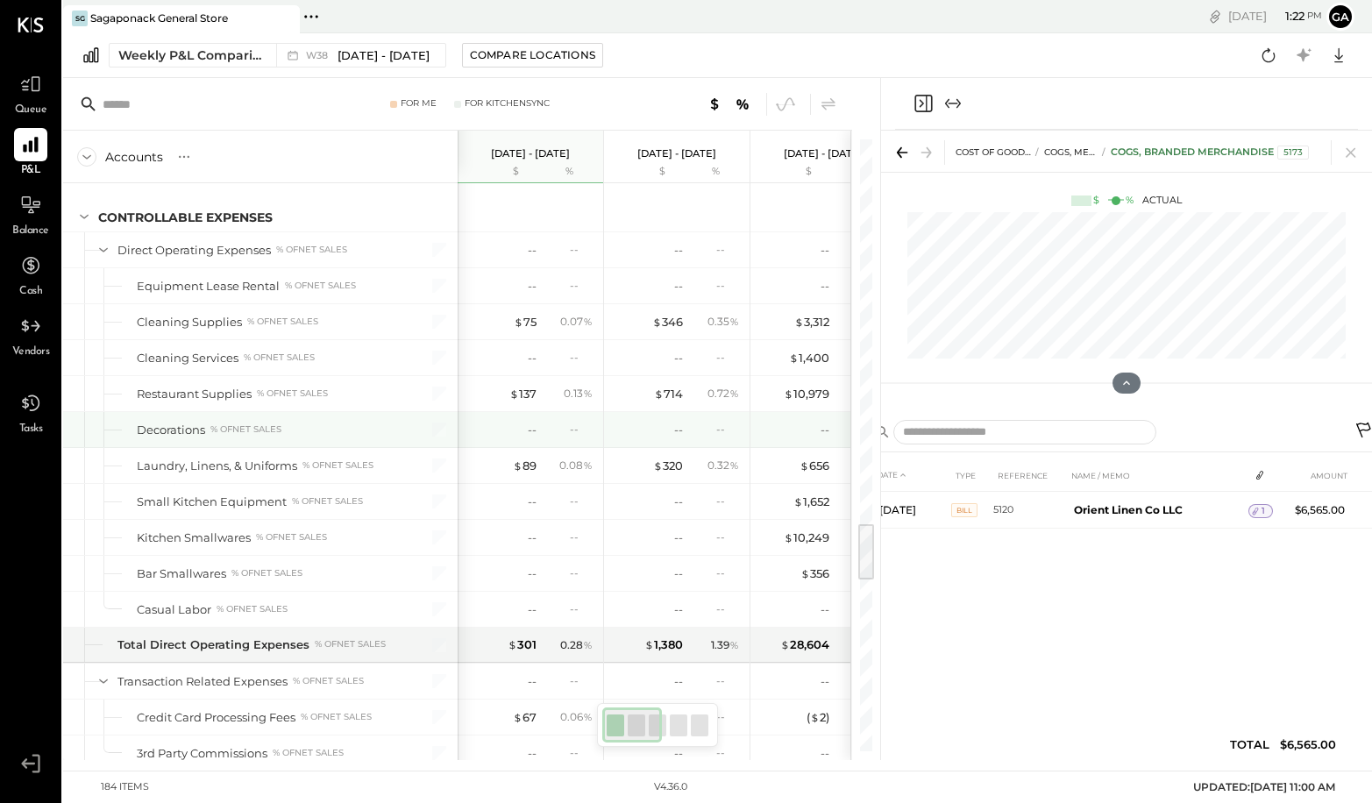
scroll to position [3968, 0]
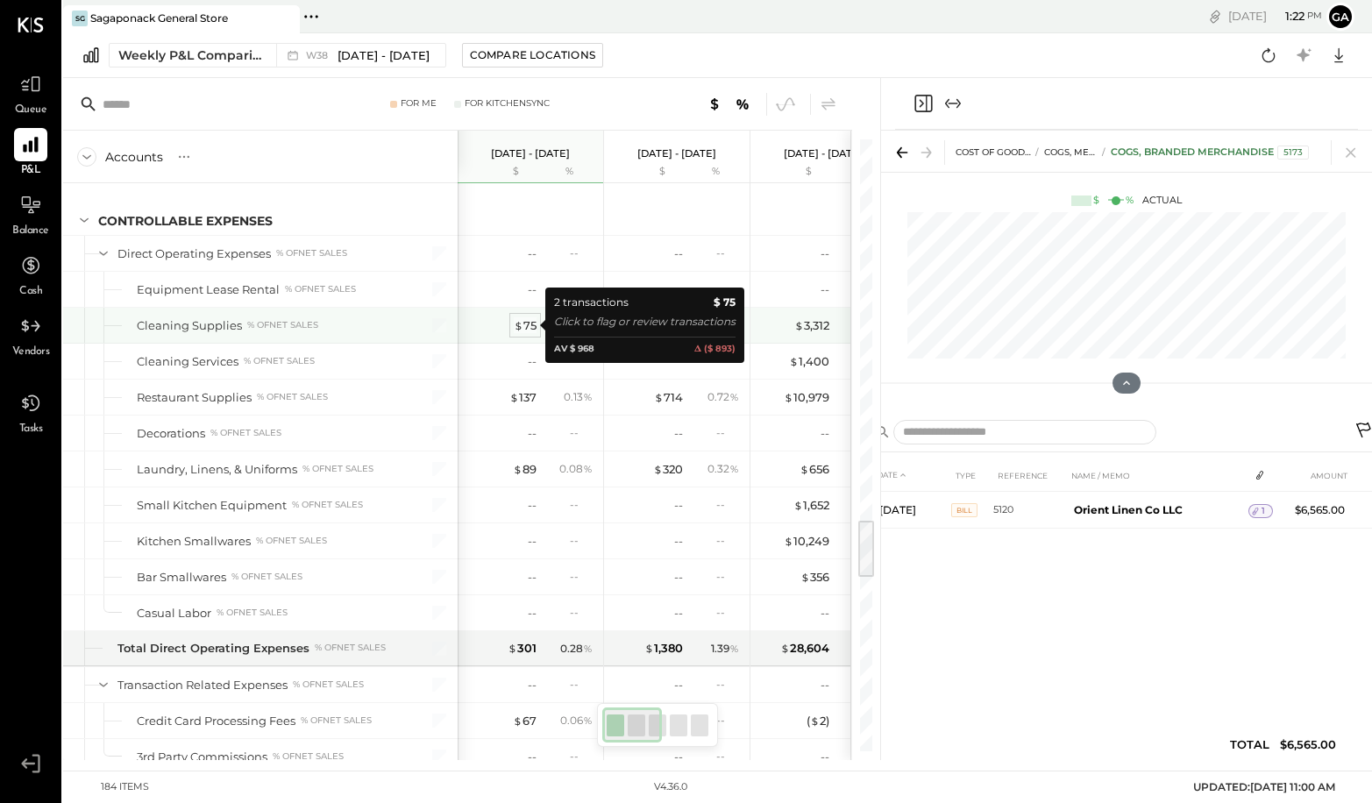
click at [525, 323] on div "$ 75" at bounding box center [525, 325] width 23 height 17
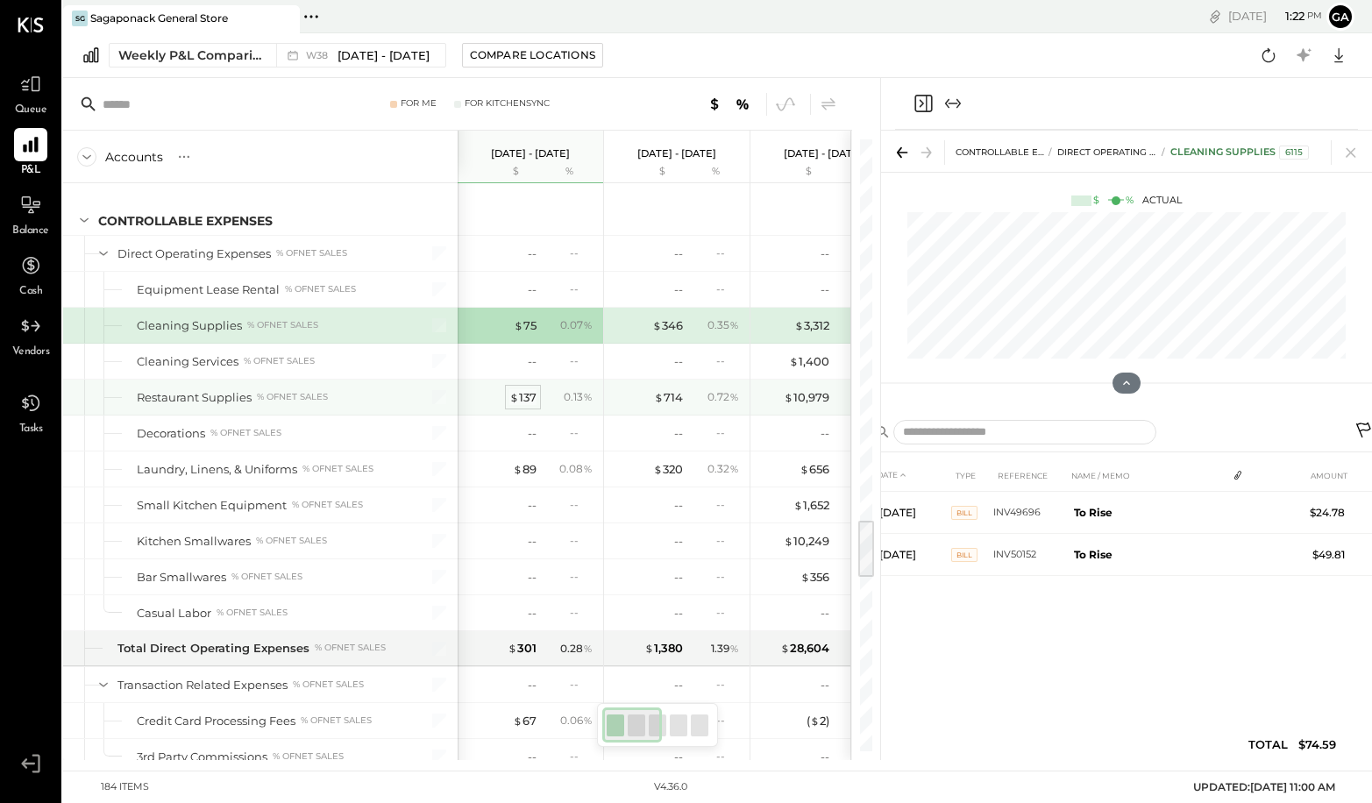
click at [525, 396] on div "$ 137" at bounding box center [522, 397] width 27 height 17
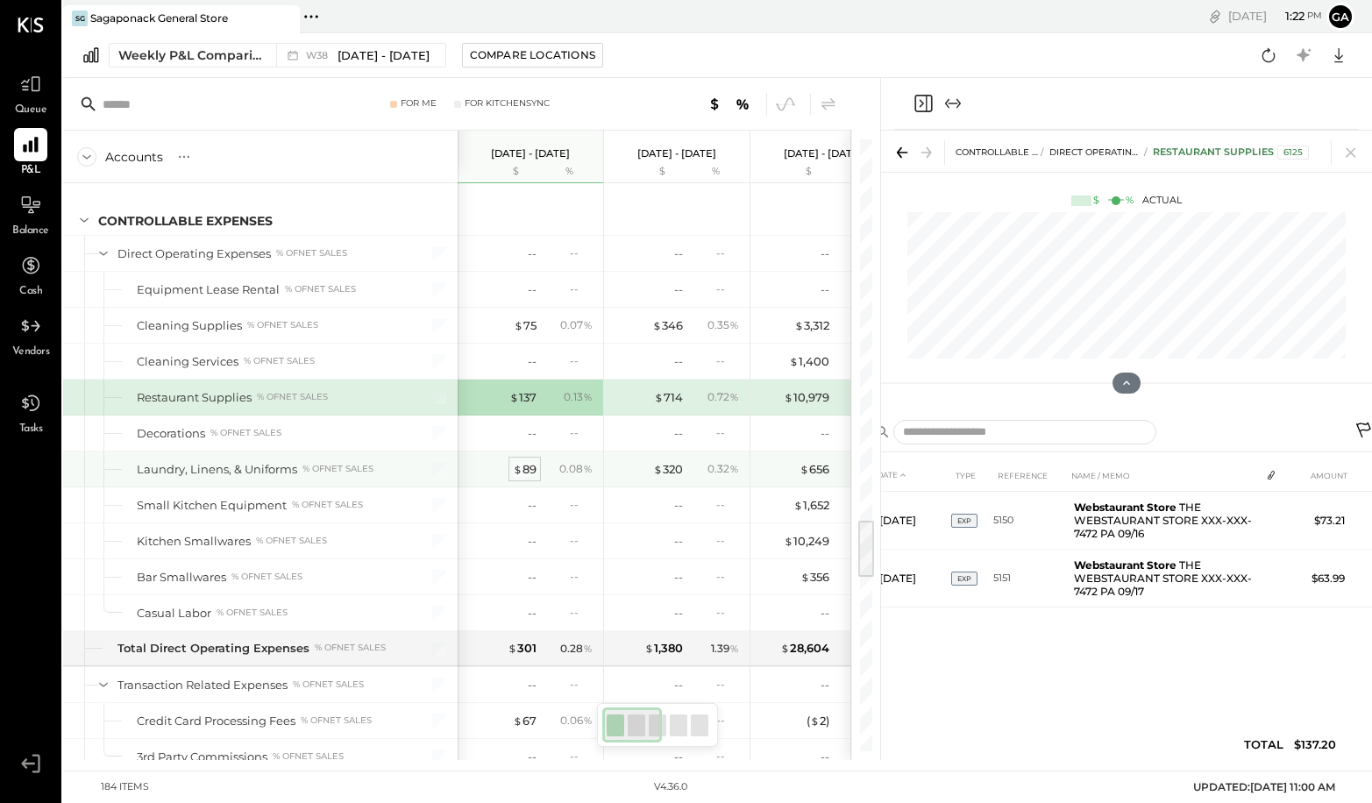
click at [525, 465] on div "$ 89" at bounding box center [525, 469] width 24 height 17
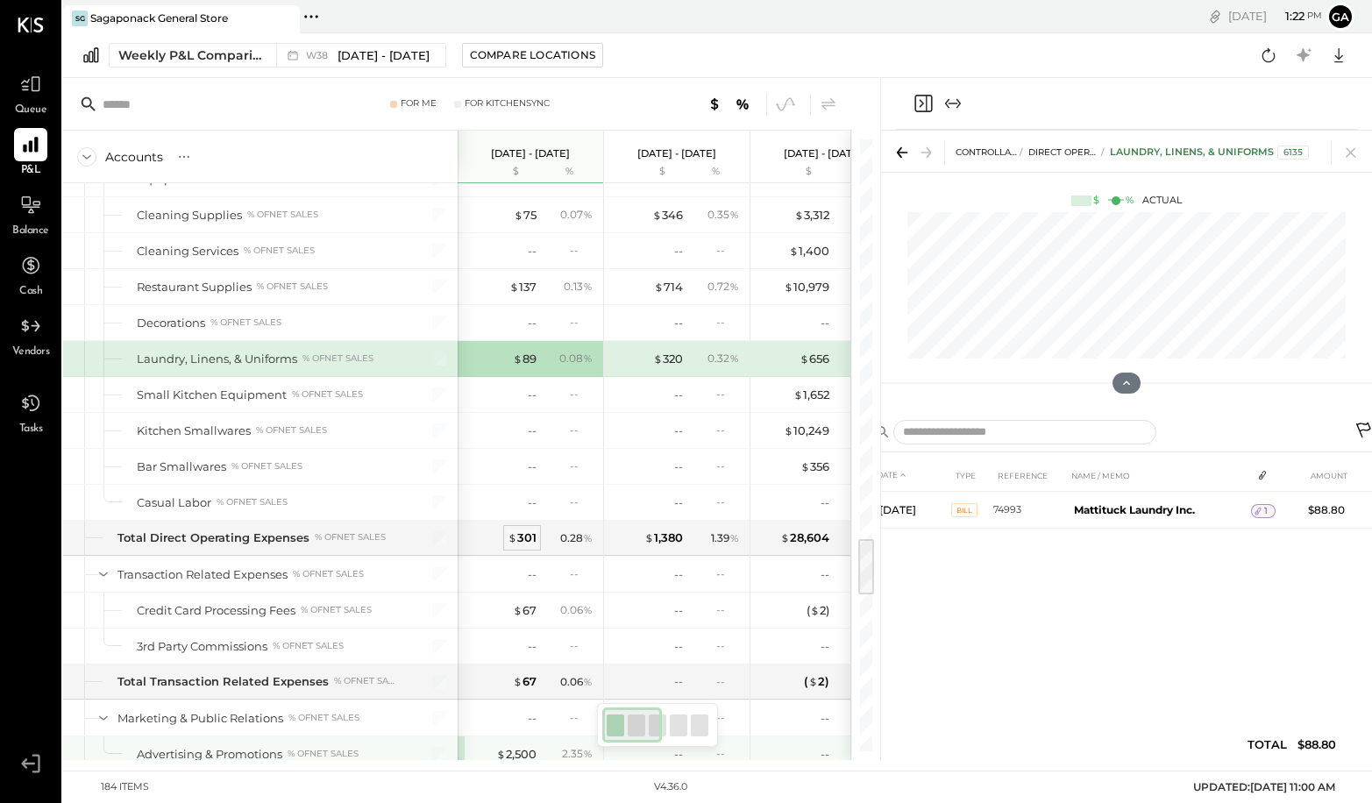
scroll to position [4189, 0]
